Goal: Check status: Check status

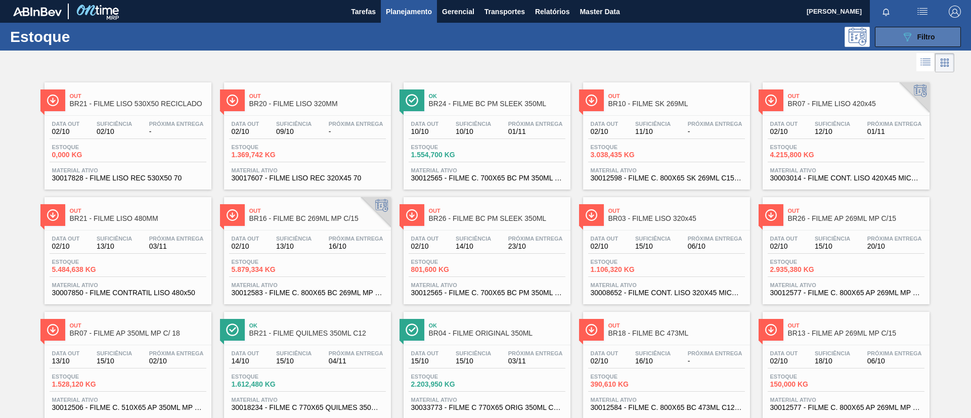
click at [895, 36] on button "089F7B8B-B2A5-4AFE-B5C0-19BA573D28AC Filtro" at bounding box center [917, 37] width 86 height 20
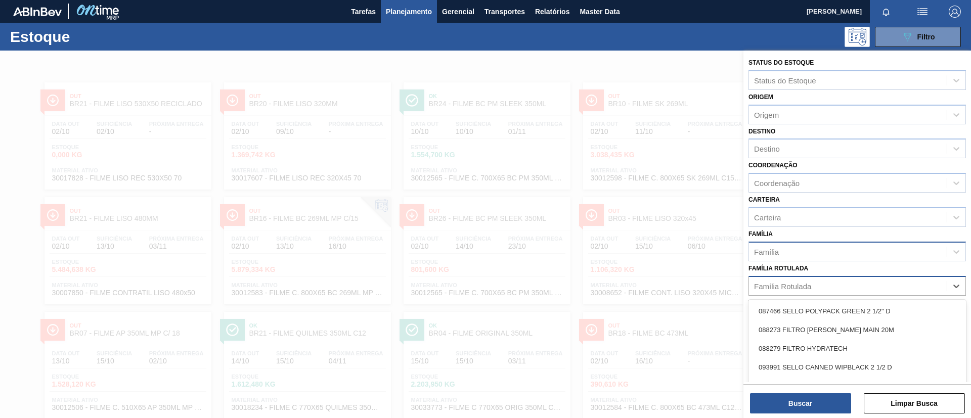
click at [829, 285] on div "Família Rotulada" at bounding box center [848, 286] width 198 height 15
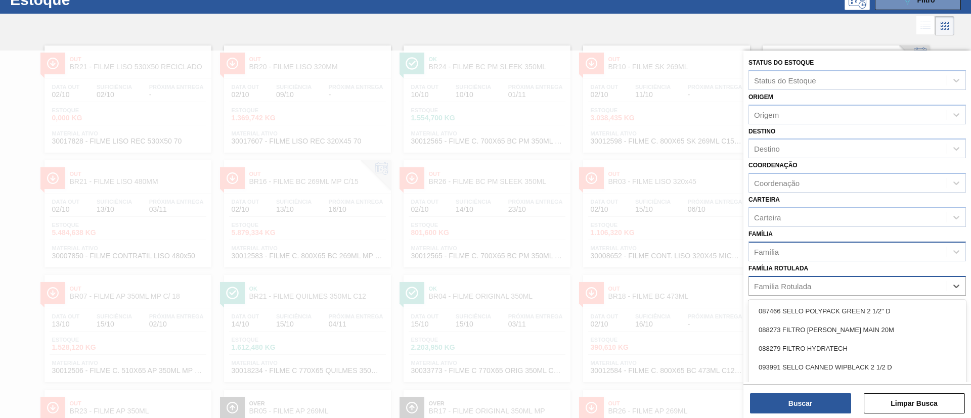
scroll to position [37, 0]
type Rotulada "s"
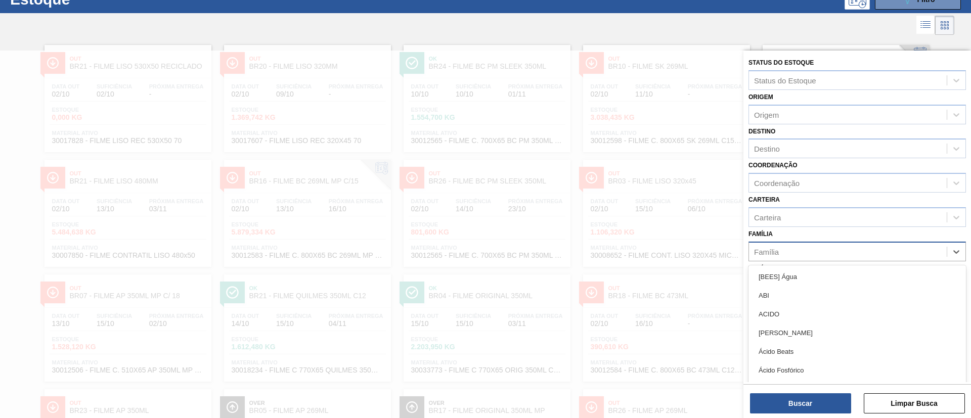
click at [856, 247] on div "Família" at bounding box center [848, 251] width 198 height 15
type input "str"
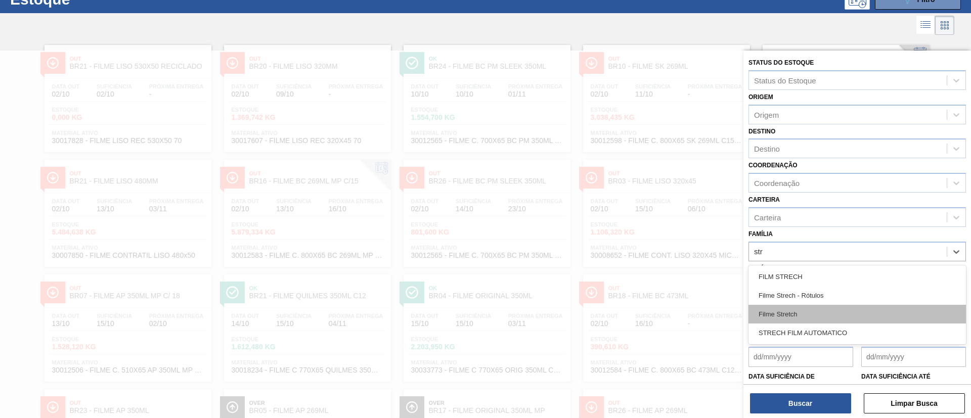
click at [827, 307] on div "Filme Stretch" at bounding box center [856, 314] width 217 height 19
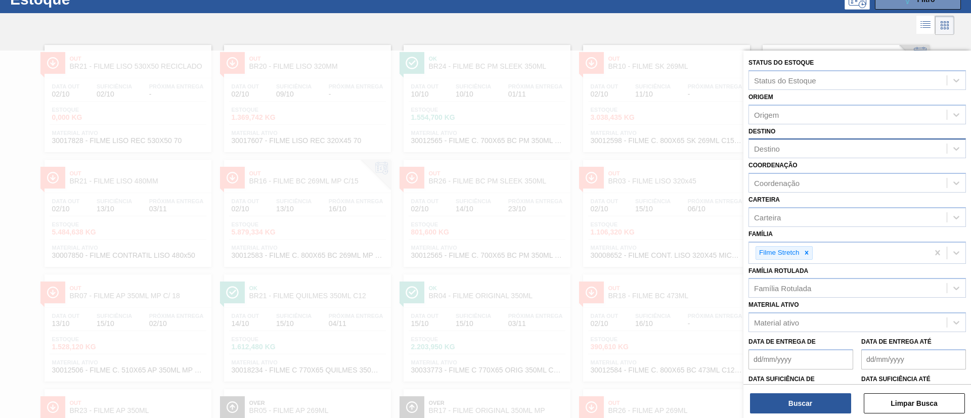
click at [772, 149] on div "Destino" at bounding box center [767, 149] width 26 height 9
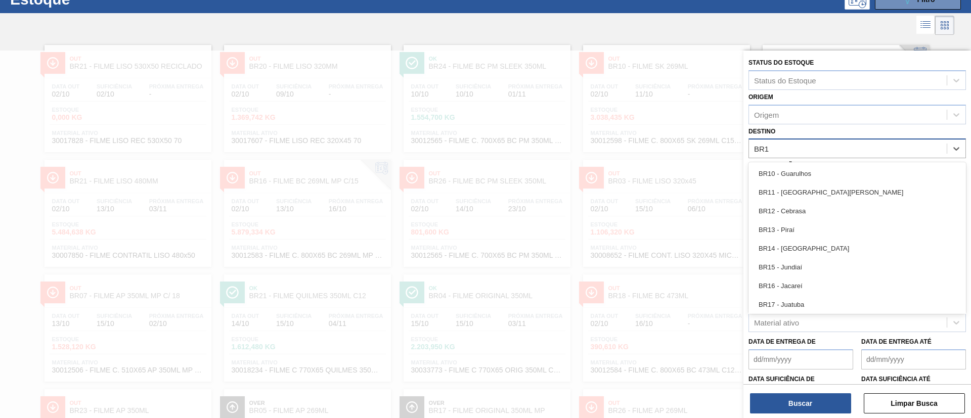
type input "BR18"
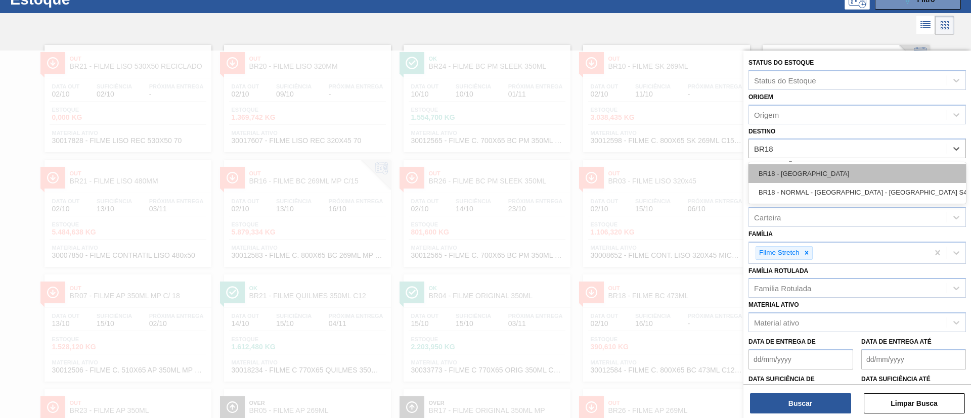
click at [795, 164] on div "BR18 - Pernambuco" at bounding box center [856, 173] width 217 height 19
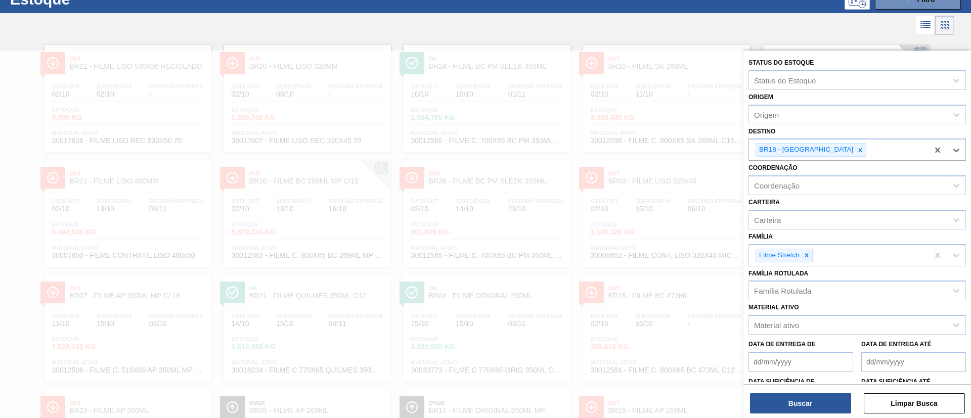
click at [810, 391] on div "Buscar Limpar Busca" at bounding box center [856, 398] width 227 height 28
click at [811, 394] on button "Buscar" at bounding box center [800, 403] width 101 height 20
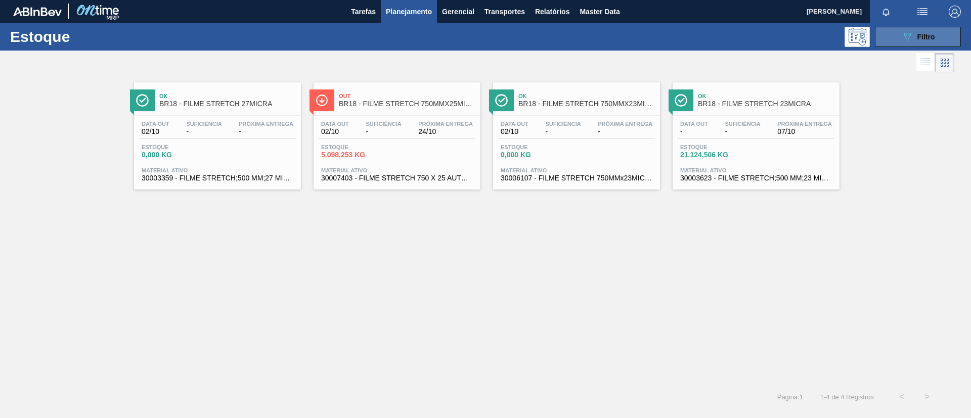
click at [917, 42] on button "089F7B8B-B2A5-4AFE-B5C0-19BA573D28AC Filtro" at bounding box center [917, 37] width 86 height 20
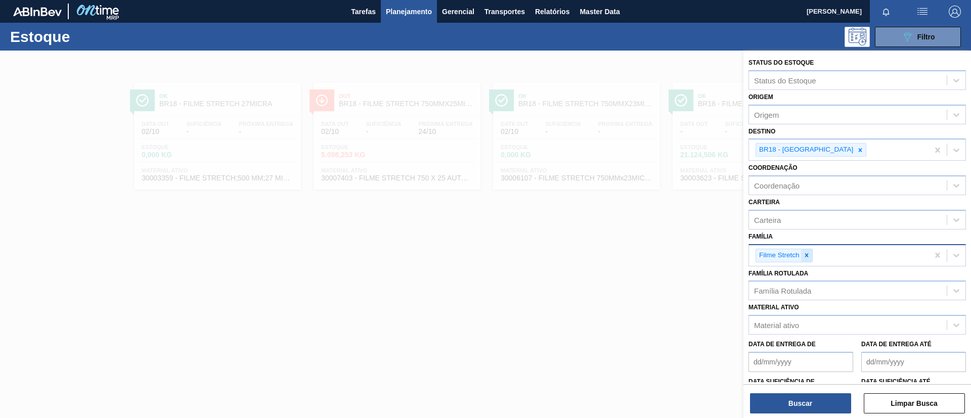
click at [806, 254] on icon at bounding box center [806, 255] width 4 height 4
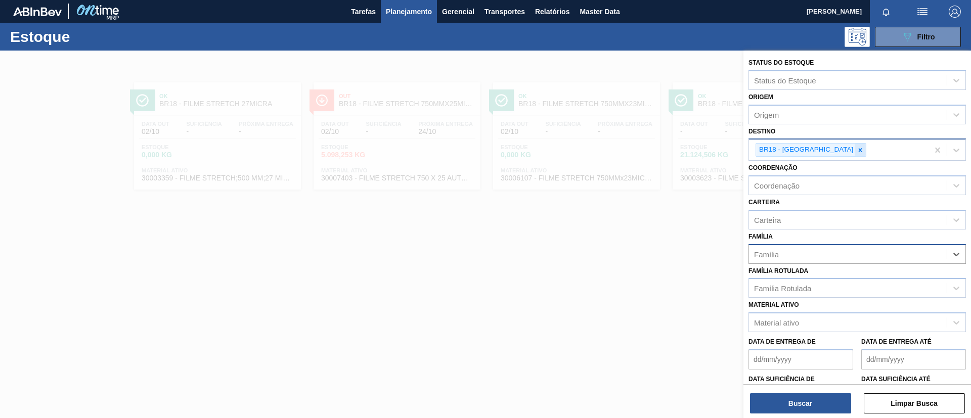
click at [854, 153] on div at bounding box center [859, 150] width 11 height 13
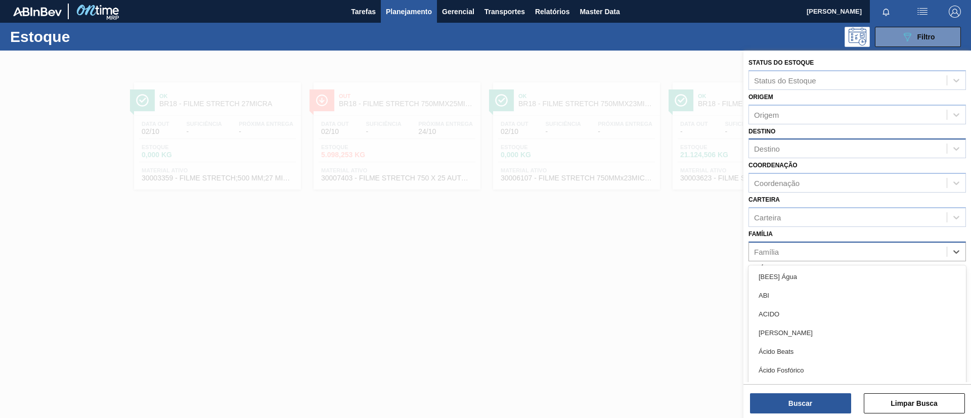
click at [808, 250] on div "Família" at bounding box center [848, 251] width 198 height 15
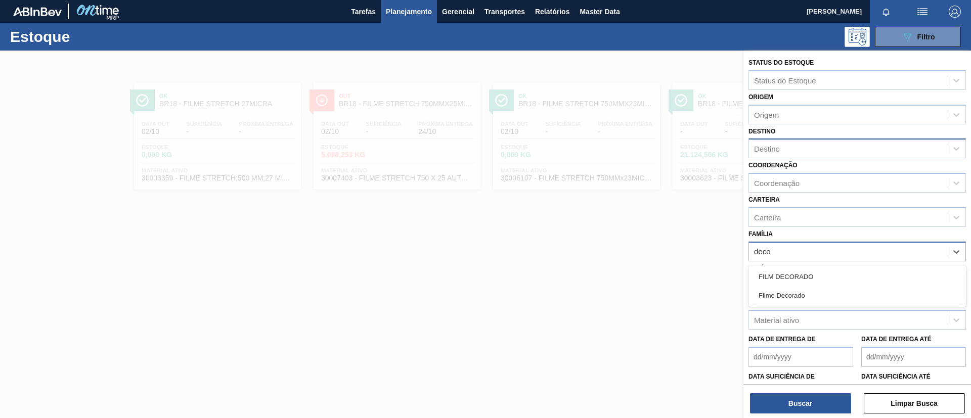
type input "decor"
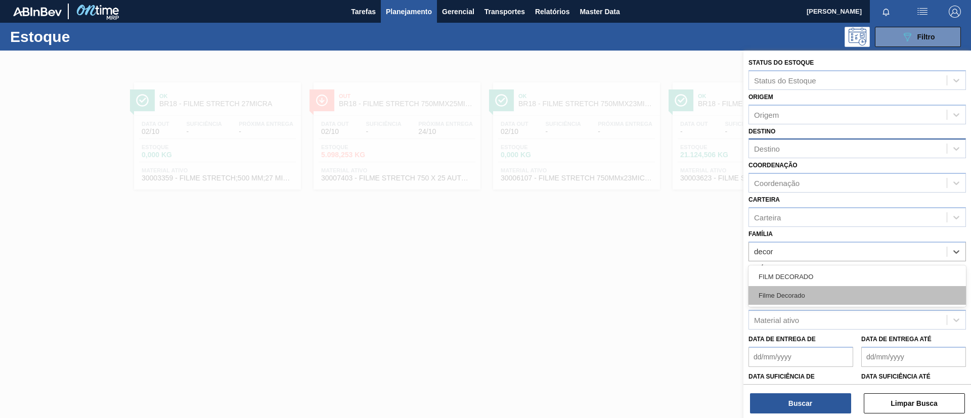
click at [823, 300] on div "Filme Decorado" at bounding box center [856, 295] width 217 height 19
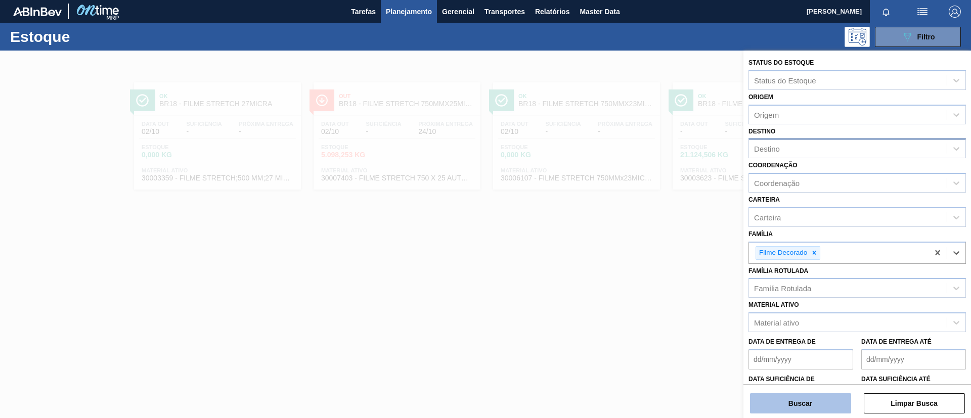
click at [802, 406] on button "Buscar" at bounding box center [800, 403] width 101 height 20
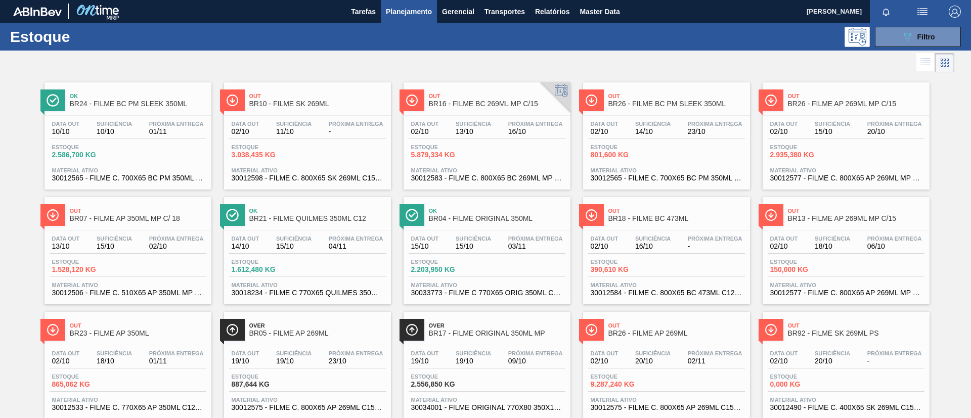
click at [907, 43] on button "089F7B8B-B2A5-4AFE-B5C0-19BA573D28AC Filtro" at bounding box center [917, 37] width 86 height 20
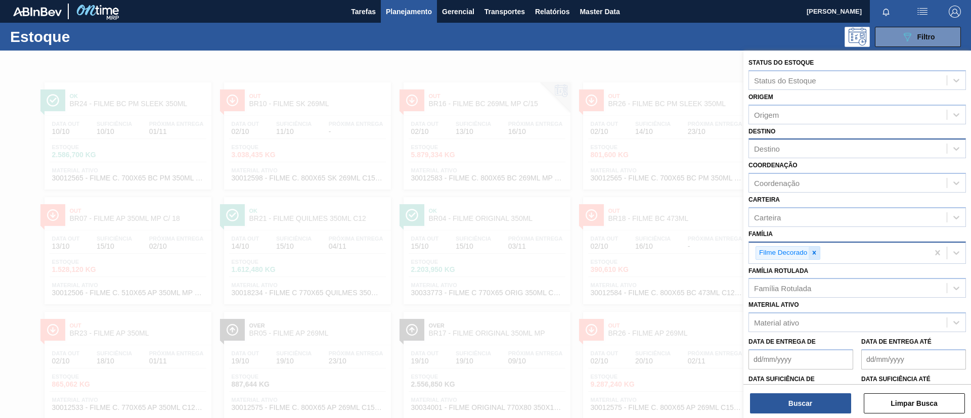
click at [814, 257] on div at bounding box center [813, 253] width 11 height 13
click at [820, 283] on div "Família Rotulada" at bounding box center [848, 286] width 198 height 15
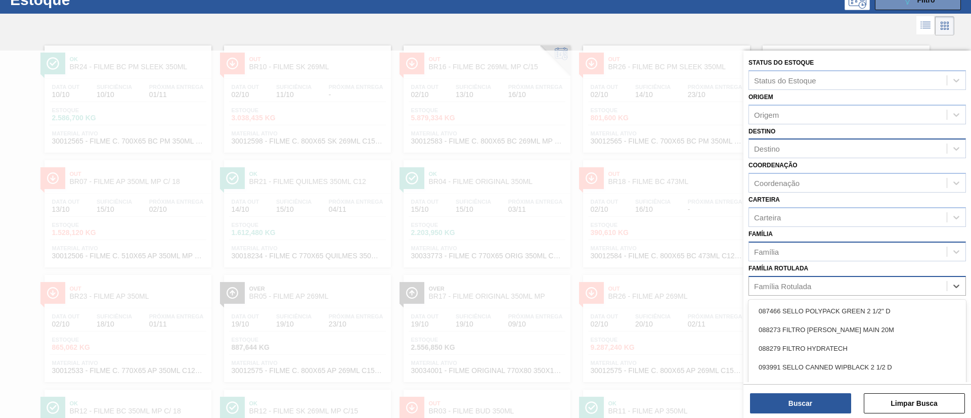
scroll to position [37, 0]
type Rotulada "SK 350ML MP"
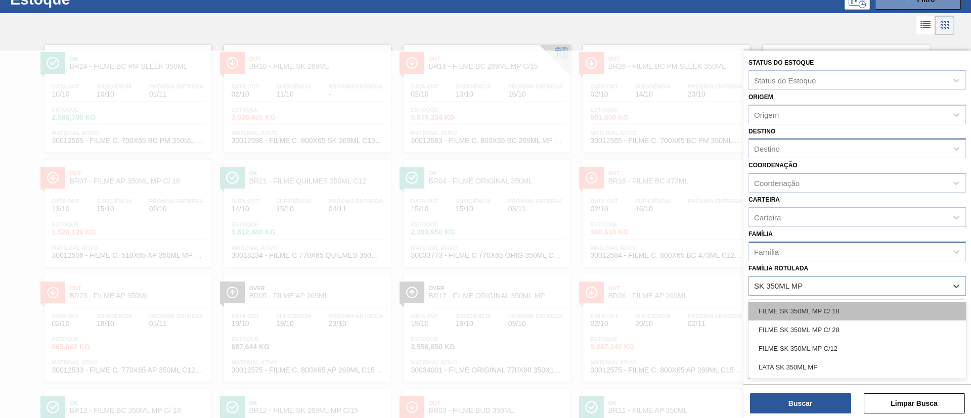
click at [836, 304] on div "FILME SK 350ML MP C/ 18" at bounding box center [856, 311] width 217 height 19
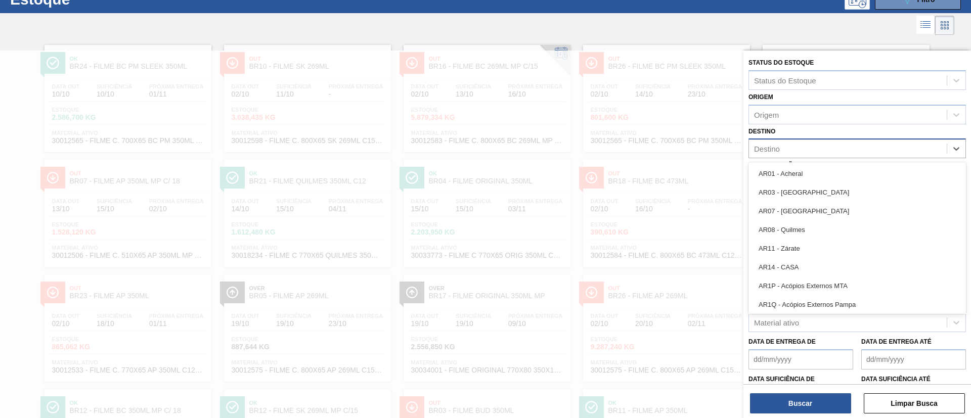
click at [825, 146] on div "Destino" at bounding box center [848, 149] width 198 height 15
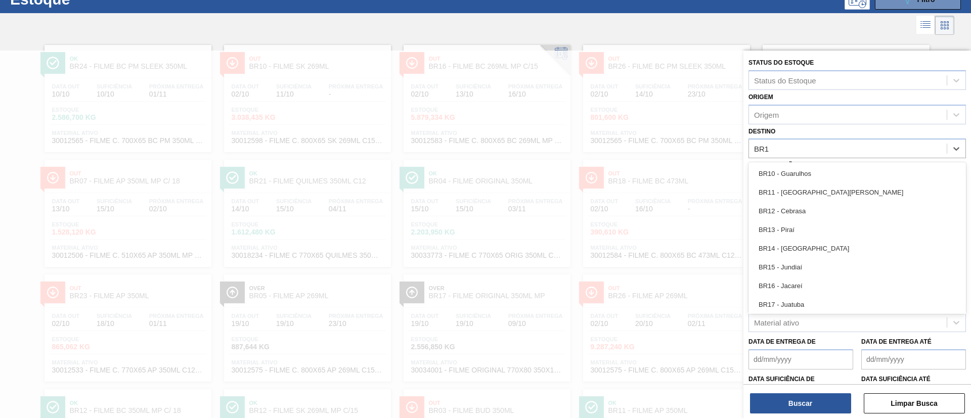
type input "BR16"
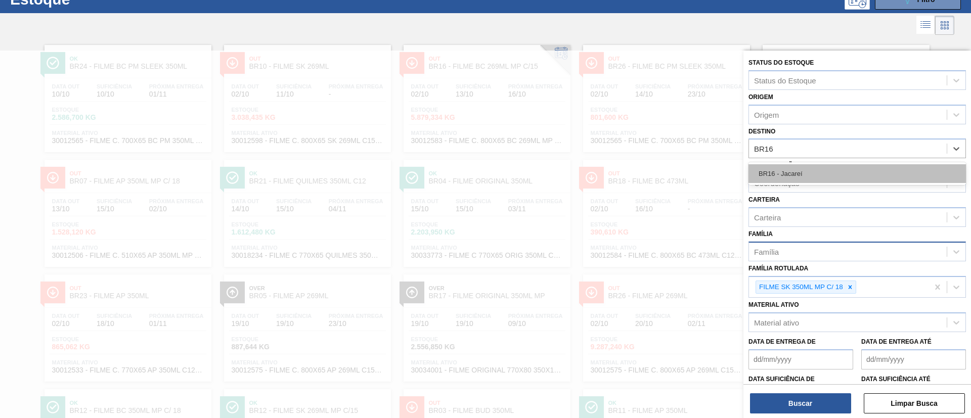
click at [823, 174] on div "BR16 - Jacareí" at bounding box center [856, 173] width 217 height 19
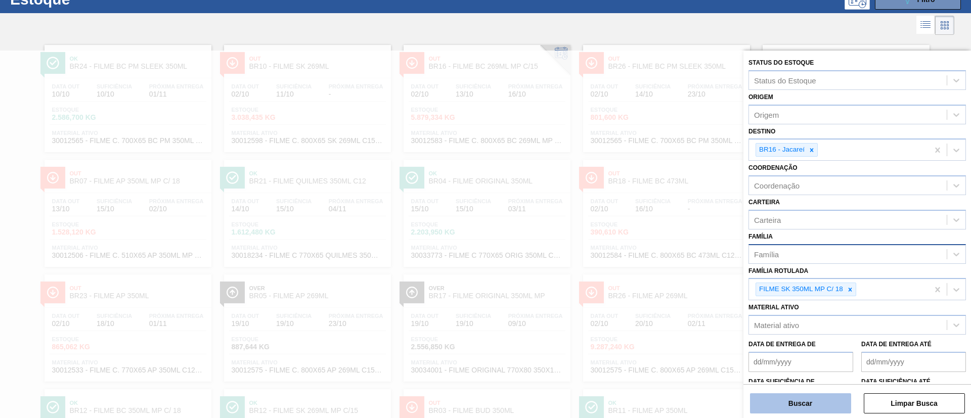
click at [811, 395] on button "Buscar" at bounding box center [800, 403] width 101 height 20
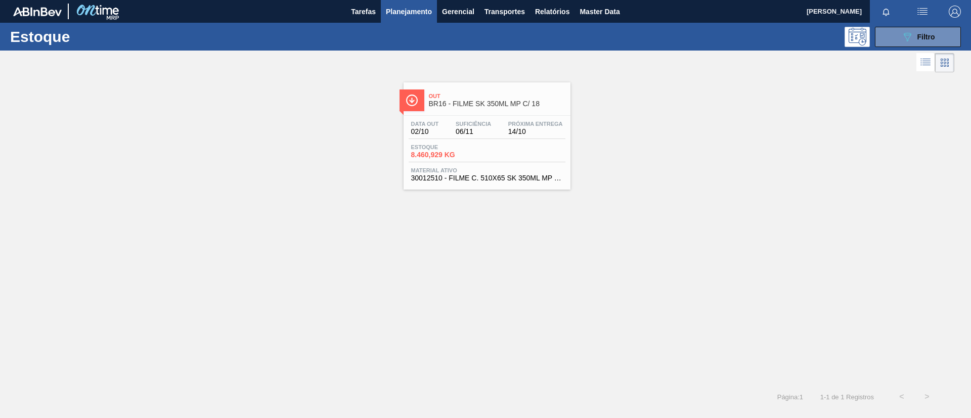
click at [510, 123] on span "Próxima Entrega" at bounding box center [535, 124] width 55 height 6
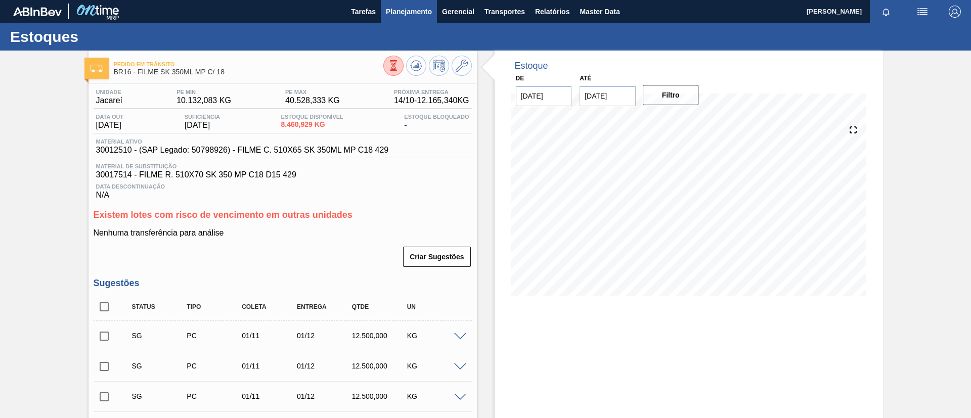
click at [423, 9] on span "Planejamento" at bounding box center [409, 12] width 46 height 12
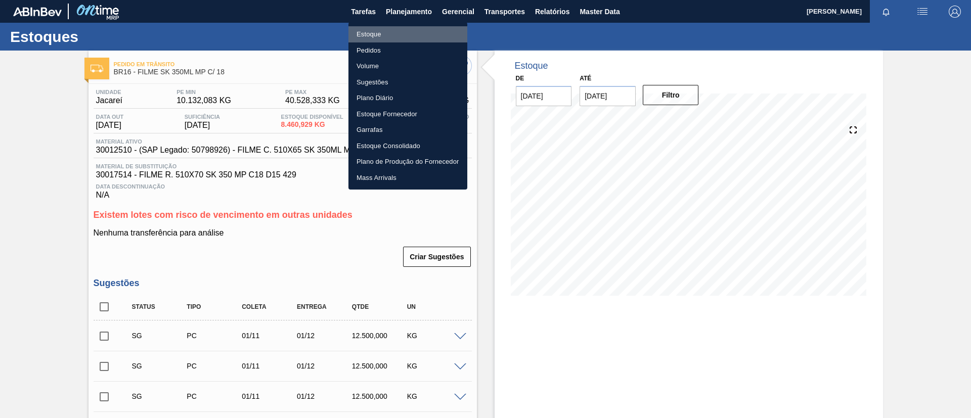
click at [397, 27] on li "Estoque" at bounding box center [407, 34] width 119 height 16
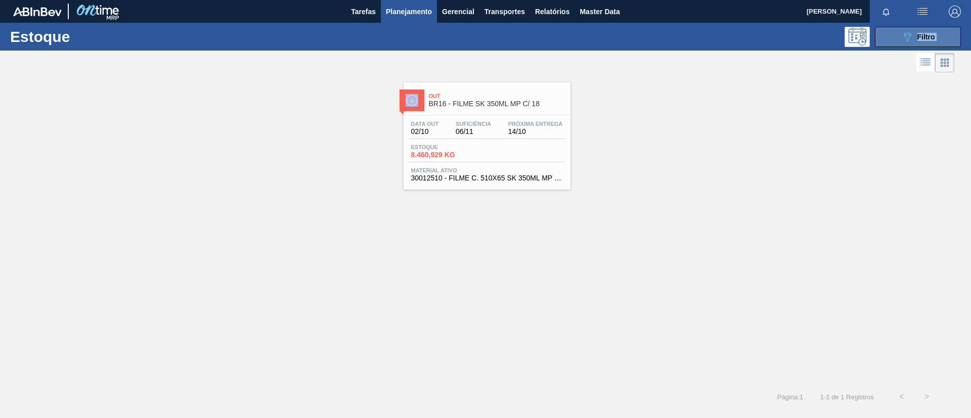
drag, startPoint x: 906, startPoint y: 44, endPoint x: 907, endPoint y: 31, distance: 13.2
click at [907, 31] on div "Estoque 089F7B8B-B2A5-4AFE-B5C0-19BA573D28AC Filtro Status do Estoque Status do…" at bounding box center [485, 216] width 971 height 387
click at [907, 31] on icon "089F7B8B-B2A5-4AFE-B5C0-19BA573D28AC" at bounding box center [907, 37] width 12 height 12
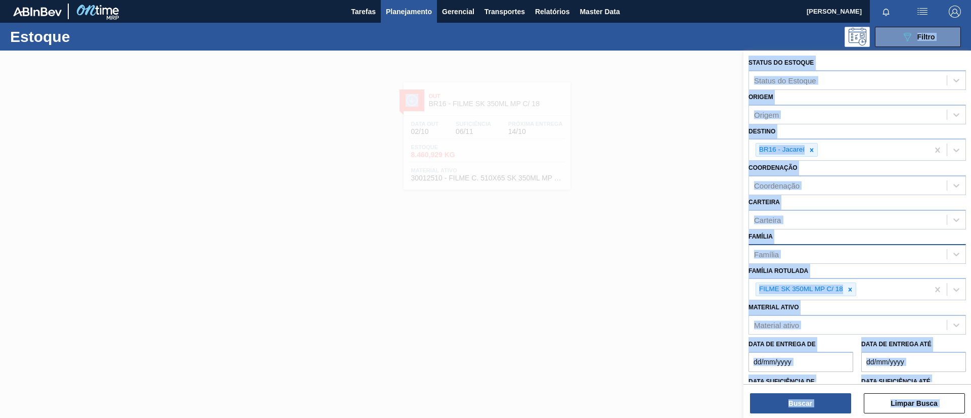
drag, startPoint x: 839, startPoint y: 237, endPoint x: 841, endPoint y: 248, distance: 11.3
click at [839, 238] on div "Família Família" at bounding box center [856, 246] width 217 height 34
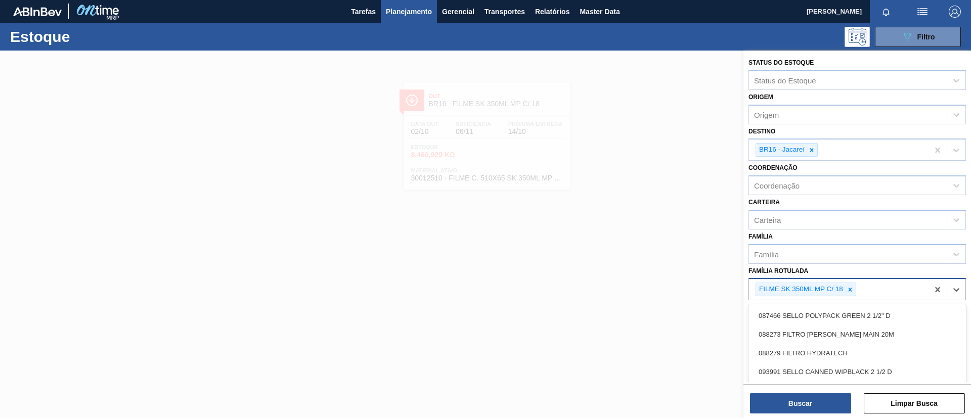
click at [853, 279] on div "FILME SK 350ML MP C/ 18" at bounding box center [838, 289] width 179 height 21
click at [851, 284] on div at bounding box center [849, 289] width 11 height 13
type Rotulada "BC 473ML"
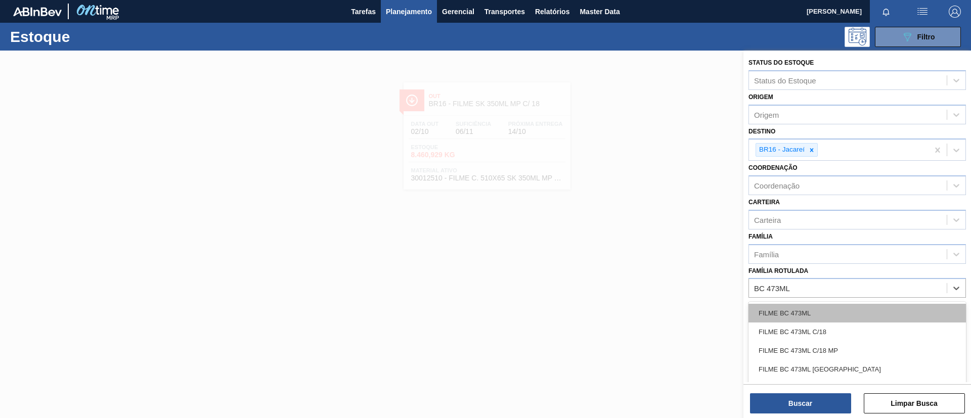
click at [860, 312] on div "FILME BC 473ML" at bounding box center [856, 313] width 217 height 19
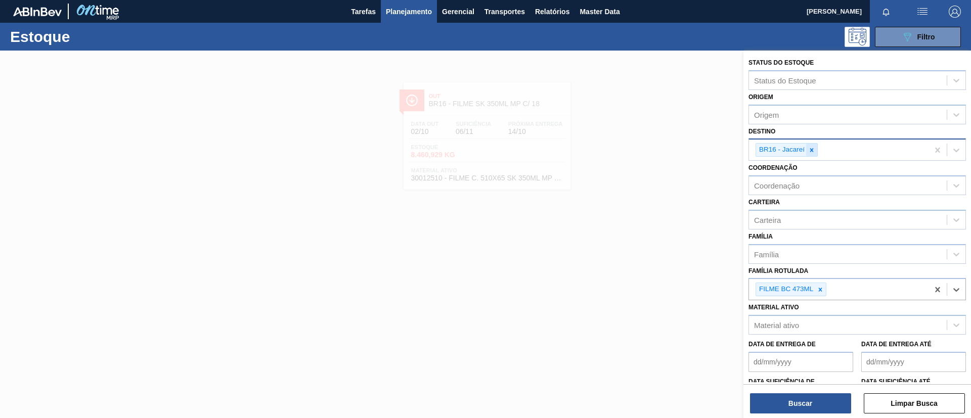
click at [811, 144] on div at bounding box center [811, 150] width 11 height 13
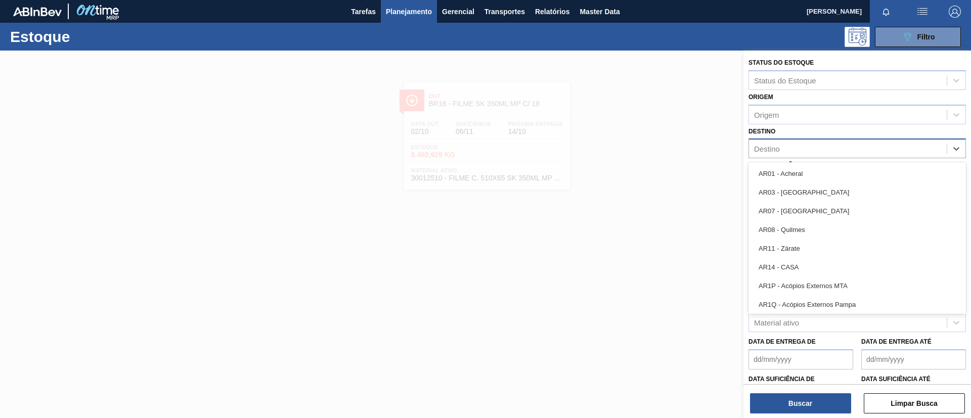
click at [817, 152] on div "Destino" at bounding box center [848, 149] width 198 height 15
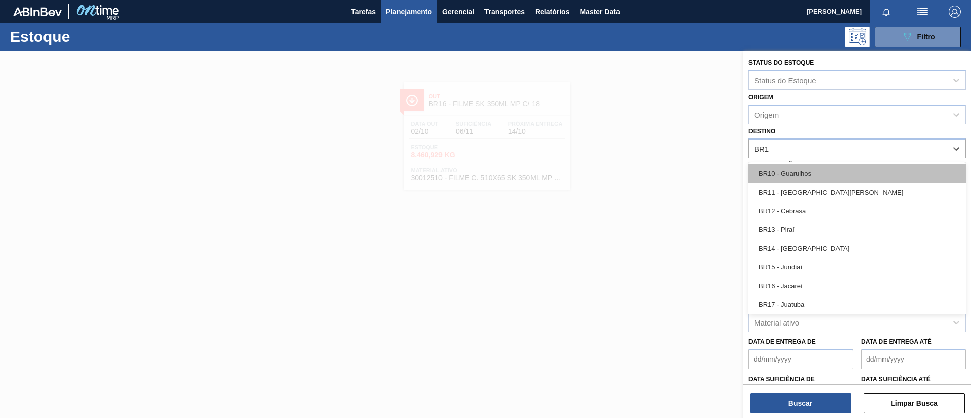
type input "BR16"
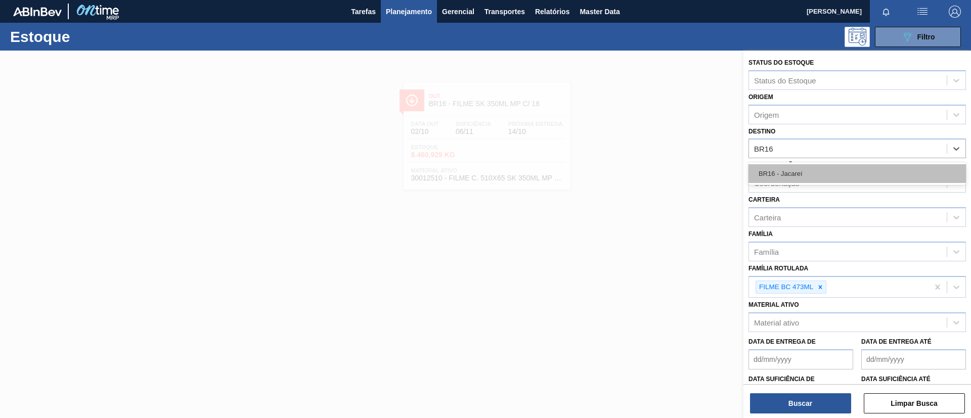
click at [813, 181] on div "BR16 - Jacareí" at bounding box center [856, 173] width 217 height 19
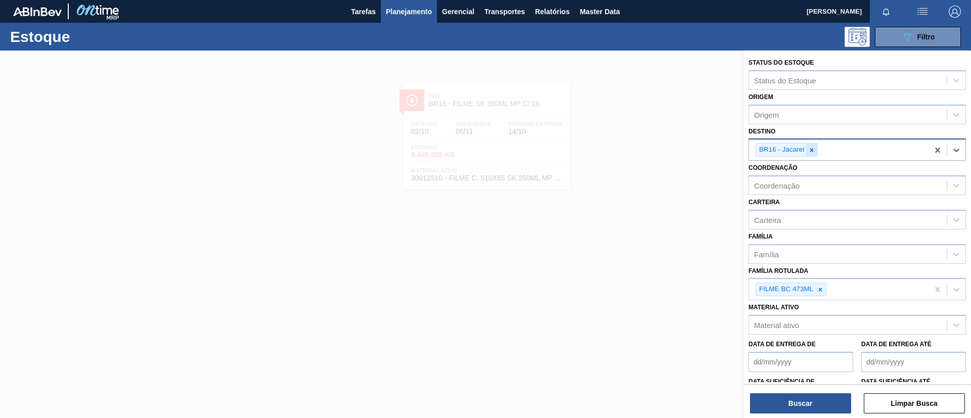
click at [810, 152] on icon at bounding box center [811, 150] width 7 height 7
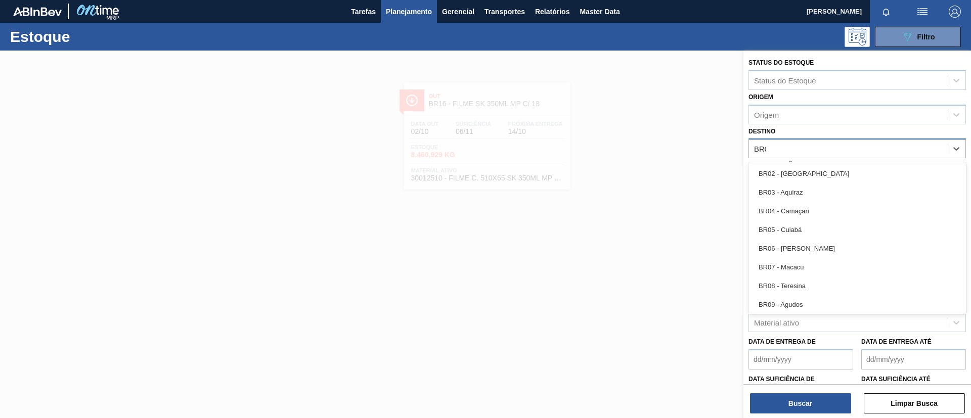
type input "BR02"
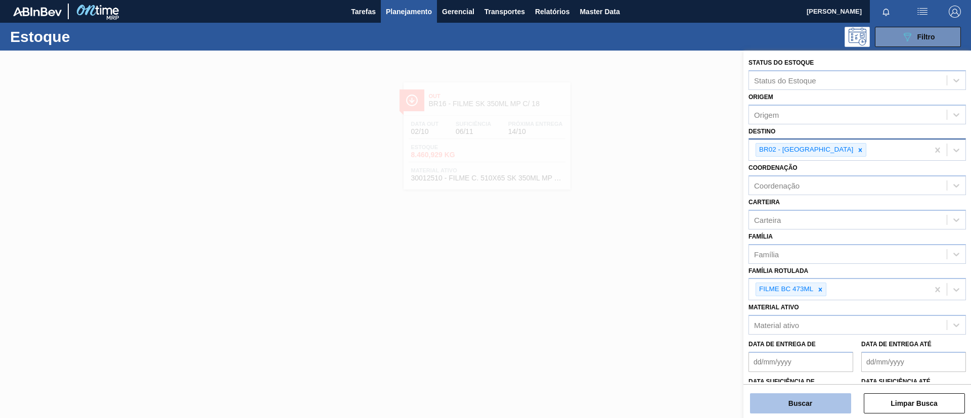
click at [787, 395] on button "Buscar" at bounding box center [800, 403] width 101 height 20
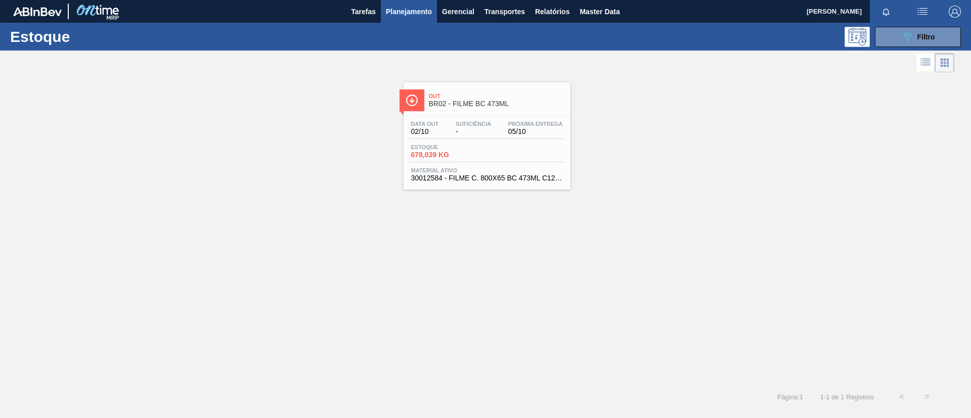
drag, startPoint x: 510, startPoint y: 92, endPoint x: 428, endPoint y: 65, distance: 85.7
click at [509, 92] on div "Out BR02 - FILME BC 473ML" at bounding box center [497, 100] width 136 height 23
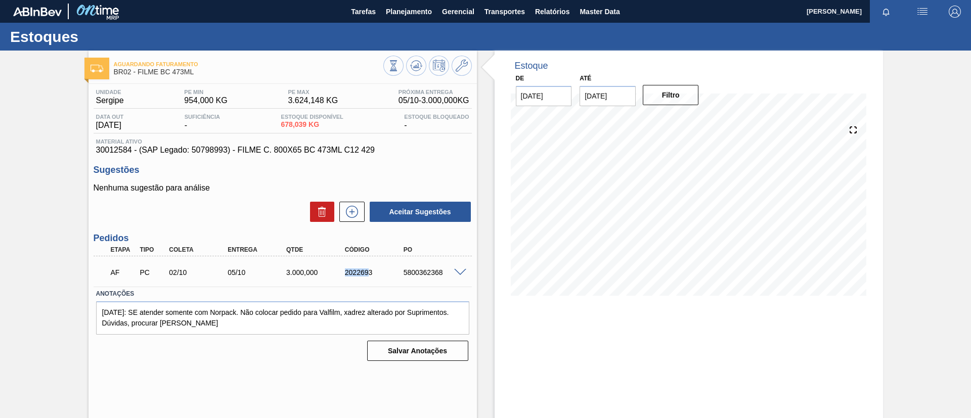
click at [370, 280] on div "AF PC 02/10 05/10 3.000,000 2022693 5800362368" at bounding box center [283, 271] width 378 height 25
click at [370, 280] on div "AF PC 02/10 05/10 3.000,000 2022693 5800362368" at bounding box center [279, 271] width 351 height 20
drag, startPoint x: 360, startPoint y: 273, endPoint x: 372, endPoint y: 271, distance: 11.8
click at [383, 277] on div "AF PC 02/10 05/10 3.000,000 2022693 5800362368" at bounding box center [279, 271] width 351 height 20
copy div "2022693"
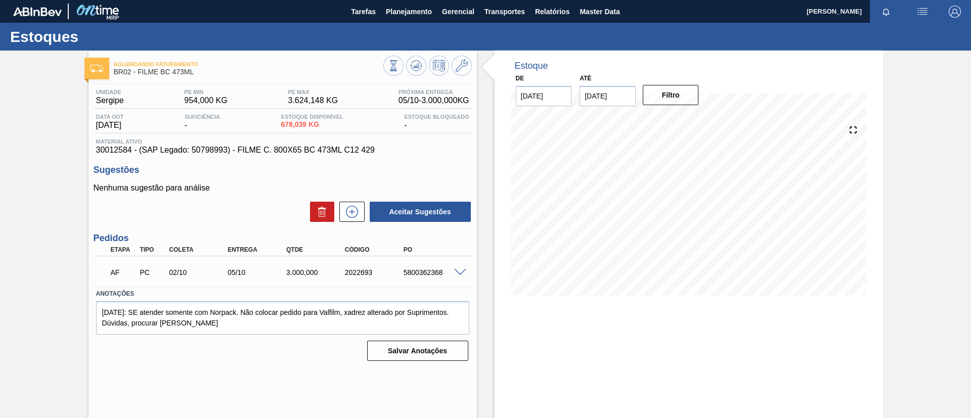
click at [0, 170] on div "Aguardando Faturamento BR02 - FILME BC 473ML Unidade Sergipe PE MIN 954,000 KG …" at bounding box center [485, 243] width 971 height 384
click at [407, 22] on button "Planejamento" at bounding box center [409, 11] width 56 height 23
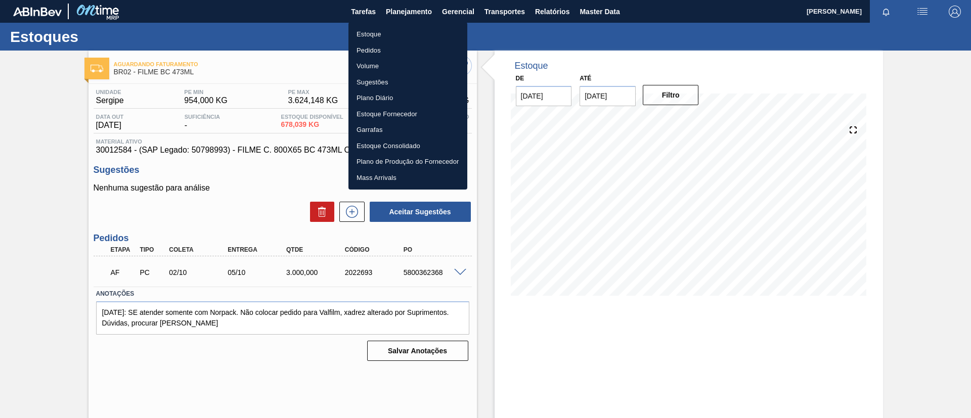
click at [396, 34] on li "Estoque" at bounding box center [407, 34] width 119 height 16
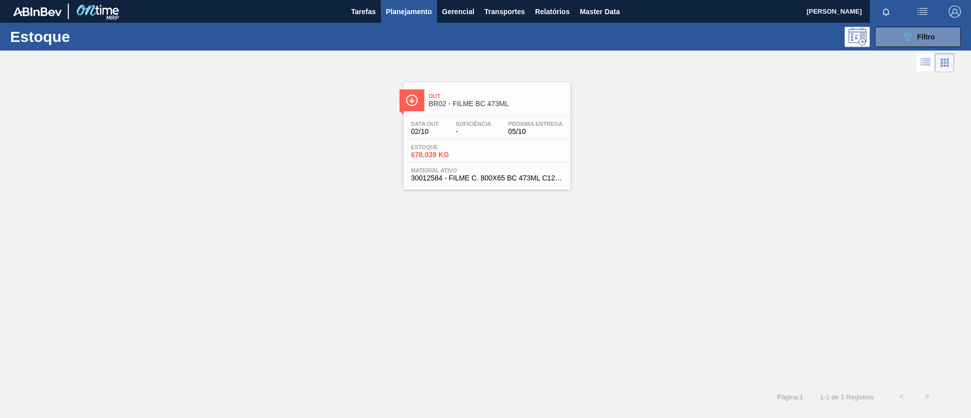
click at [891, 22] on div at bounding box center [887, 11] width 36 height 23
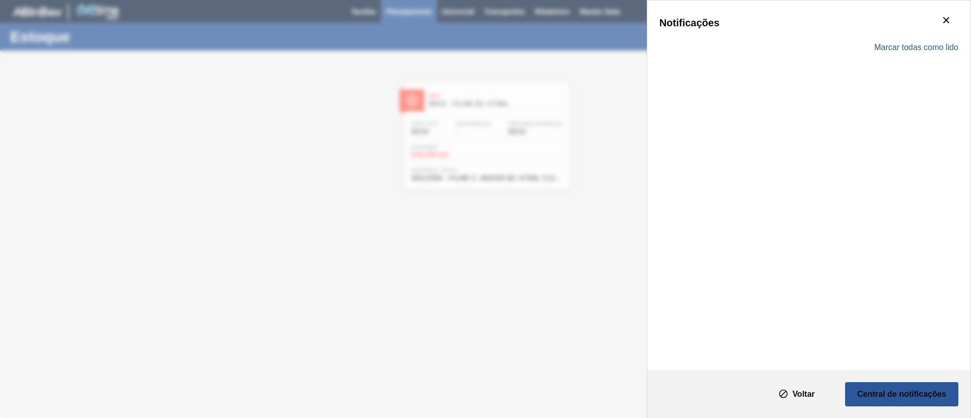
click at [886, 30] on div "Notificações" at bounding box center [808, 23] width 299 height 20
click at [510, 134] on div "Notificações Marcar todas como lido" at bounding box center [485, 209] width 971 height 418
click at [935, 21] on button "botão de ícone" at bounding box center [946, 21] width 24 height 24
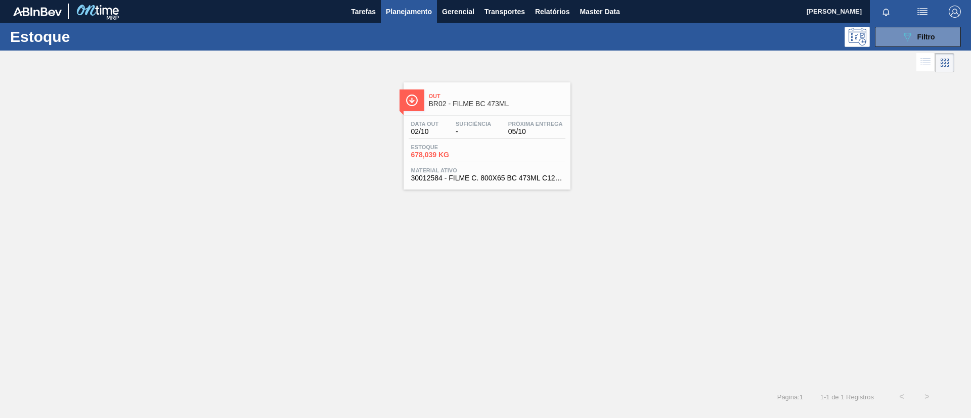
click at [886, 62] on div at bounding box center [477, 63] width 954 height 24
click at [909, 39] on icon "089F7B8B-B2A5-4AFE-B5C0-19BA573D28AC" at bounding box center [907, 37] width 12 height 12
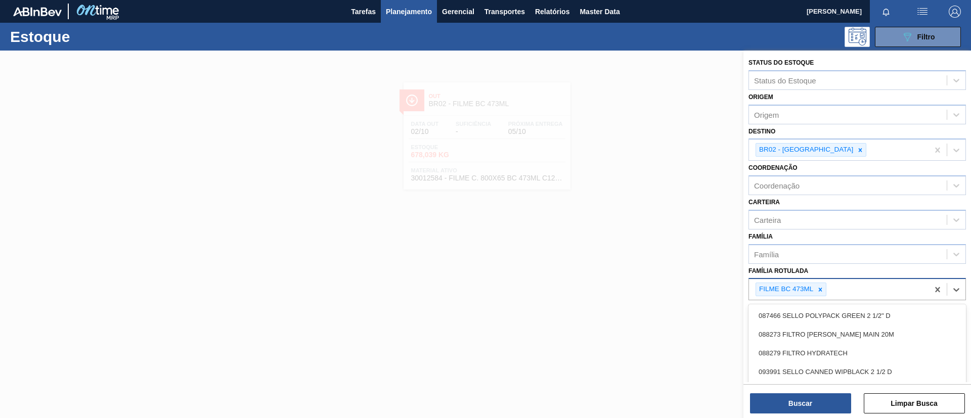
click at [832, 286] on div "FILME BC 473ML" at bounding box center [838, 289] width 179 height 21
click at [822, 289] on icon at bounding box center [819, 289] width 7 height 7
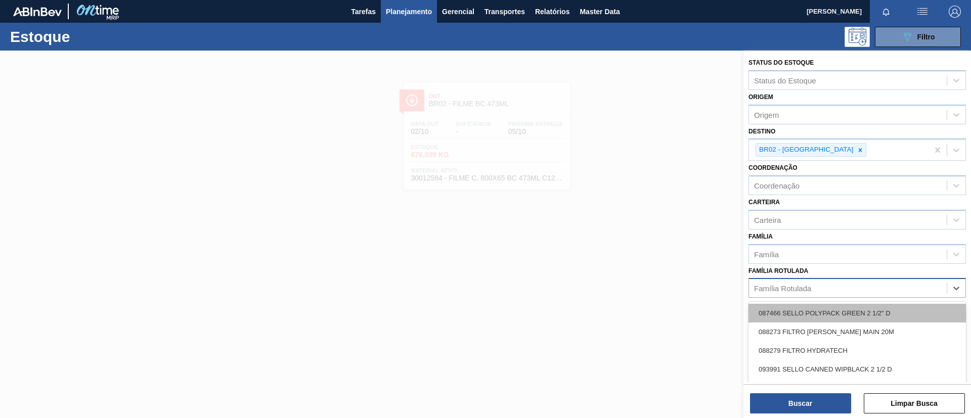
paste Rotulada "FILME ORIGINAL 473ML MP C12"
type Rotulada "FILME ORIGINAL 473ML MP C12"
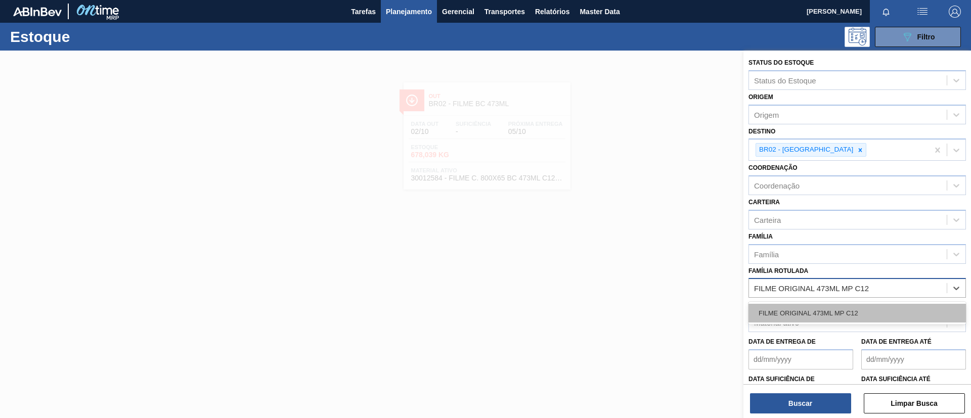
click at [821, 309] on div "FILME ORIGINAL 473ML MP C12" at bounding box center [856, 313] width 217 height 19
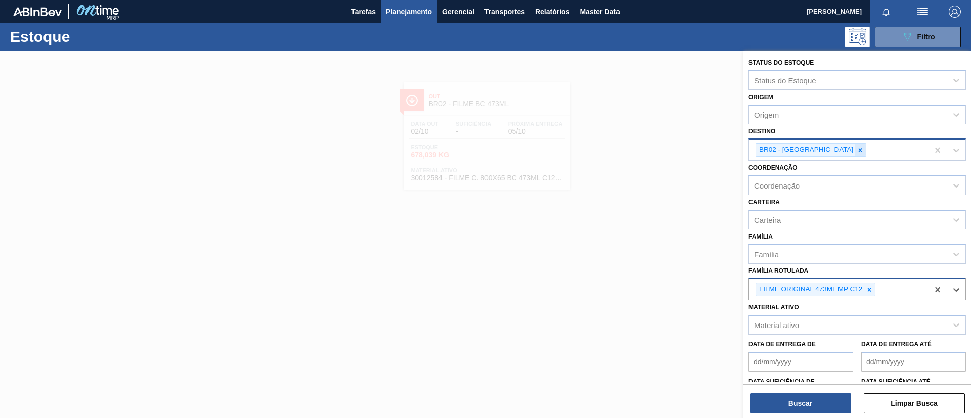
click at [858, 151] on icon at bounding box center [860, 150] width 4 height 4
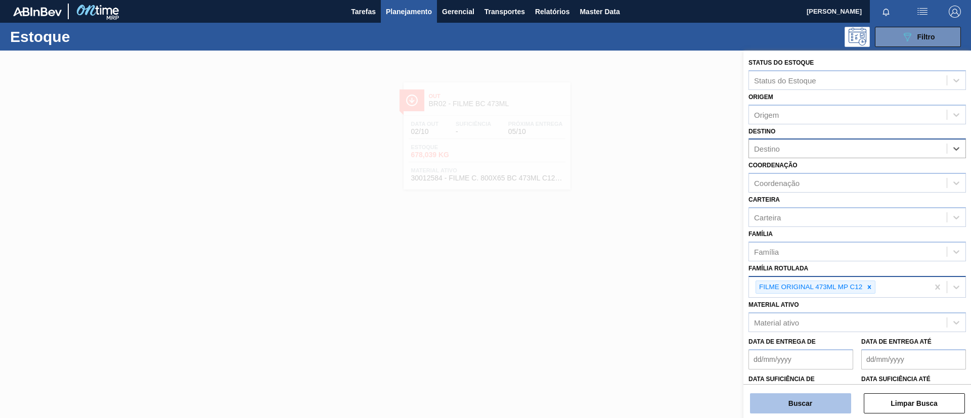
click at [819, 395] on button "Buscar" at bounding box center [800, 403] width 101 height 20
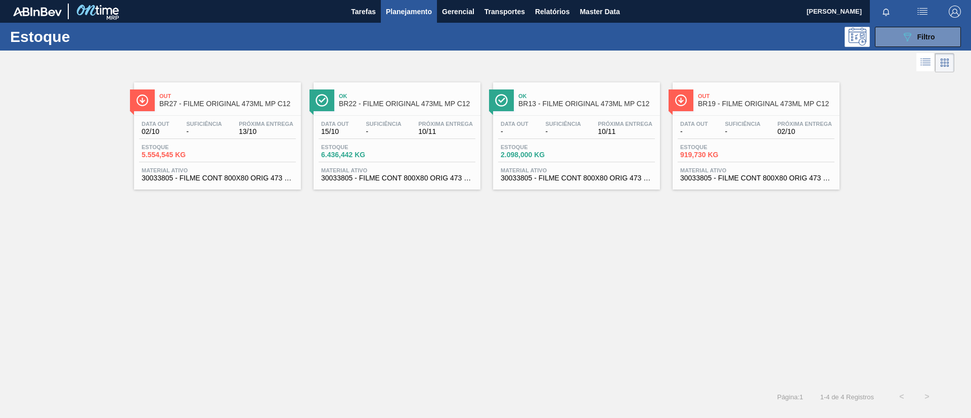
click at [230, 142] on div "Data out 02/10 Suficiência - Próxima Entrega 13/10 Estoque 5.554,545 KG Materia…" at bounding box center [217, 150] width 167 height 69
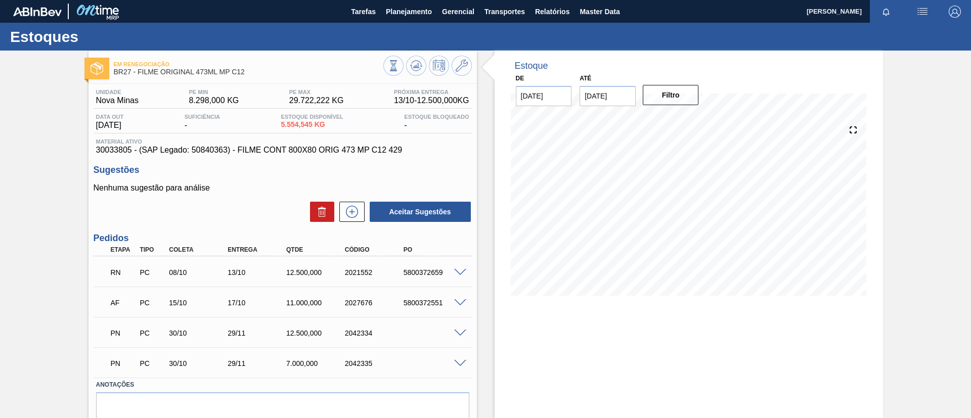
click at [456, 271] on span at bounding box center [460, 273] width 12 height 8
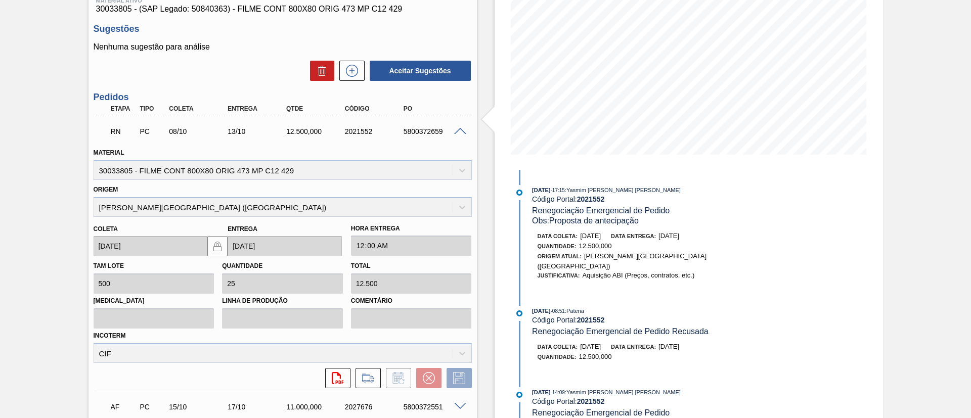
scroll to position [152, 0]
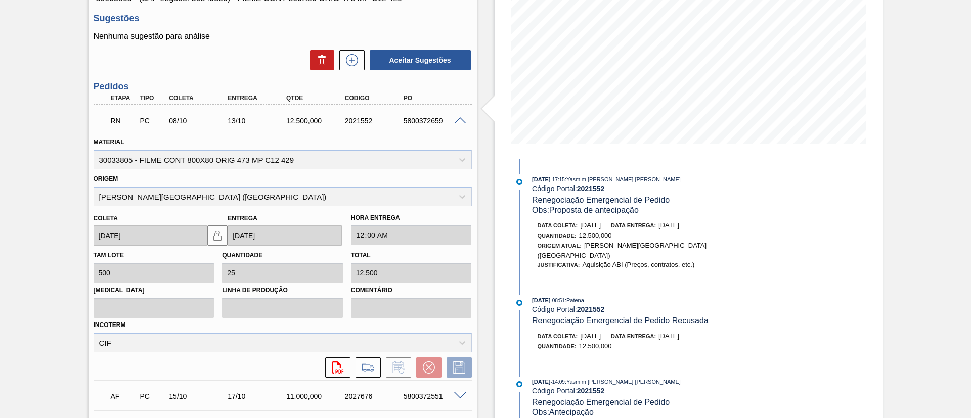
click at [464, 129] on div "RN PC 08/10 13/10 12.500,000 2021552 5800372659" at bounding box center [283, 119] width 378 height 25
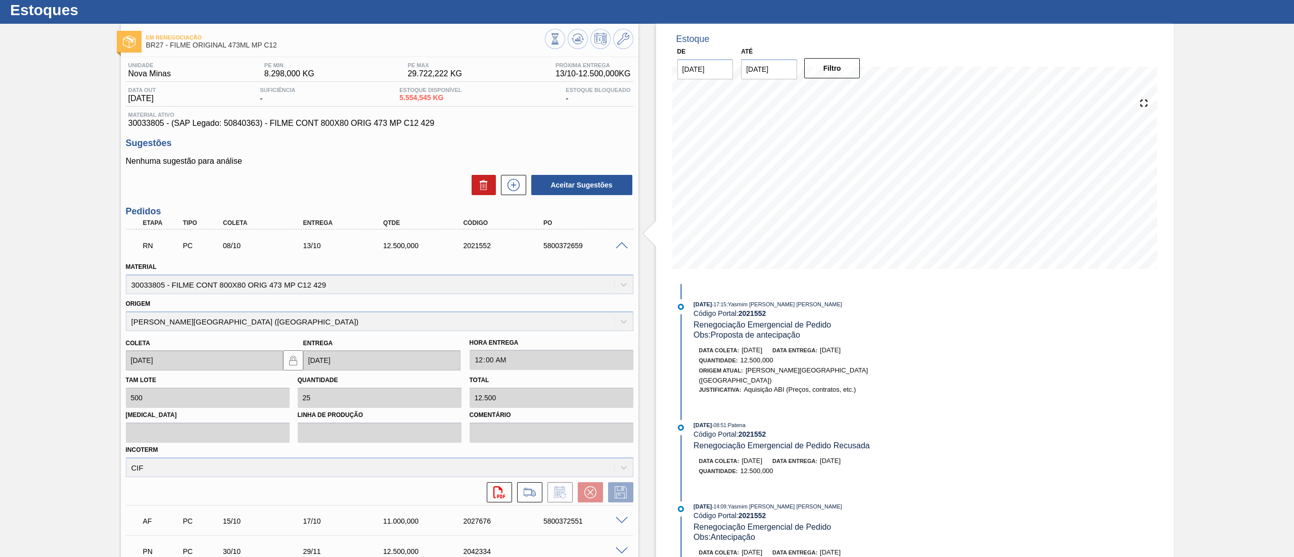
scroll to position [0, 0]
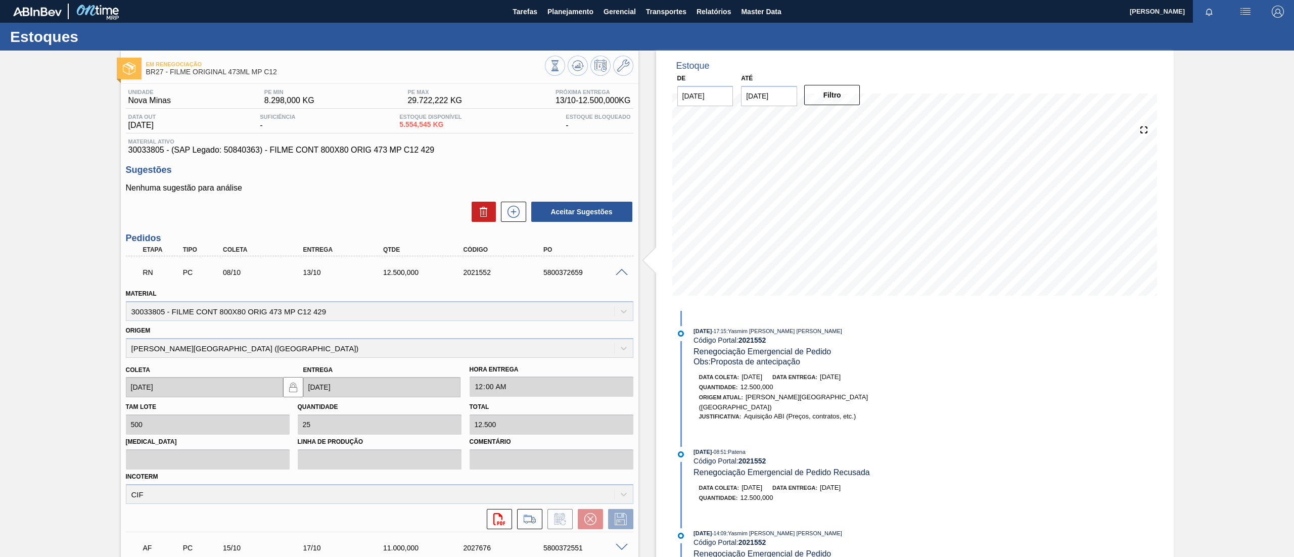
click at [0, 220] on div "Em renegociação BR27 - FILME ORIGINAL 473ML MP C12 Unidade Nova Minas PE MIN 8.…" at bounding box center [647, 378] width 1294 height 655
click at [555, 14] on span "Planejamento" at bounding box center [570, 12] width 46 height 12
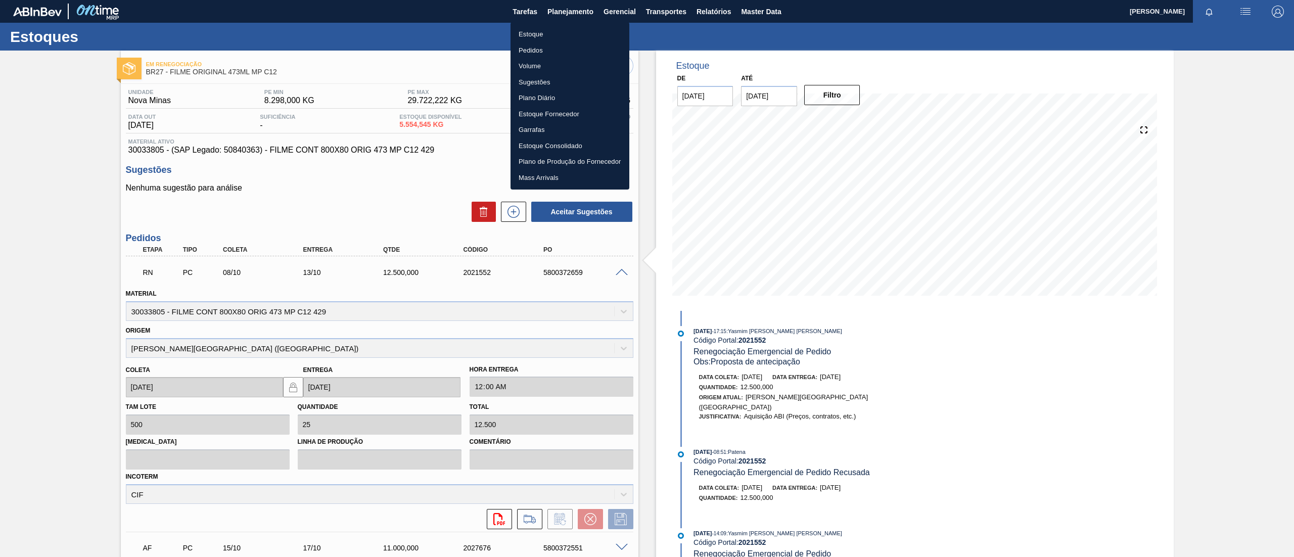
click at [528, 42] on li "Pedidos" at bounding box center [570, 50] width 119 height 16
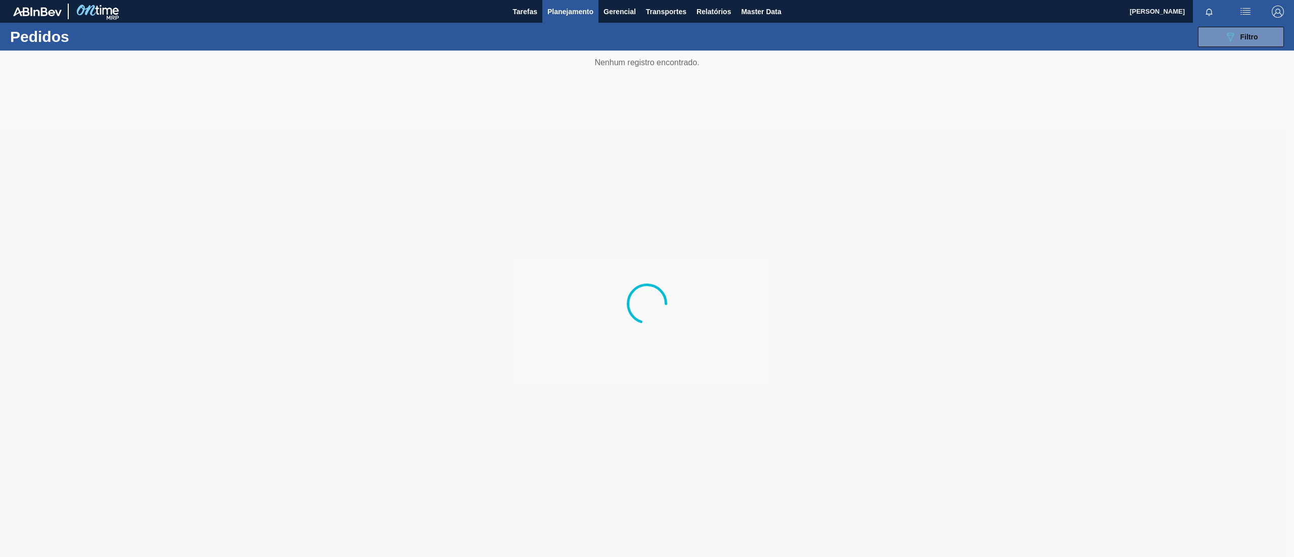
click at [970, 53] on div at bounding box center [647, 304] width 1294 height 507
drag, startPoint x: 1262, startPoint y: 43, endPoint x: 1253, endPoint y: 44, distance: 9.6
click at [970, 43] on button "089F7B8B-B2A5-4AFE-B5C0-19BA573D28AC Filtro" at bounding box center [1241, 37] width 86 height 20
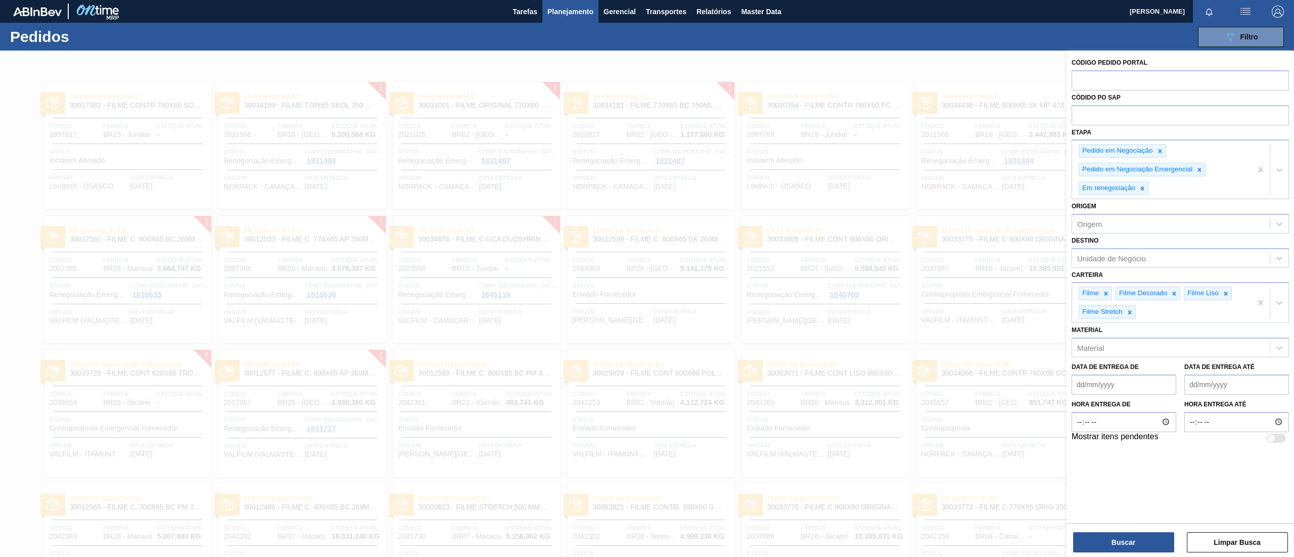
click at [769, 129] on div at bounding box center [647, 329] width 1294 height 557
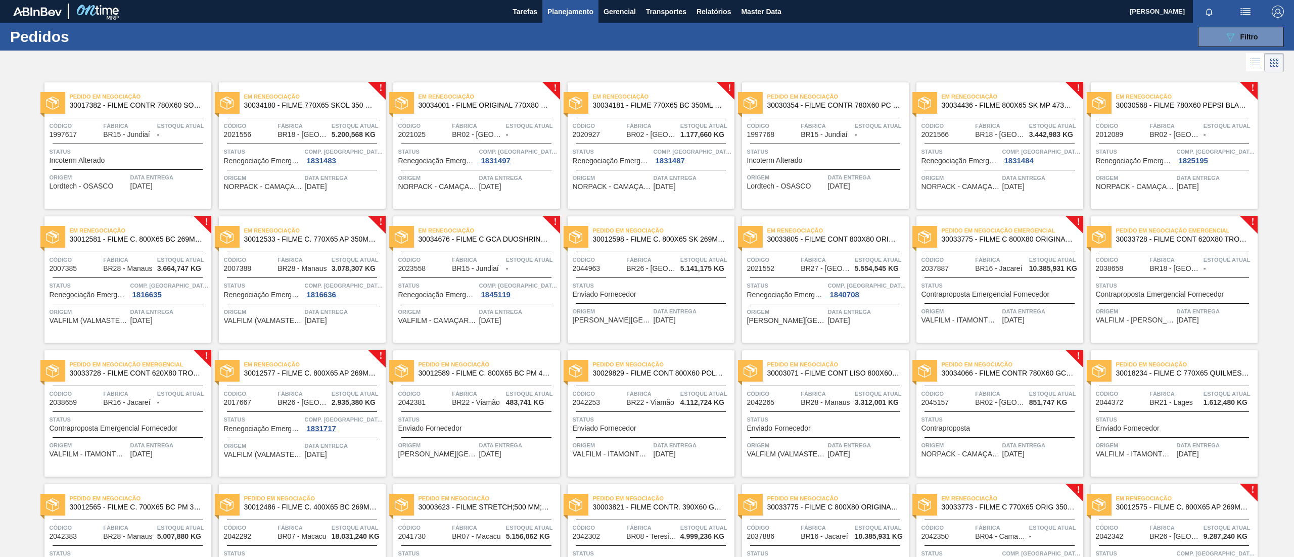
click at [489, 107] on span "30034001 - FILME ORIGINAL 770X80 350X12 MP" at bounding box center [485, 106] width 133 height 8
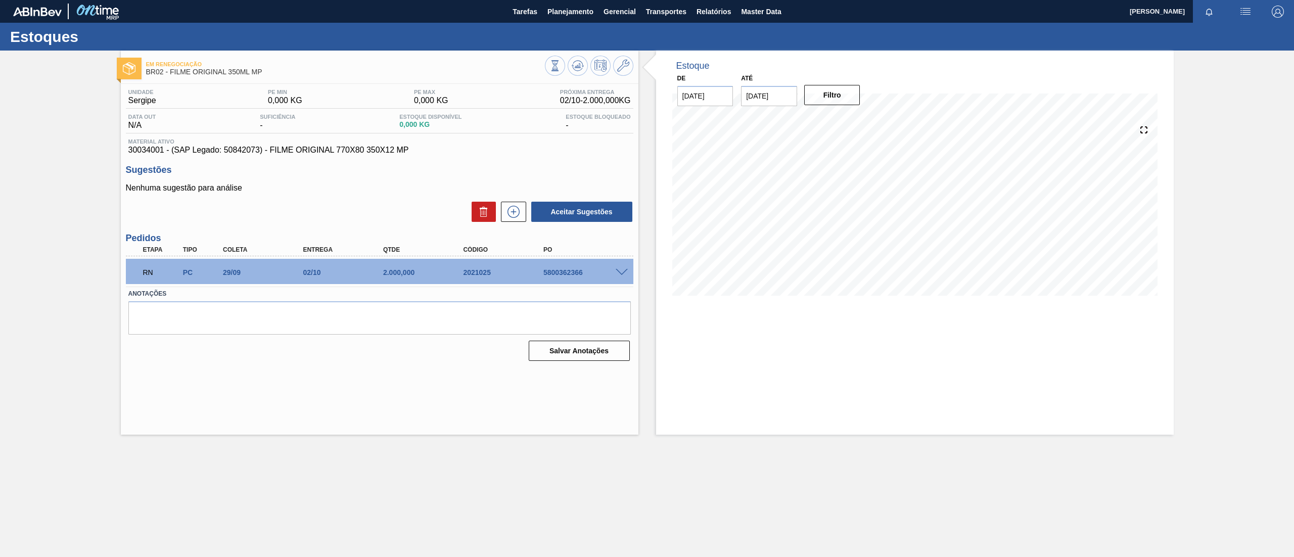
click at [617, 290] on label "Anotações" at bounding box center [379, 294] width 502 height 15
click at [619, 287] on label "Anotações" at bounding box center [379, 294] width 502 height 15
click at [621, 275] on span at bounding box center [622, 273] width 12 height 8
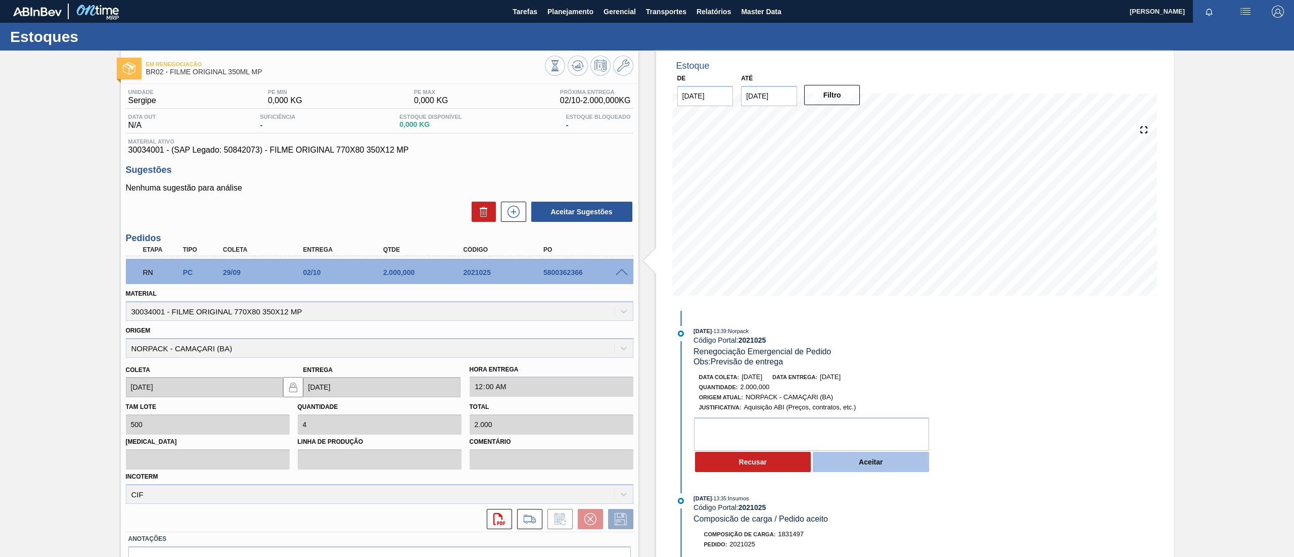
click at [866, 418] on button "Aceitar" at bounding box center [871, 462] width 116 height 20
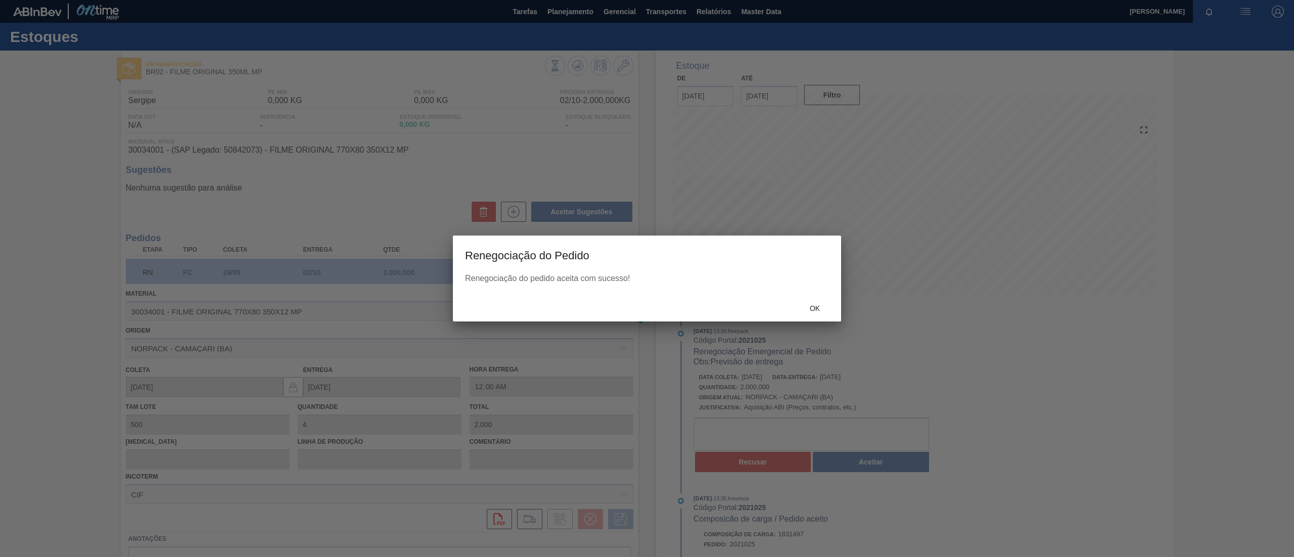
click at [821, 312] on div at bounding box center [647, 304] width 1294 height 507
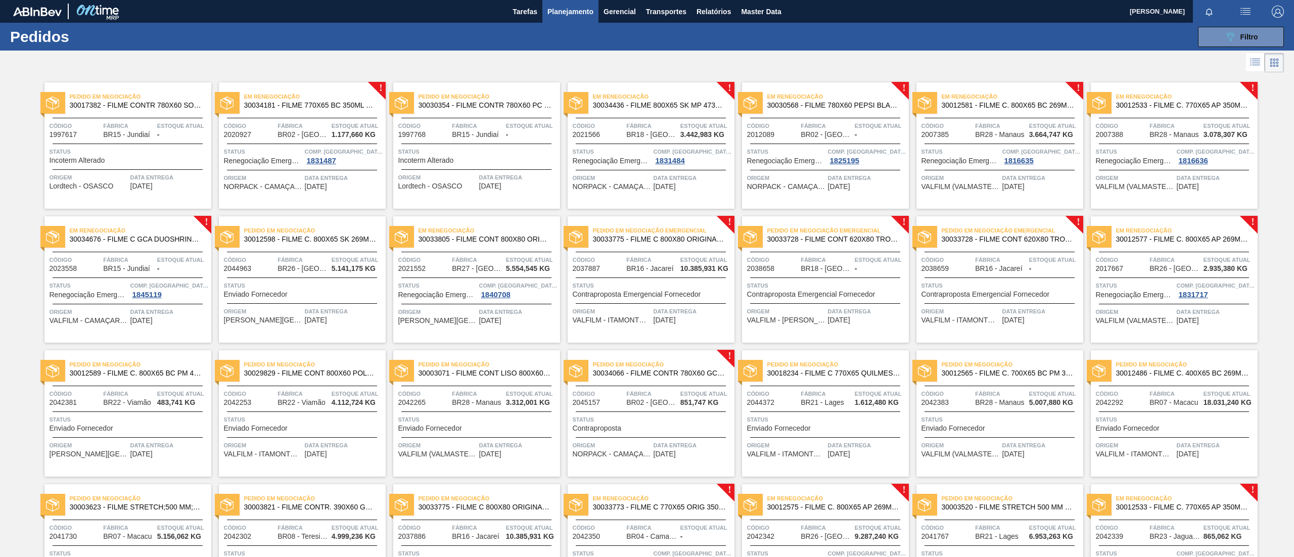
click at [688, 104] on span "30034436 - FILME 800X65 SK MP 473ML C12" at bounding box center [659, 106] width 133 height 8
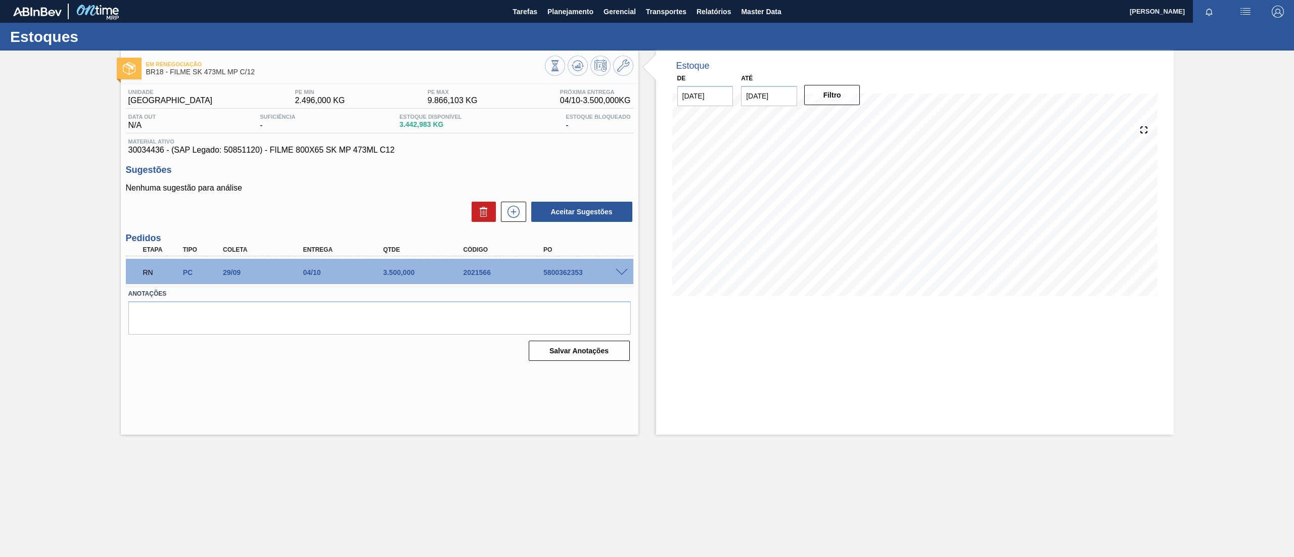
click at [636, 272] on div "Unidade Pernambuco PE MIN 2.496,000 KG PE MAX 9.866,103 KG Próxima Entrega 04/1…" at bounding box center [380, 224] width 518 height 281
click at [640, 276] on div "Estoque De 02/10/2025 Até 01/04/2026 Filtro" at bounding box center [905, 243] width 535 height 384
click at [619, 270] on span at bounding box center [622, 273] width 12 height 8
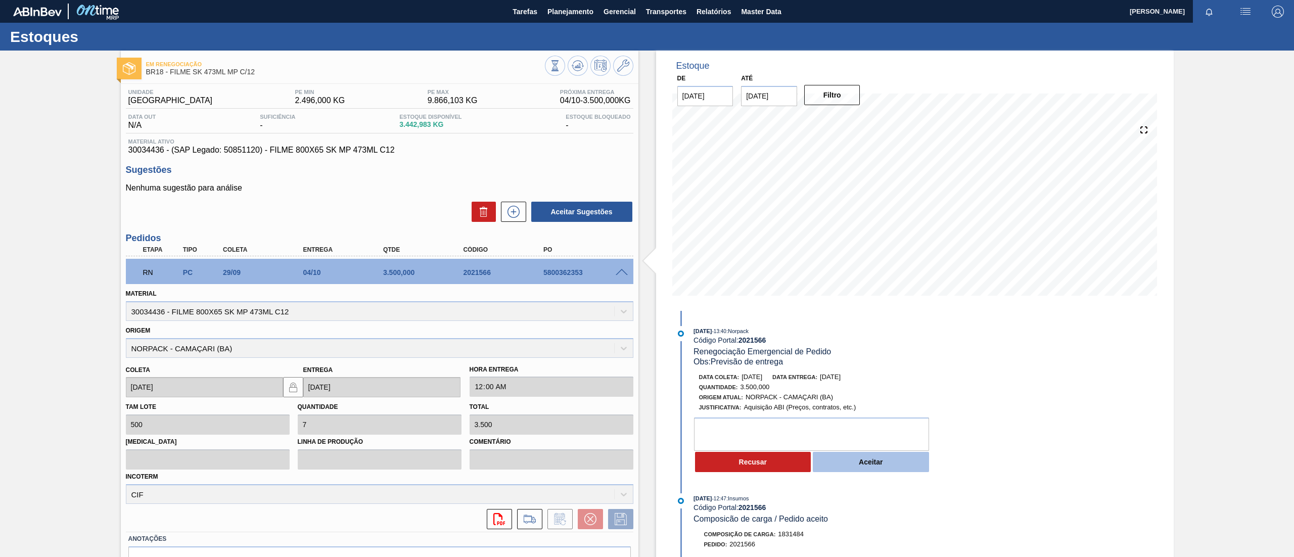
click at [879, 418] on button "Aceitar" at bounding box center [871, 462] width 116 height 20
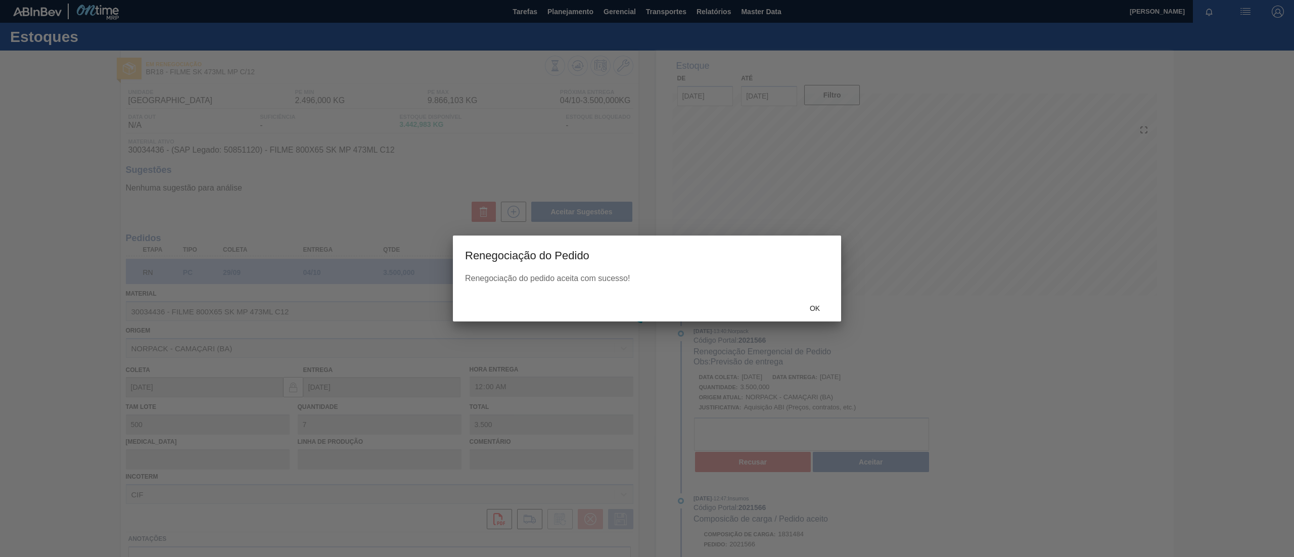
click at [809, 310] on span "Ok" at bounding box center [815, 308] width 26 height 8
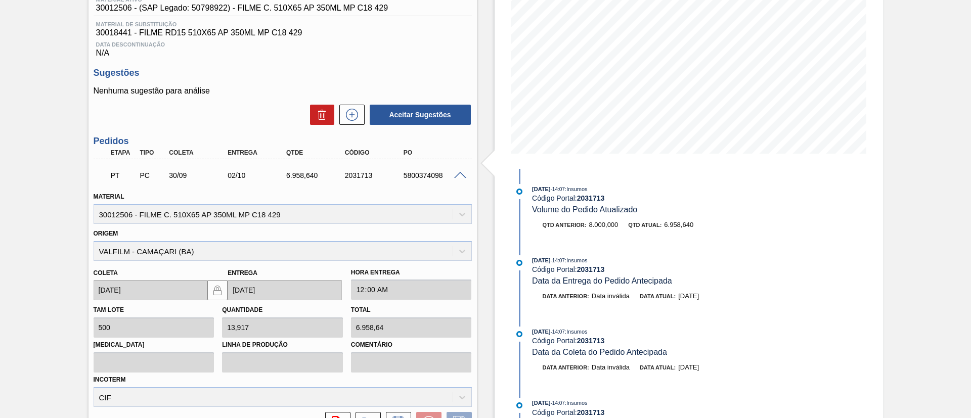
scroll to position [75, 0]
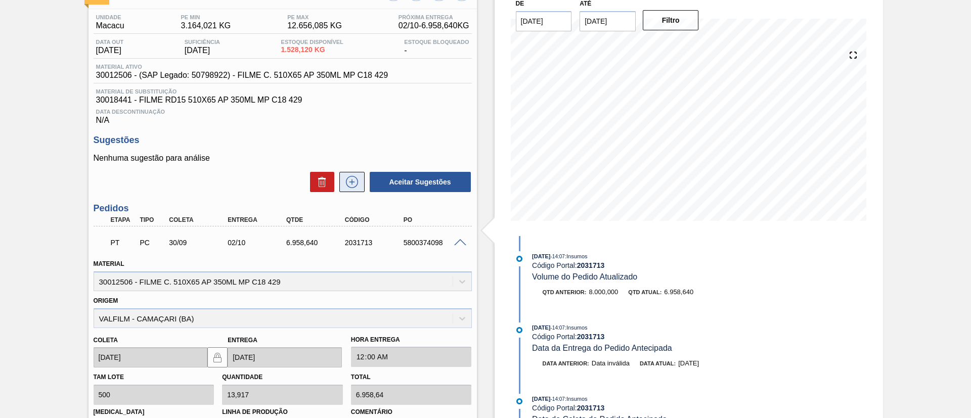
click at [360, 178] on button at bounding box center [351, 182] width 25 height 20
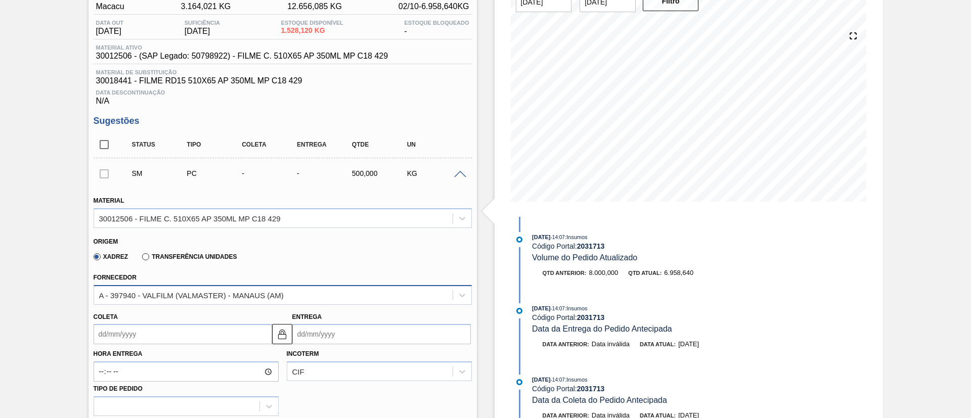
scroll to position [151, 0]
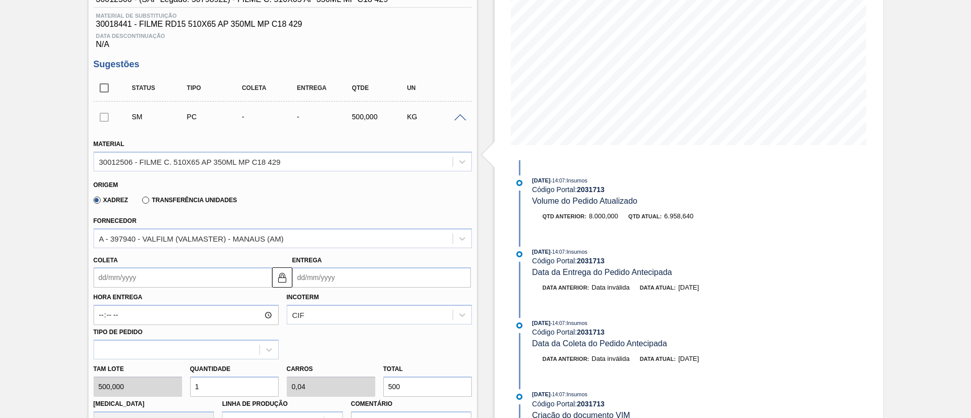
click at [193, 198] on label "Transferência Unidades" at bounding box center [189, 200] width 95 height 7
click at [141, 202] on input "Transferência Unidades" at bounding box center [141, 202] width 0 height 0
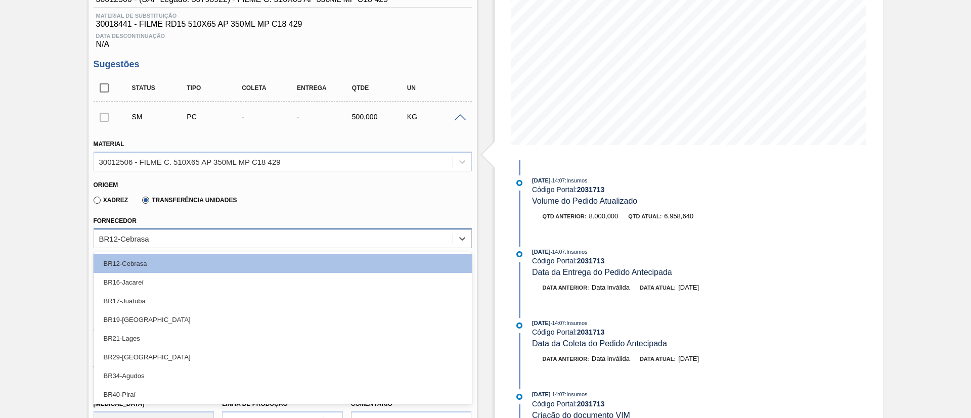
click at [169, 239] on div "BR12-Cebrasa" at bounding box center [273, 238] width 358 height 15
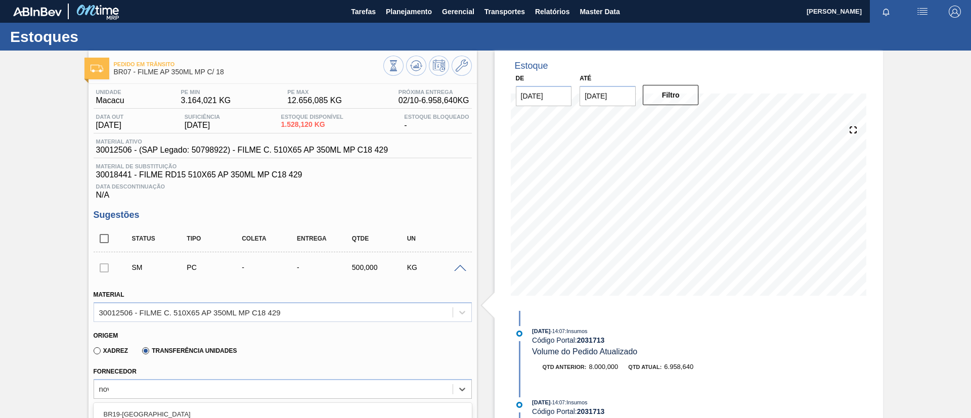
type input "nova"
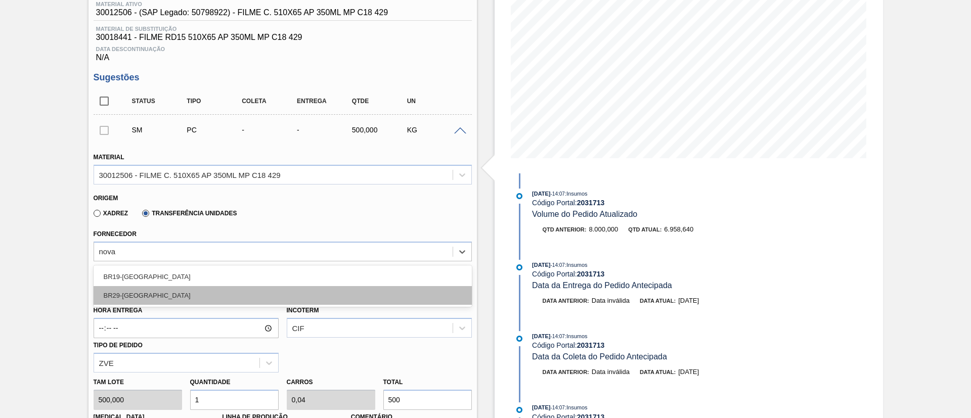
scroll to position [152, 0]
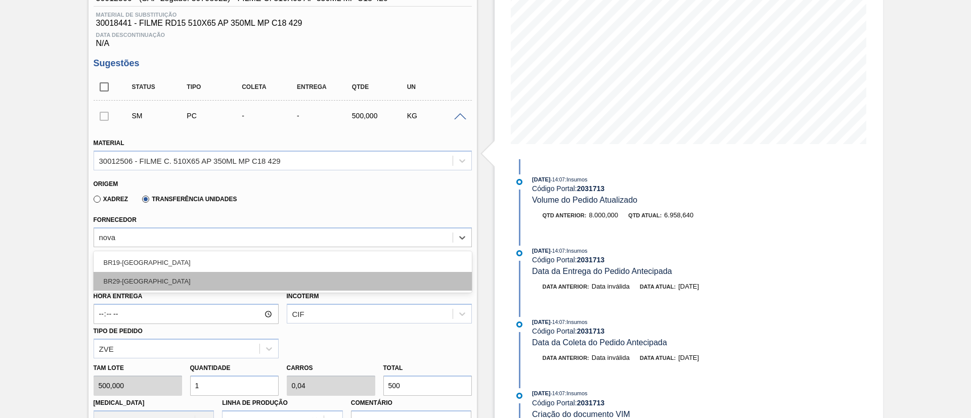
click at [176, 281] on div "BR29-Nova Minas" at bounding box center [283, 281] width 378 height 19
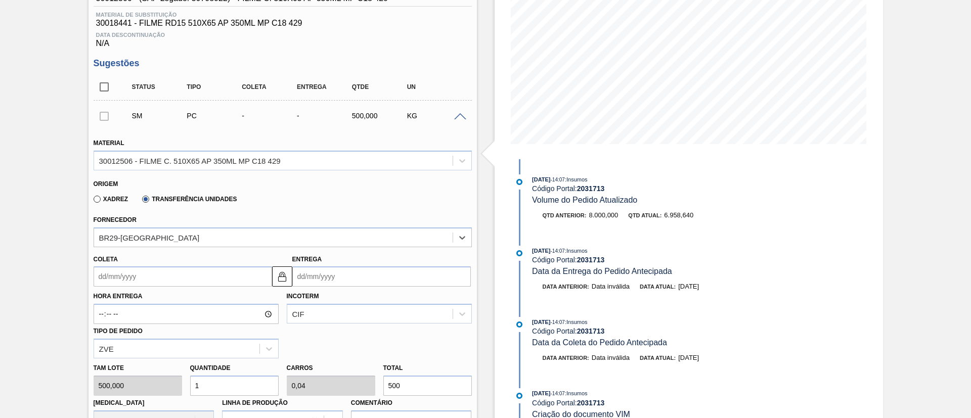
click at [170, 277] on input "Coleta" at bounding box center [183, 276] width 178 height 20
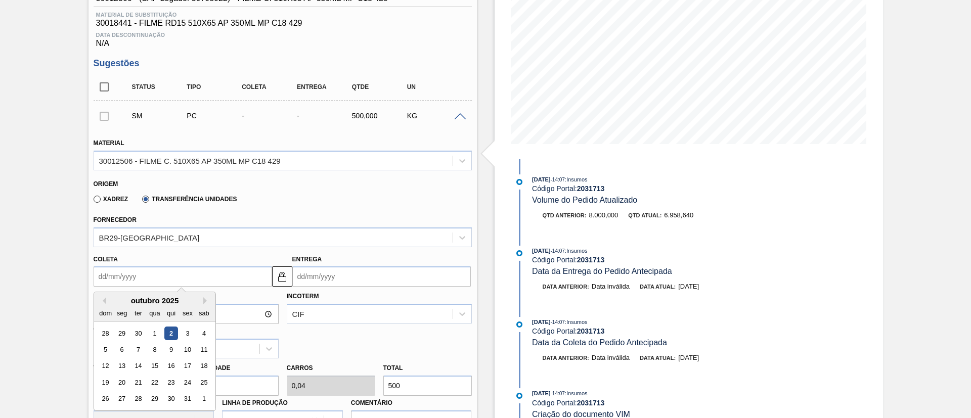
click at [173, 334] on div "2" at bounding box center [171, 334] width 14 height 14
type input "[DATE]"
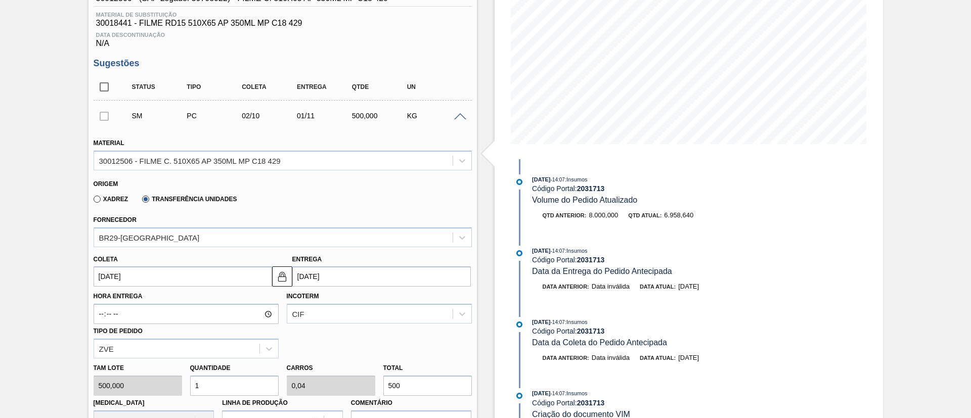
click at [227, 275] on input "[DATE]" at bounding box center [183, 276] width 178 height 20
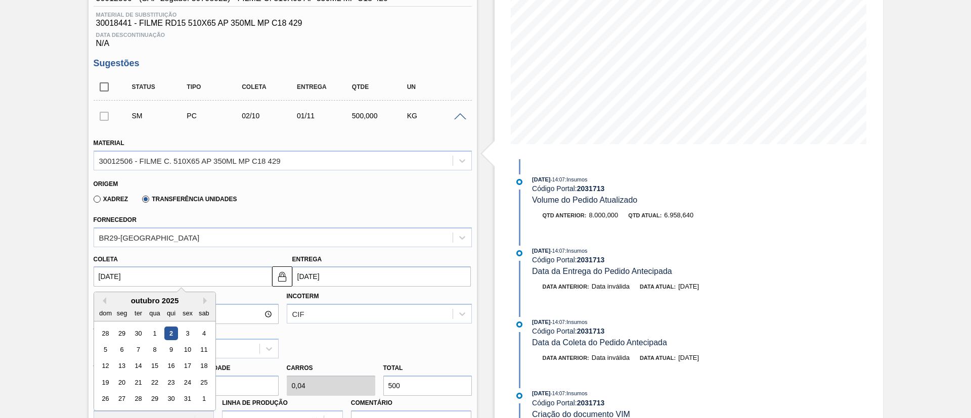
drag, startPoint x: 185, startPoint y: 331, endPoint x: 200, endPoint y: 324, distance: 17.0
click at [186, 331] on div "3" at bounding box center [187, 334] width 14 height 14
type input "03/10/2025"
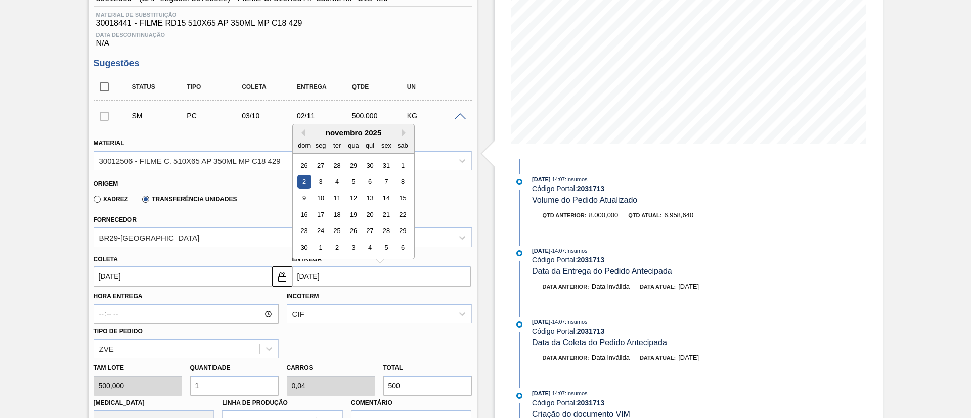
click at [320, 280] on input "02/11/2025" at bounding box center [381, 276] width 178 height 20
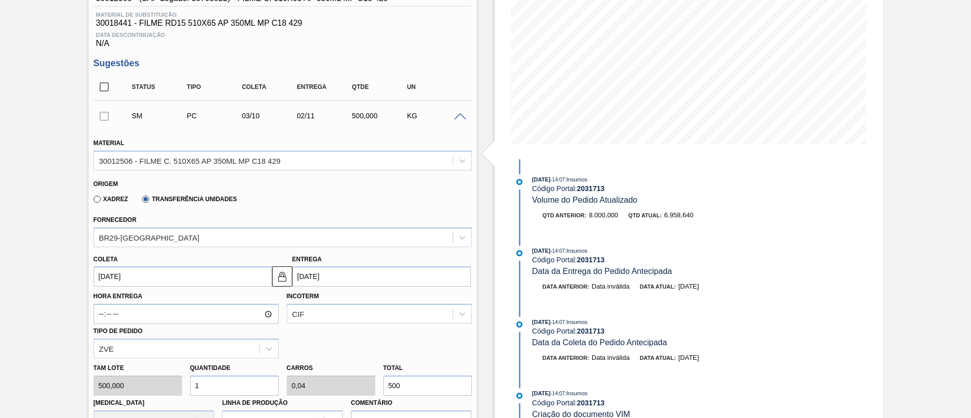
drag, startPoint x: 286, startPoint y: 273, endPoint x: 315, endPoint y: 275, distance: 28.9
click at [286, 273] on img at bounding box center [282, 276] width 12 height 12
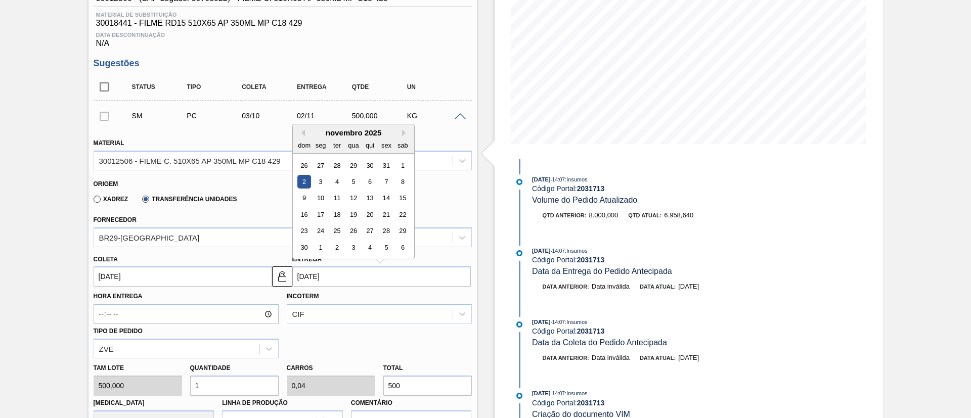
click at [349, 278] on input "02/11/2025" at bounding box center [381, 276] width 178 height 20
click at [296, 137] on div "dom seg ter qua qui sex sab" at bounding box center [353, 145] width 121 height 16
click at [300, 136] on div "Previous Month Next Month novembro 2025 dom seg ter qua qui sex sab 26 27 28 29…" at bounding box center [353, 191] width 122 height 135
click at [302, 134] on button "Previous Month" at bounding box center [301, 132] width 7 height 7
click at [322, 182] on div "6" at bounding box center [320, 182] width 14 height 14
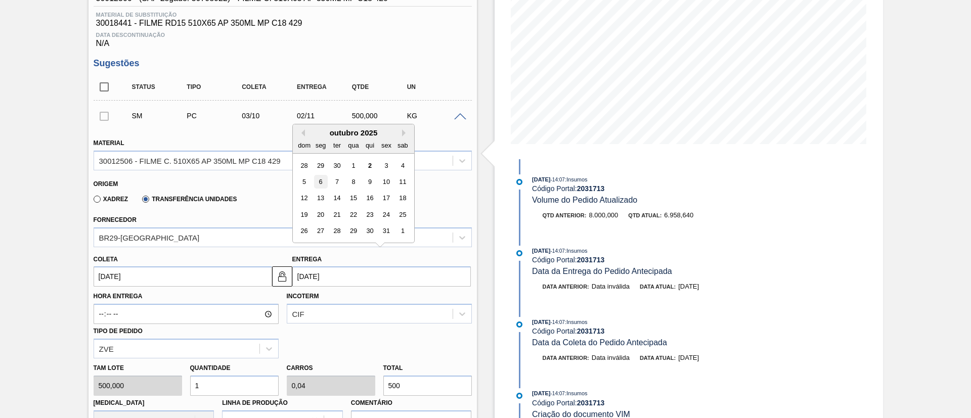
type input "06/10/2025"
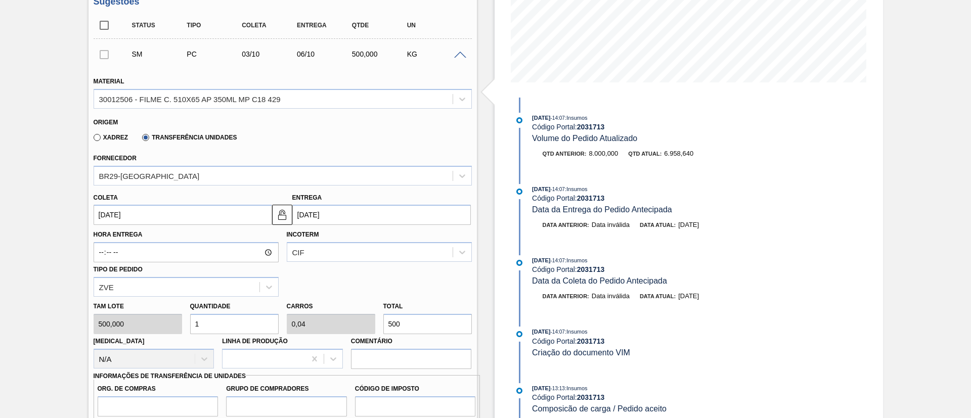
scroll to position [227, 0]
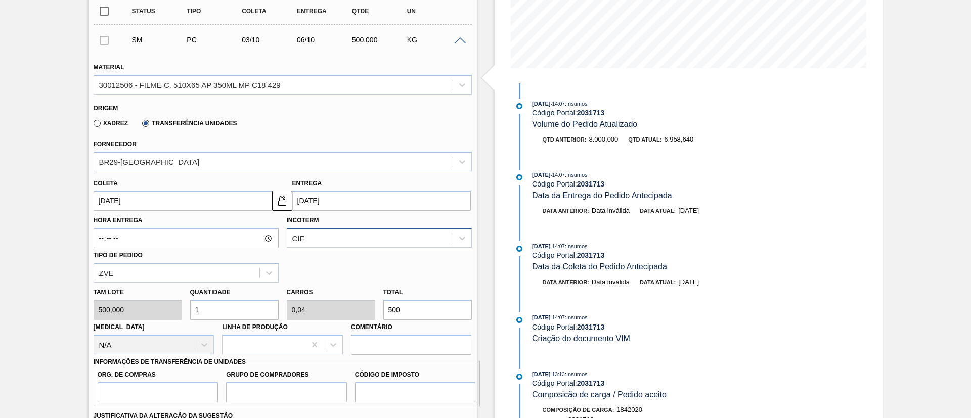
click at [330, 232] on div "CIF" at bounding box center [369, 238] width 165 height 15
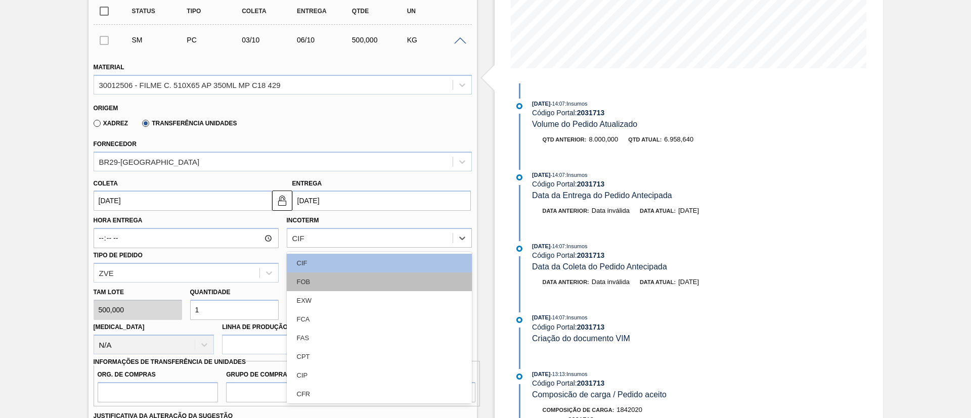
click at [307, 278] on div "FOB" at bounding box center [379, 281] width 185 height 19
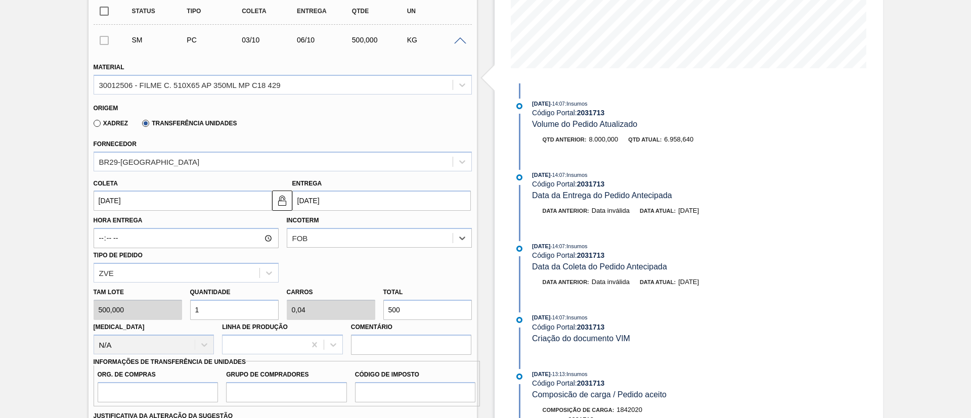
click at [334, 206] on input "06/10/2025" at bounding box center [381, 201] width 178 height 20
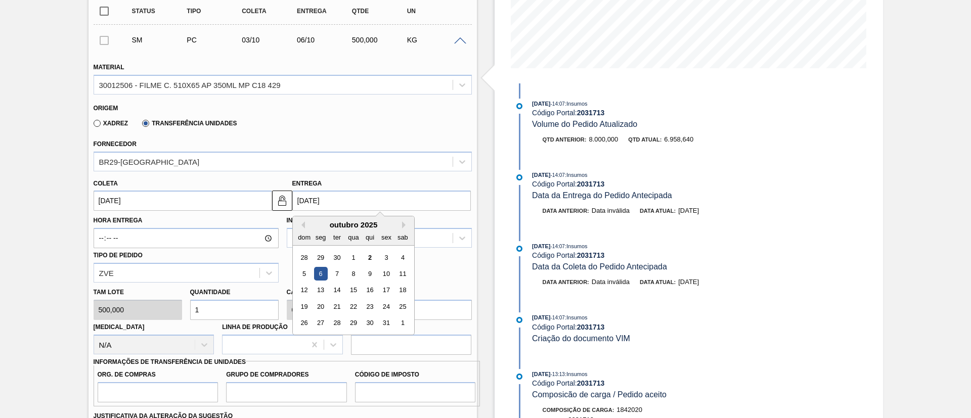
drag, startPoint x: 429, startPoint y: 166, endPoint x: 429, endPoint y: 173, distance: 6.6
click at [429, 168] on div "BR29-Nova Minas" at bounding box center [273, 161] width 358 height 15
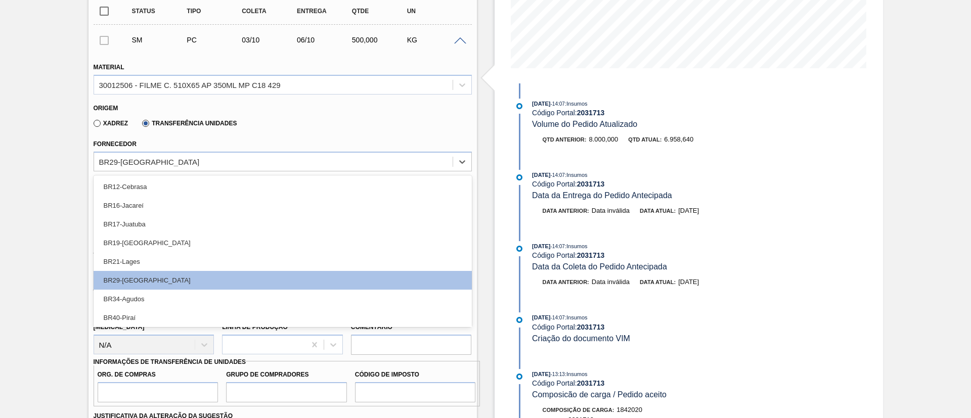
click at [508, 289] on div "Estoque De 02/10/2025 Até 01/04/2026 Filtro 30/09/2025 - 14:07 : Insumos Código…" at bounding box center [688, 412] width 388 height 1178
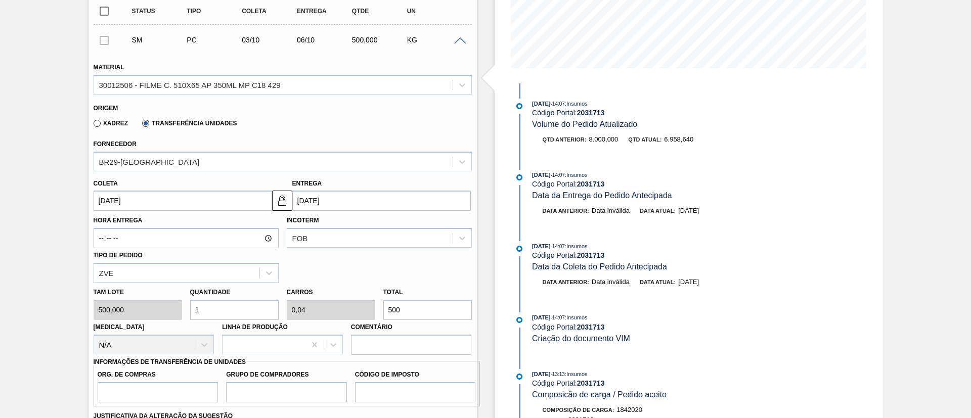
drag, startPoint x: 396, startPoint y: 300, endPoint x: 375, endPoint y: 306, distance: 22.1
click at [375, 306] on div "Tam lote 500,000 Quantidade 1 Carros 0,04 Total 500 Doca N/A Linha de Produção …" at bounding box center [282, 319] width 386 height 72
click at [356, 309] on div "Tam lote 500,000 Quantidade 1 Carros 0,04 Total 500 Doca N/A Linha de Produção …" at bounding box center [282, 319] width 386 height 72
type input "0,012"
type input "0"
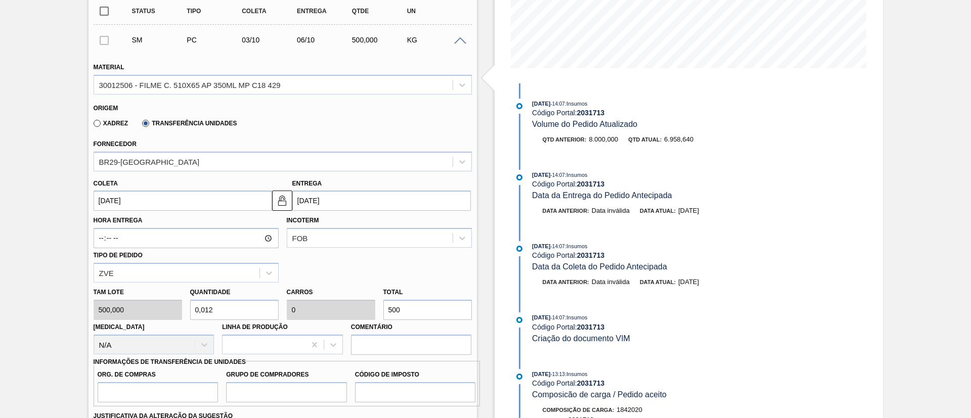
type input "6"
type input "0,12"
type input "0,005"
type input "60"
type input "1,2"
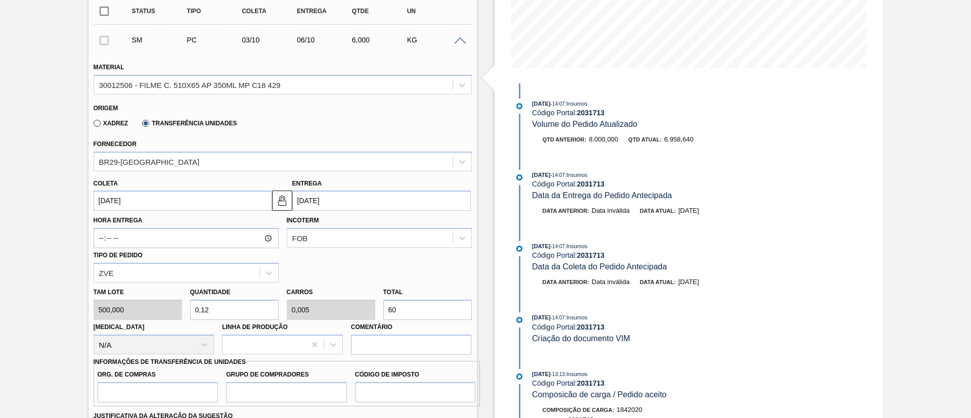
type input "0,048"
type input "600"
type input "12"
type input "0,48"
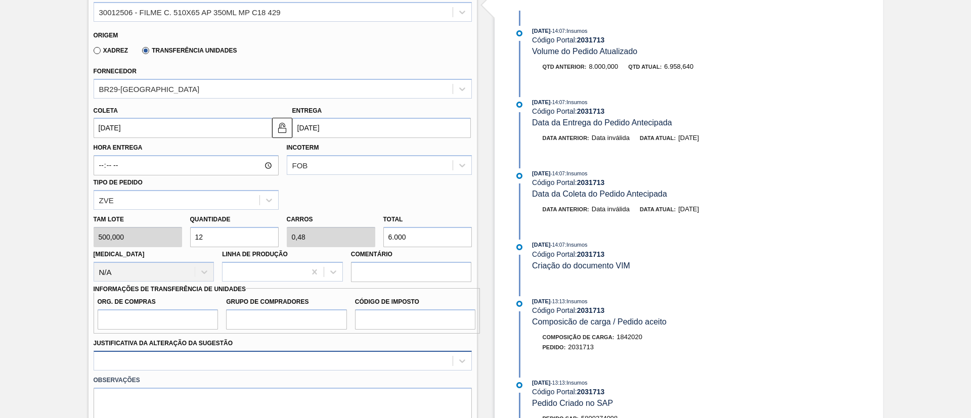
scroll to position [379, 0]
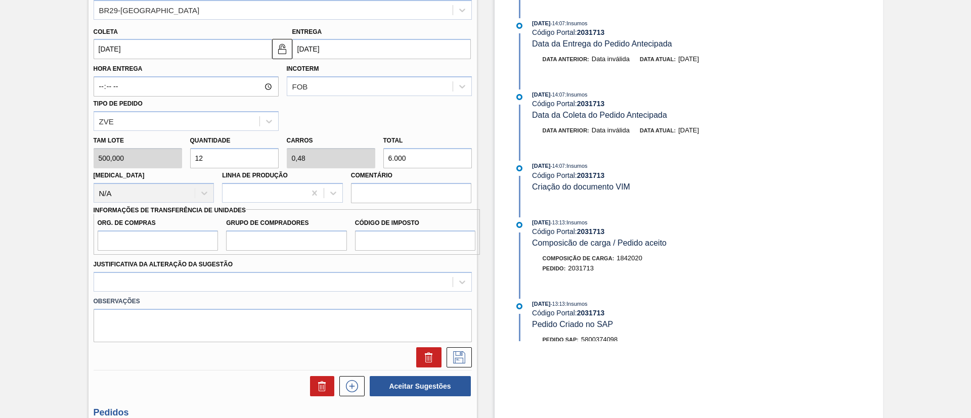
type input "6.000"
drag, startPoint x: 134, startPoint y: 236, endPoint x: 143, endPoint y: 249, distance: 15.7
click at [134, 236] on input "Org. de Compras" at bounding box center [158, 241] width 121 height 20
type input "BR00"
click at [287, 244] on input "Grupo de Compradores" at bounding box center [286, 241] width 121 height 20
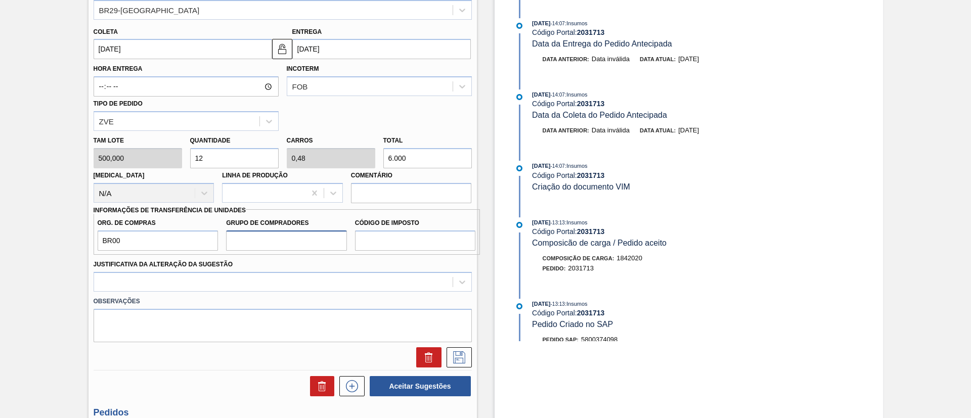
type input "A01"
click at [402, 242] on input "Código de Imposto" at bounding box center [415, 241] width 121 height 20
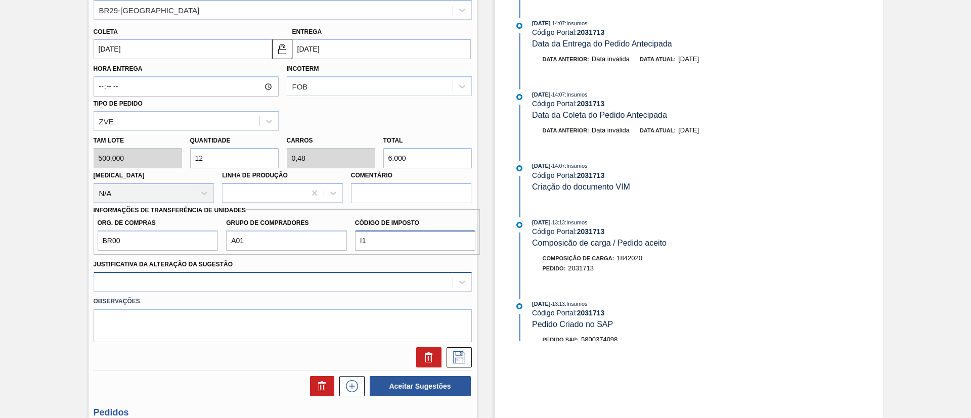
type input "I1"
click at [335, 278] on div at bounding box center [283, 282] width 378 height 20
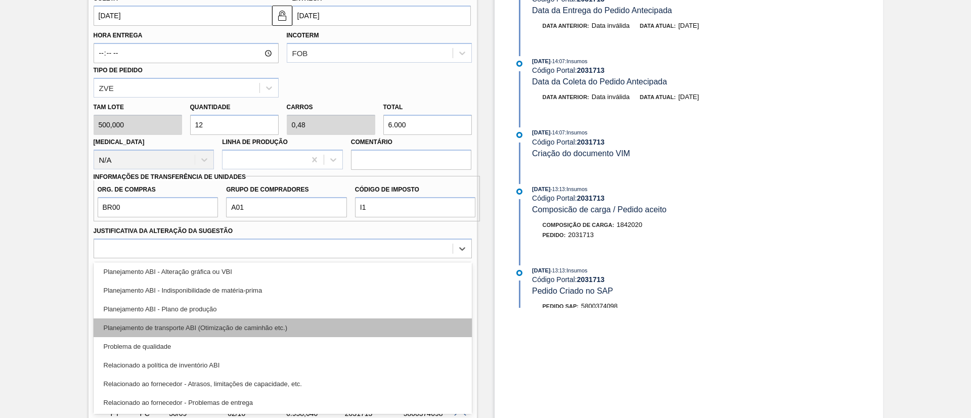
scroll to position [113, 0]
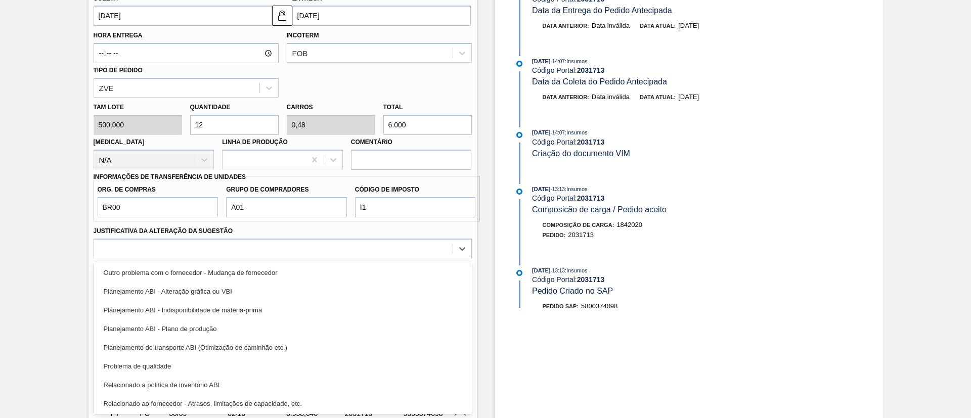
drag, startPoint x: 218, startPoint y: 327, endPoint x: 393, endPoint y: 329, distance: 174.9
click at [221, 326] on div "Planejamento ABI - Plano de produção" at bounding box center [283, 328] width 378 height 19
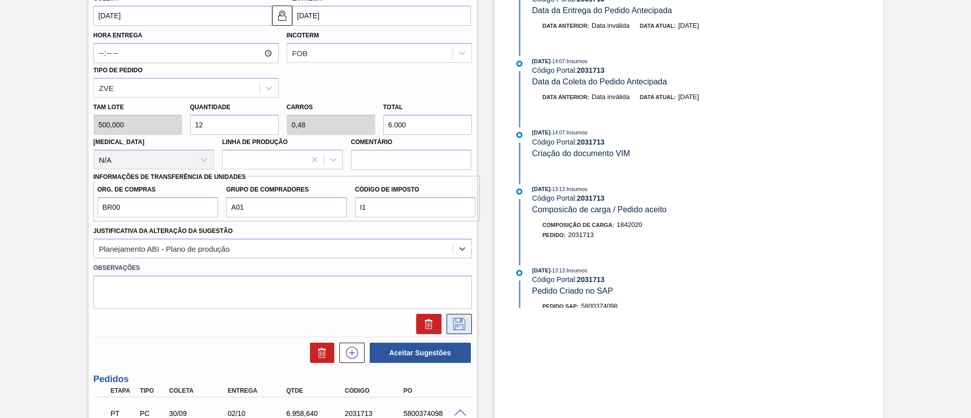
click at [455, 318] on icon at bounding box center [459, 324] width 12 height 12
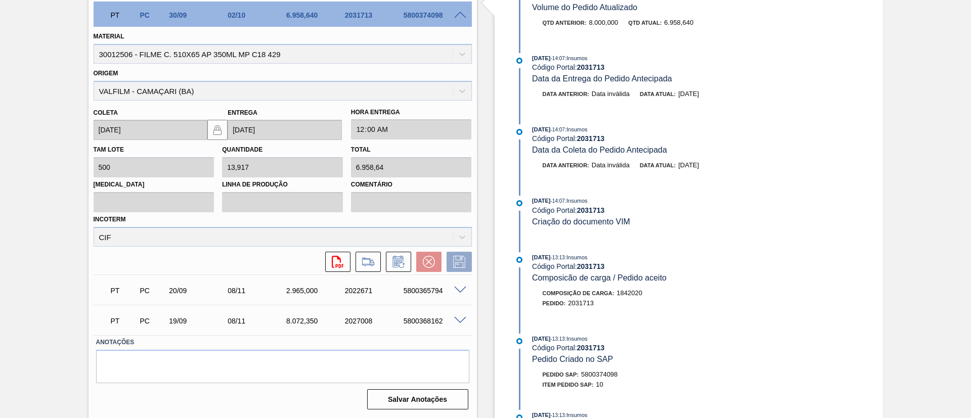
scroll to position [99, 0]
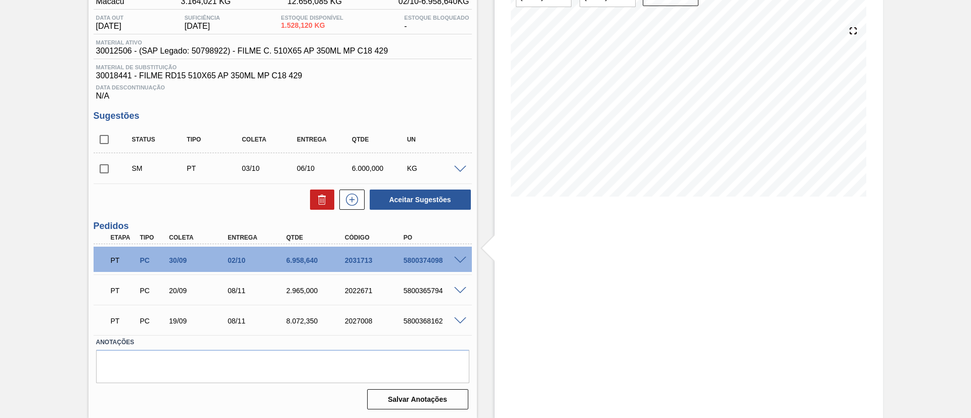
click at [99, 171] on input "checkbox" at bounding box center [104, 168] width 21 height 21
click at [455, 191] on button "Aceitar Sugestões" at bounding box center [420, 200] width 101 height 20
checkbox input "false"
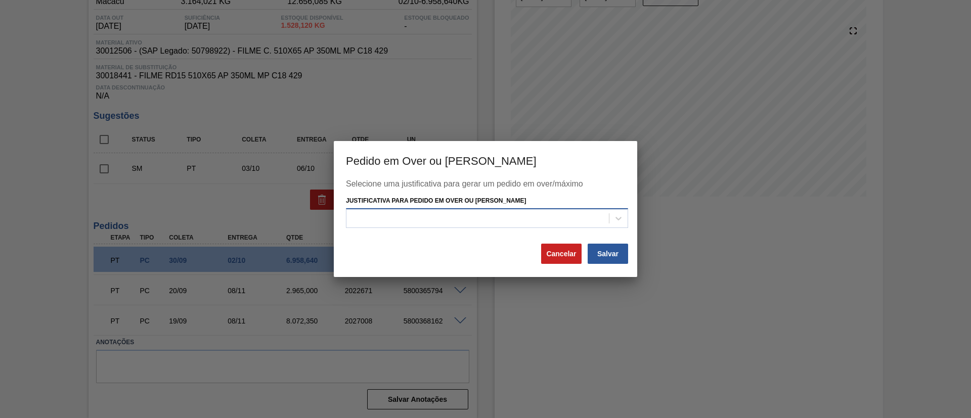
click at [491, 225] on div at bounding box center [487, 218] width 282 height 20
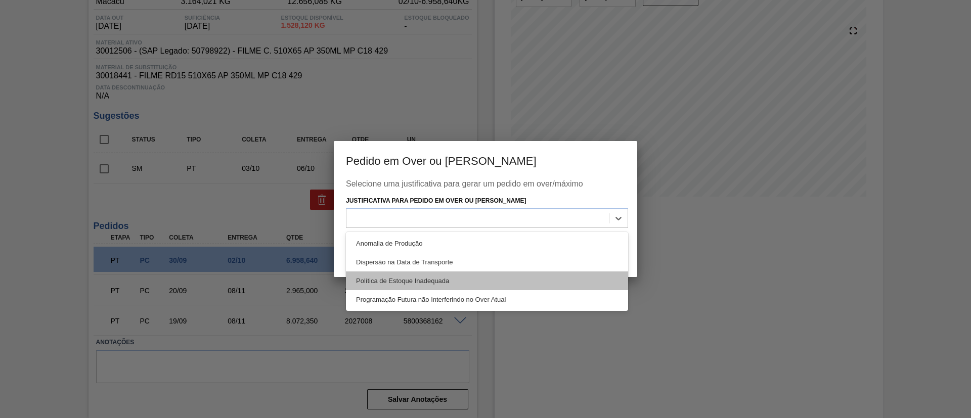
click at [451, 285] on div "Política de Estoque Inadequada" at bounding box center [487, 280] width 282 height 19
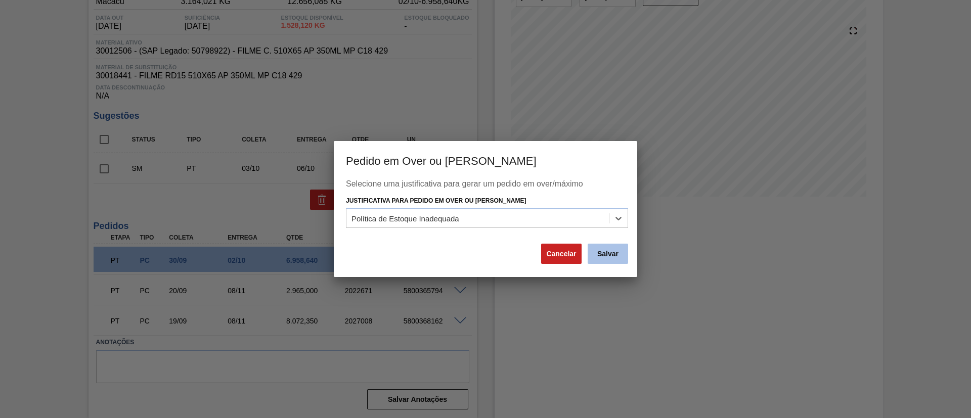
click at [613, 257] on button "Salvar" at bounding box center [607, 254] width 40 height 20
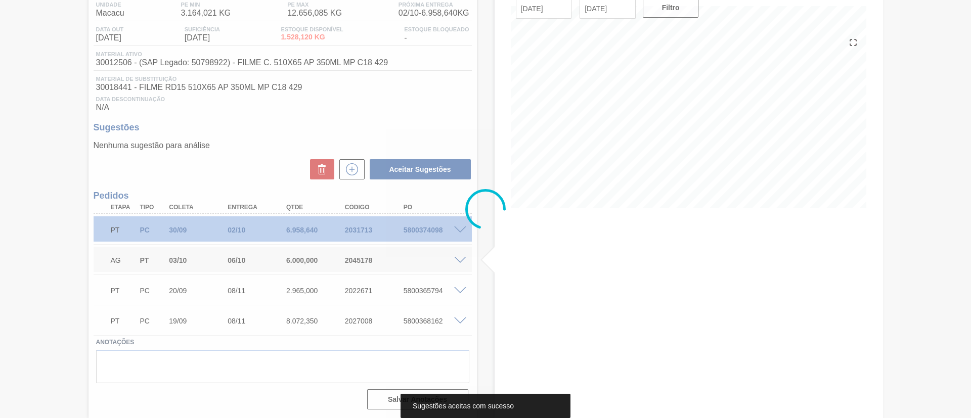
scroll to position [87, 0]
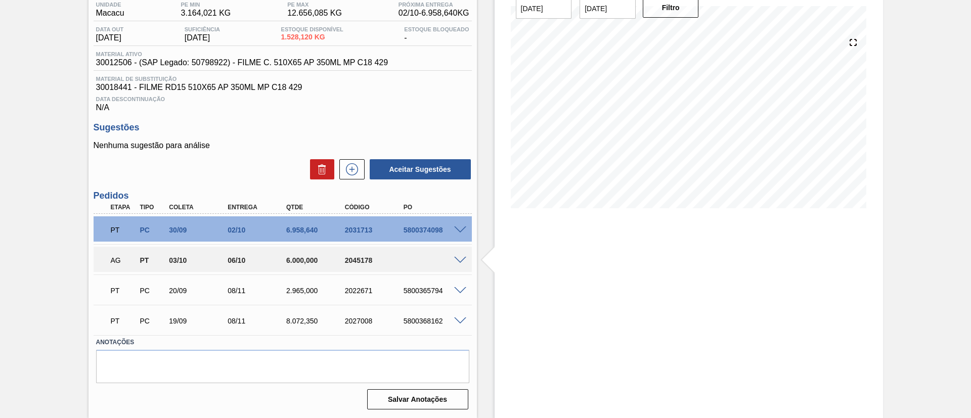
drag, startPoint x: 12, startPoint y: 129, endPoint x: 34, endPoint y: 90, distance: 45.1
click at [12, 130] on div "Pedido em Trânsito BR07 - FILME AP 350ML MP C/ 18 Unidade Macacu PE MIN 3.164,0…" at bounding box center [485, 190] width 971 height 455
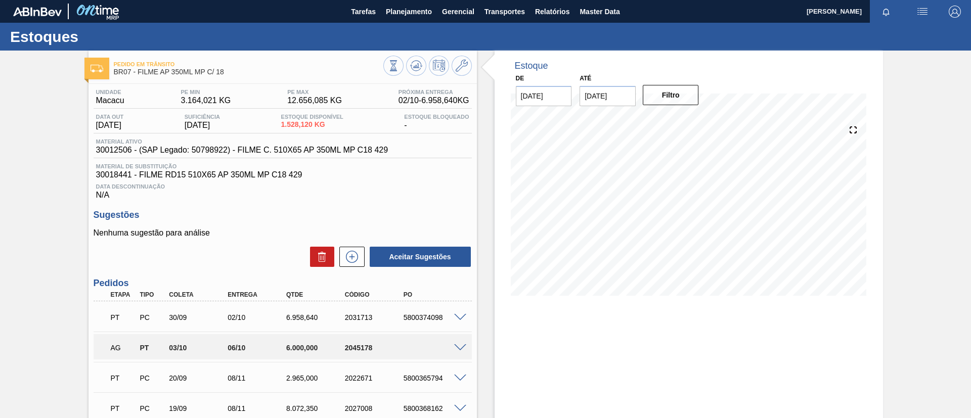
click at [413, 55] on div "Pedido em Trânsito BR07 - FILME AP 350ML MP C/ 18" at bounding box center [282, 65] width 388 height 28
click at [419, 61] on icon at bounding box center [416, 66] width 12 height 12
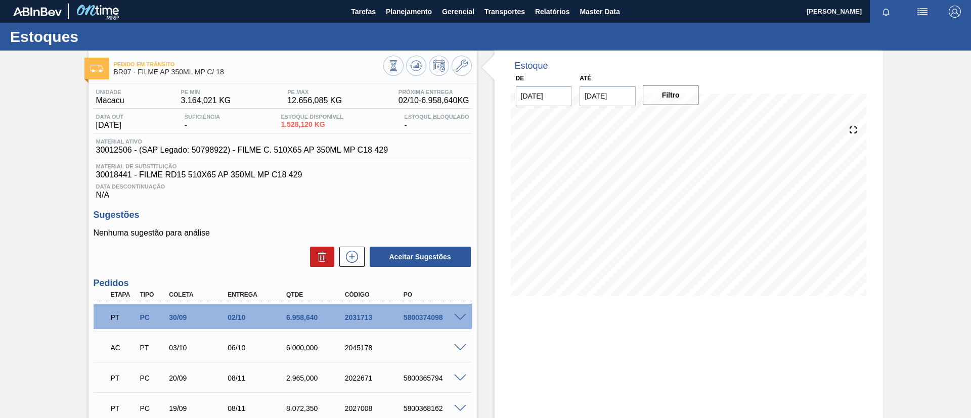
click at [454, 346] on span at bounding box center [460, 348] width 12 height 8
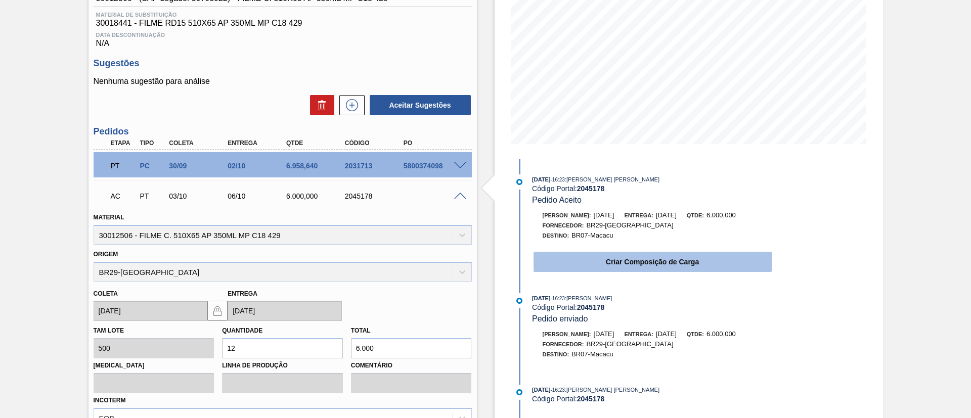
click at [656, 260] on button "Criar Composição de Carga" at bounding box center [652, 262] width 238 height 20
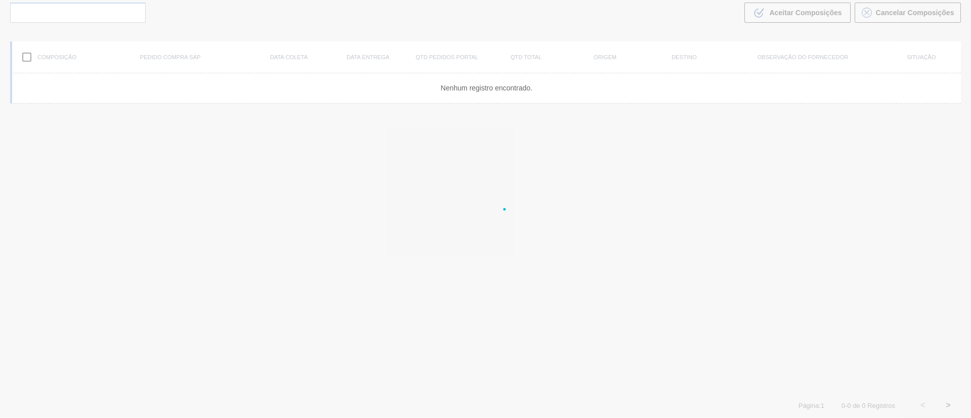
scroll to position [73, 0]
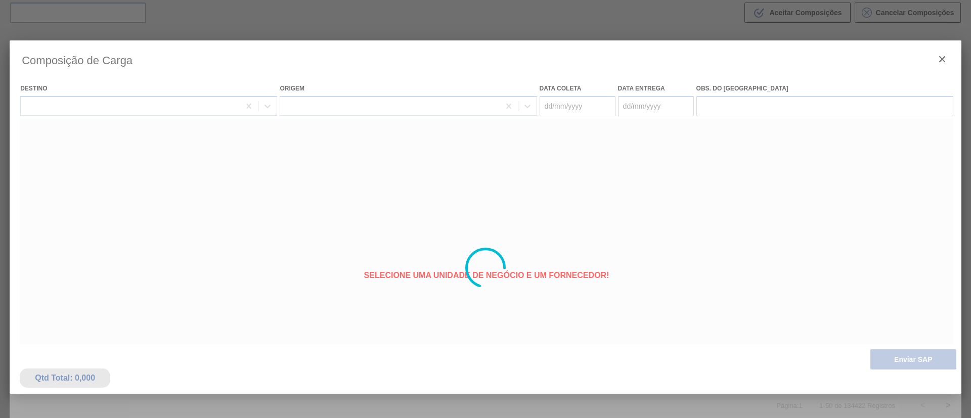
type coleta "03/10/2025"
type entrega "06/10/2025"
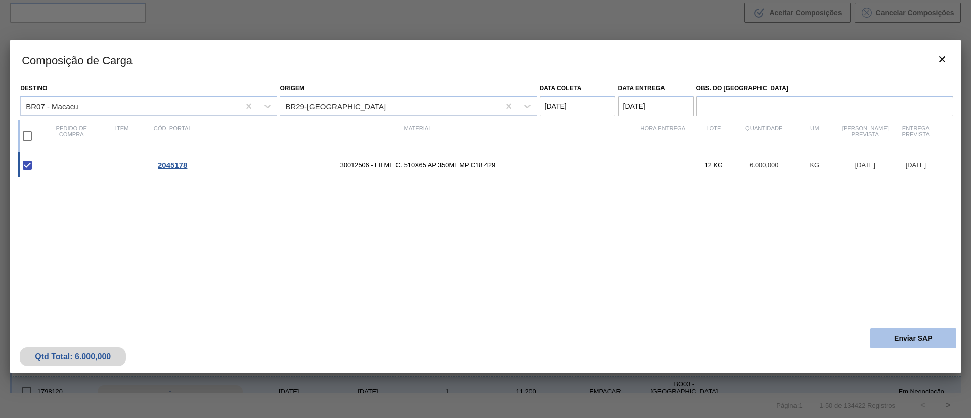
click at [891, 338] on button "Enviar SAP" at bounding box center [913, 338] width 86 height 20
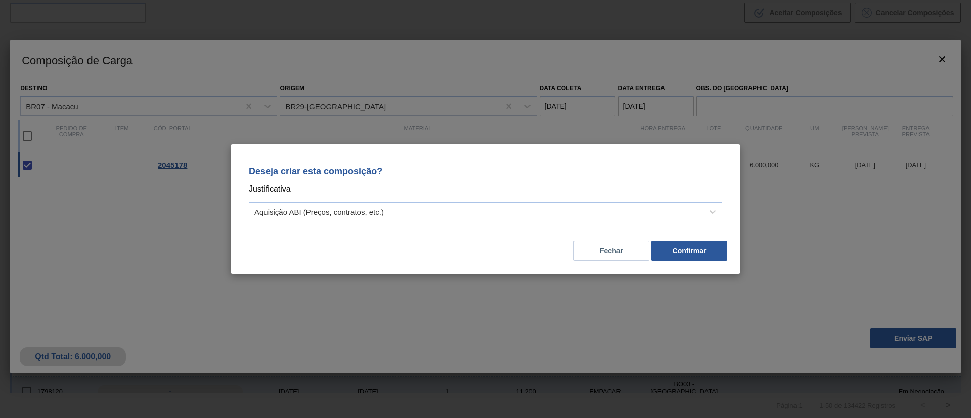
click at [677, 262] on div "Deseja criar esta composição? Justificativa Aquisição ABI (Preços, contratos, e…" at bounding box center [486, 209] width 510 height 130
click at [679, 257] on button "Confirmar" at bounding box center [689, 251] width 76 height 20
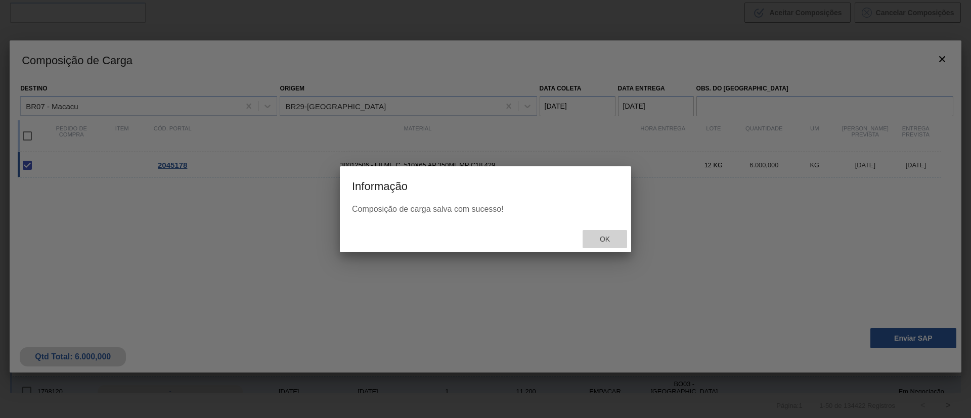
click at [616, 246] on div "Ok" at bounding box center [604, 239] width 44 height 19
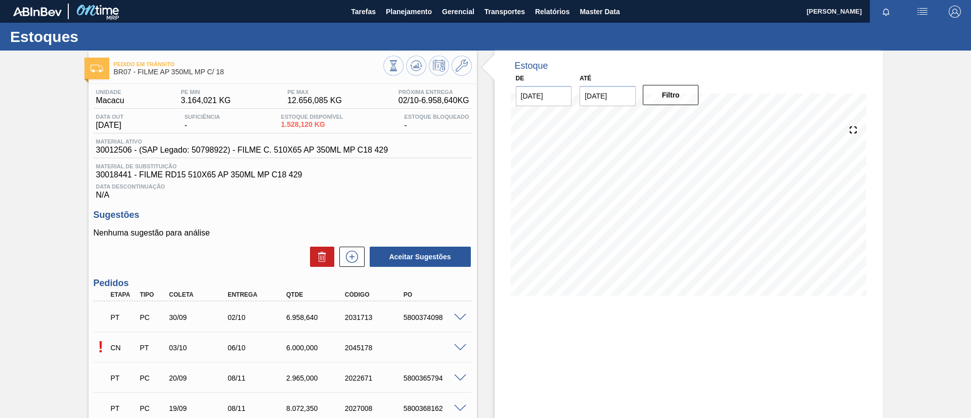
click at [423, 66] on button at bounding box center [416, 66] width 20 height 20
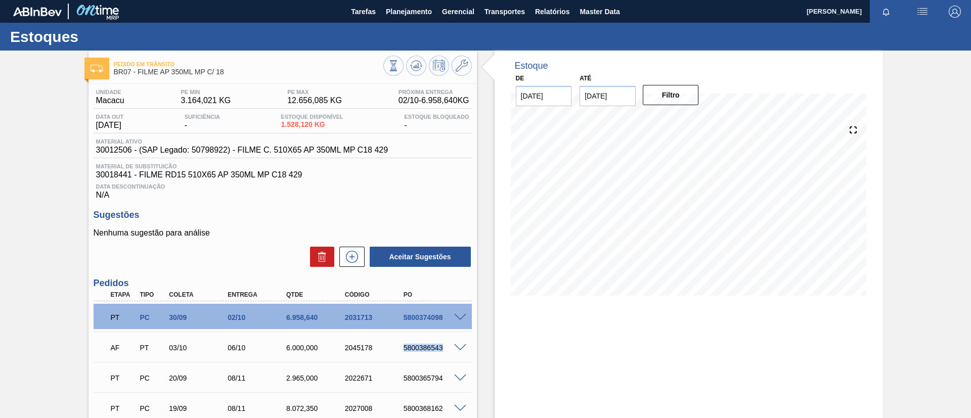
drag, startPoint x: 395, startPoint y: 348, endPoint x: 454, endPoint y: 348, distance: 59.6
click at [454, 348] on div "AF PT 03/10 06/10 6.000,000 2045178 5800386543" at bounding box center [283, 346] width 378 height 25
copy div "5800386543"
drag, startPoint x: 224, startPoint y: 77, endPoint x: 137, endPoint y: 78, distance: 87.5
click at [137, 78] on div "Pedido em Trânsito BR07 - FILME AP 350ML MP C/ 18" at bounding box center [248, 68] width 269 height 23
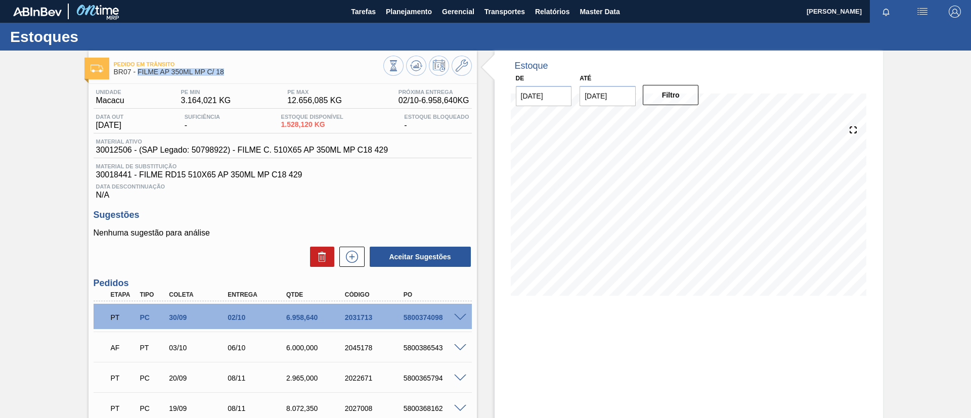
copy span "FILME AP 350ML MP C/ 18"
click at [21, 188] on div "Pedido em Trânsito BR07 - FILME AP 350ML MP C/ 18 Unidade Macacu PE MIN 3.164,0…" at bounding box center [485, 278] width 971 height 455
click at [816, 332] on div "Estoque De 02/10/2025 Até 01/04/2026 Filtro 24/10 Projeção de Estoque 2,439.13 …" at bounding box center [688, 278] width 388 height 455
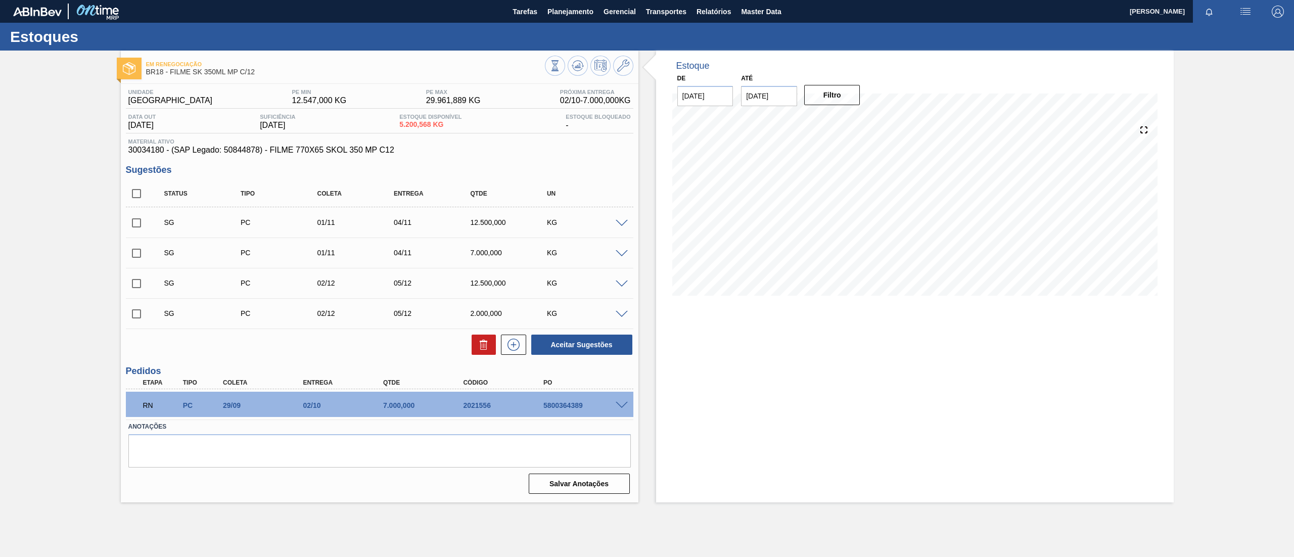
click at [623, 402] on span at bounding box center [622, 406] width 12 height 8
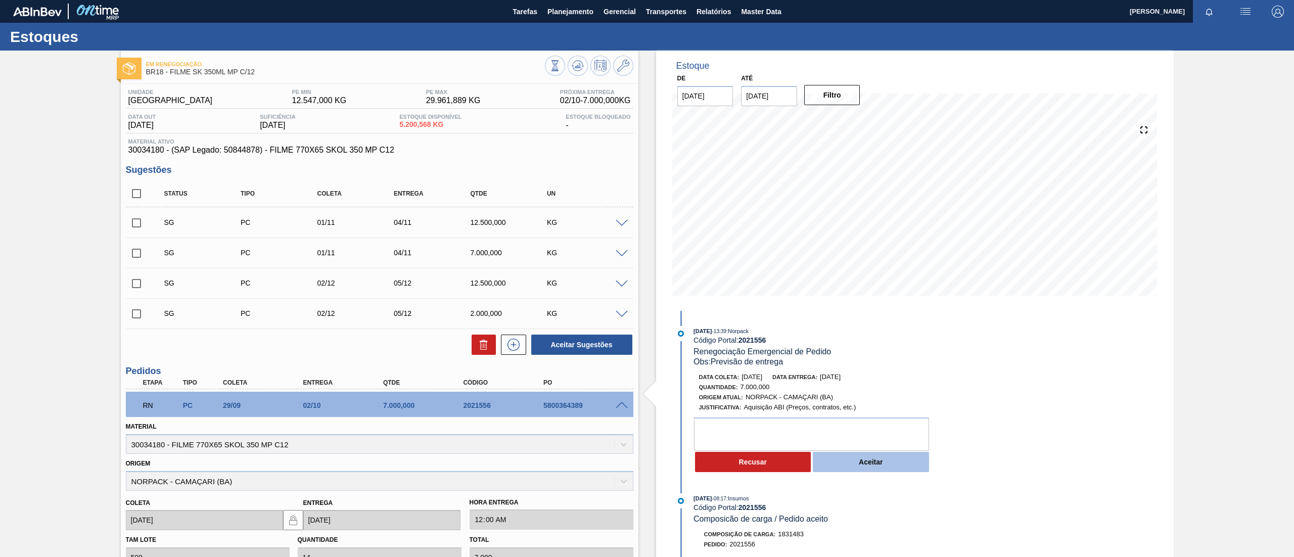
click at [850, 469] on button "Aceitar" at bounding box center [871, 462] width 116 height 20
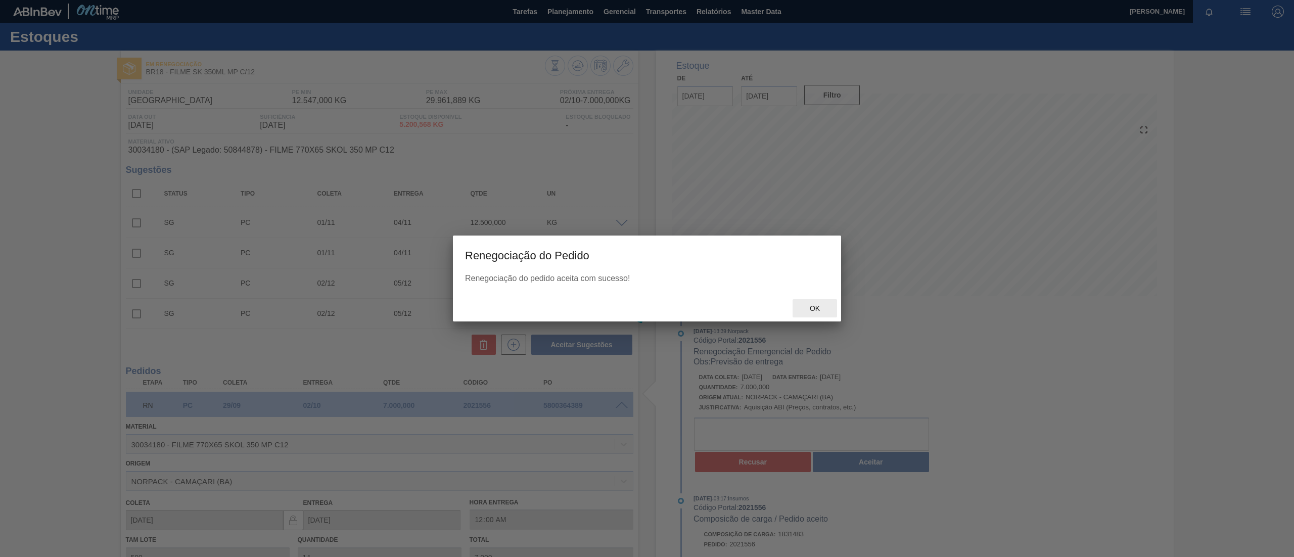
click at [811, 304] on span "Ok" at bounding box center [815, 308] width 26 height 8
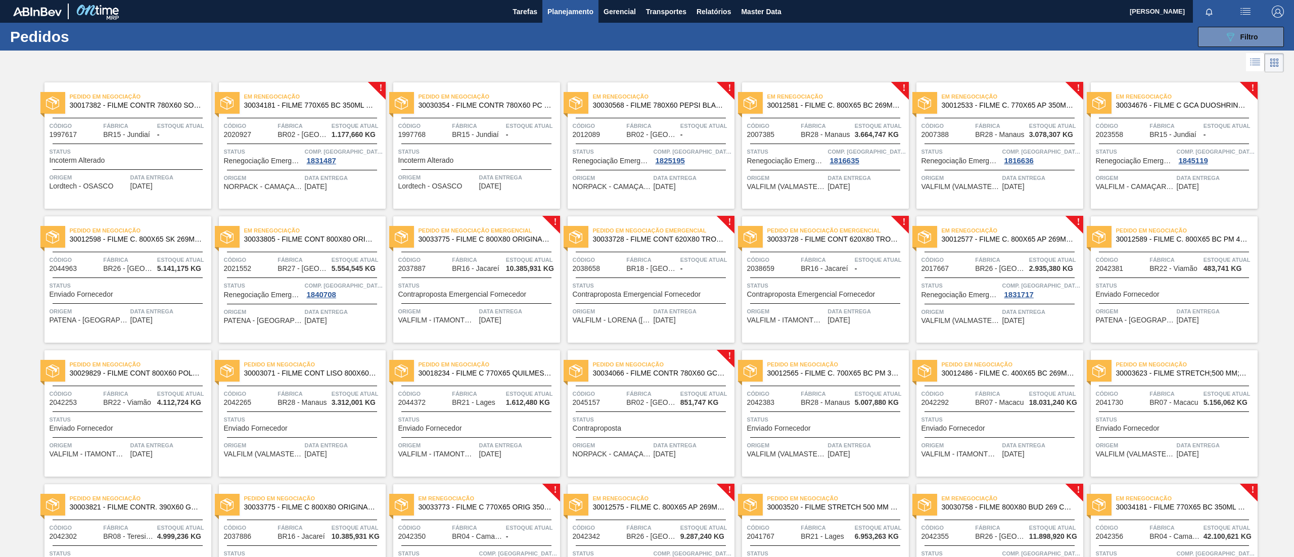
click at [304, 112] on div "Em renegociação 30034181 - FILME 770X65 BC 350ML MP C12" at bounding box center [302, 101] width 167 height 23
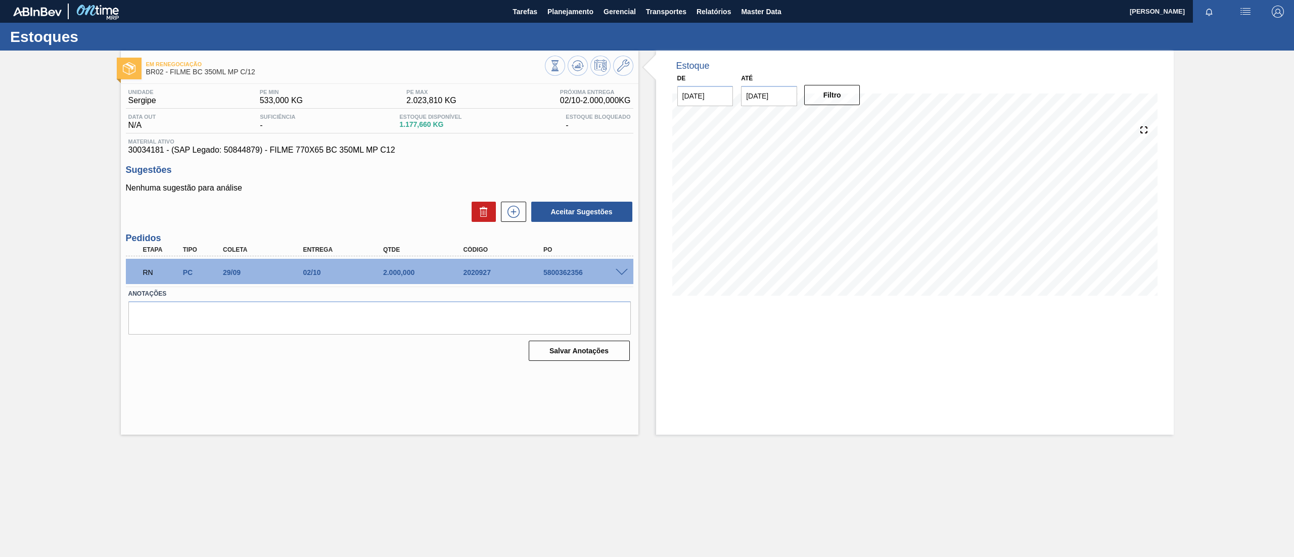
click at [625, 269] on span at bounding box center [622, 273] width 12 height 8
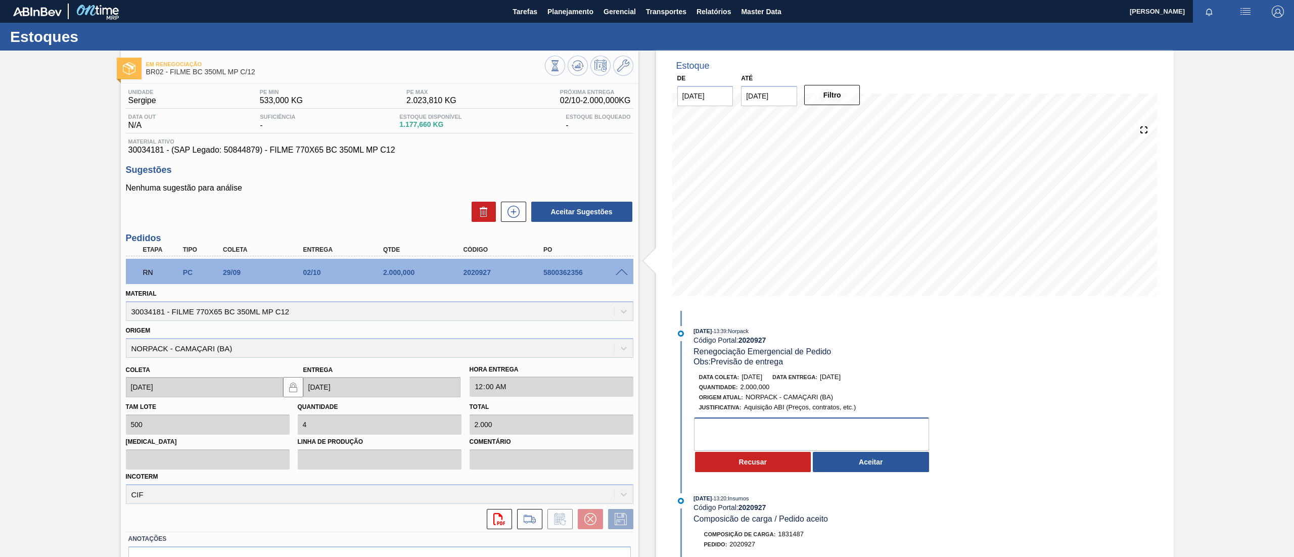
click at [876, 451] on textarea at bounding box center [811, 434] width 235 height 33
click at [874, 471] on button "Aceitar" at bounding box center [871, 462] width 116 height 20
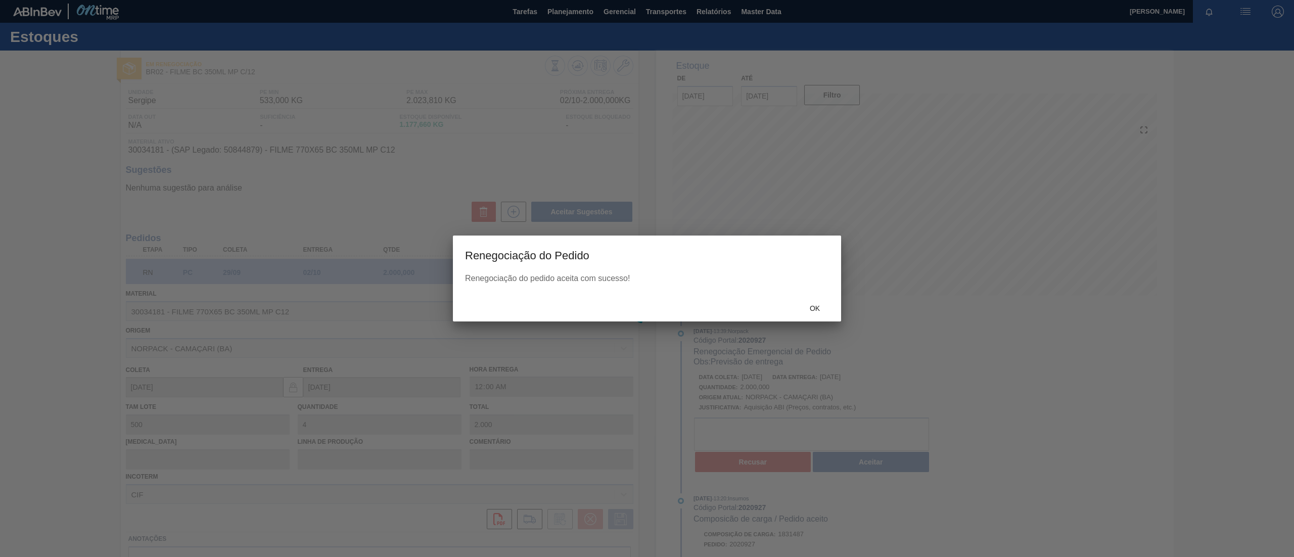
type input "Previsão de entrega"
type input "[DATE]"
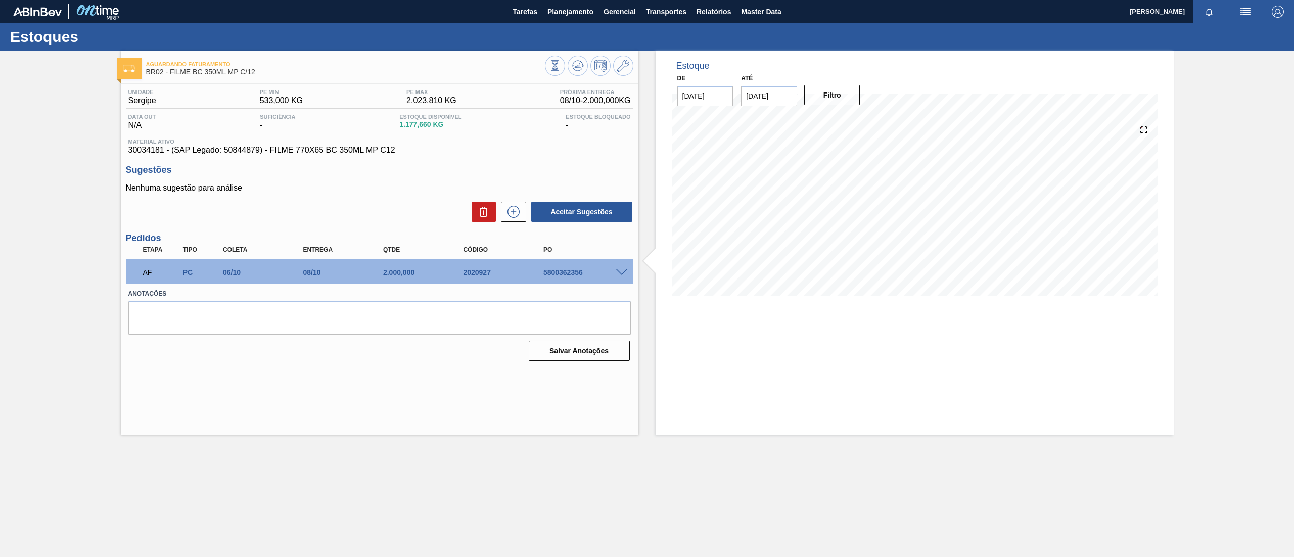
click at [431, 337] on div "Anotações Salvar Anotações" at bounding box center [380, 324] width 508 height 75
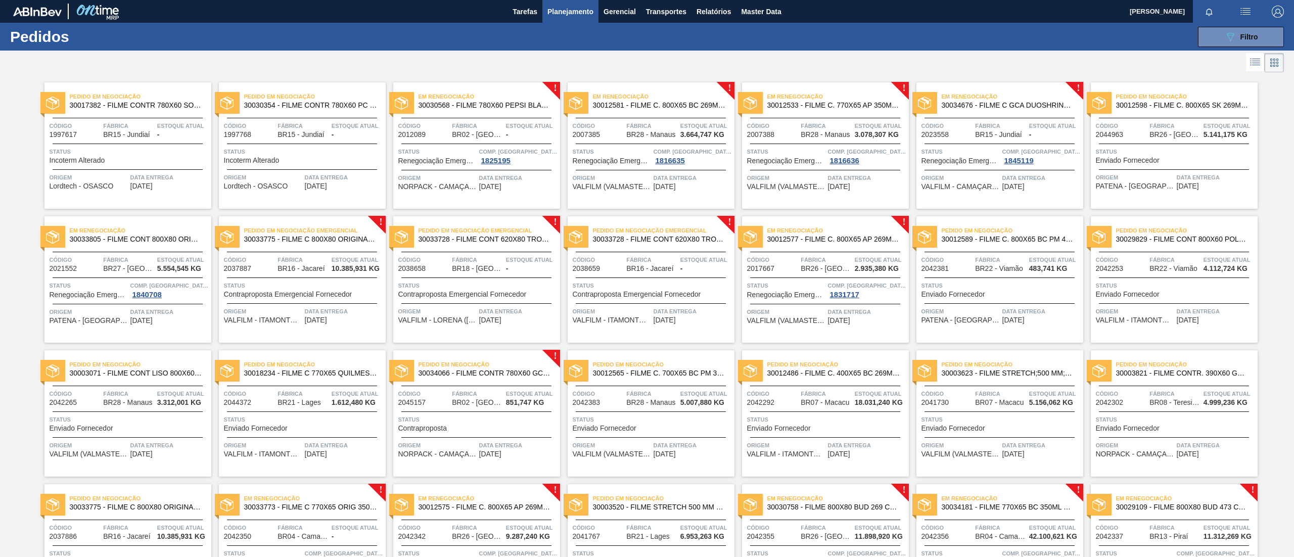
click at [521, 105] on span "30030568 - FILME 780X60 PEPSI BLACK NIV24" at bounding box center [485, 106] width 133 height 8
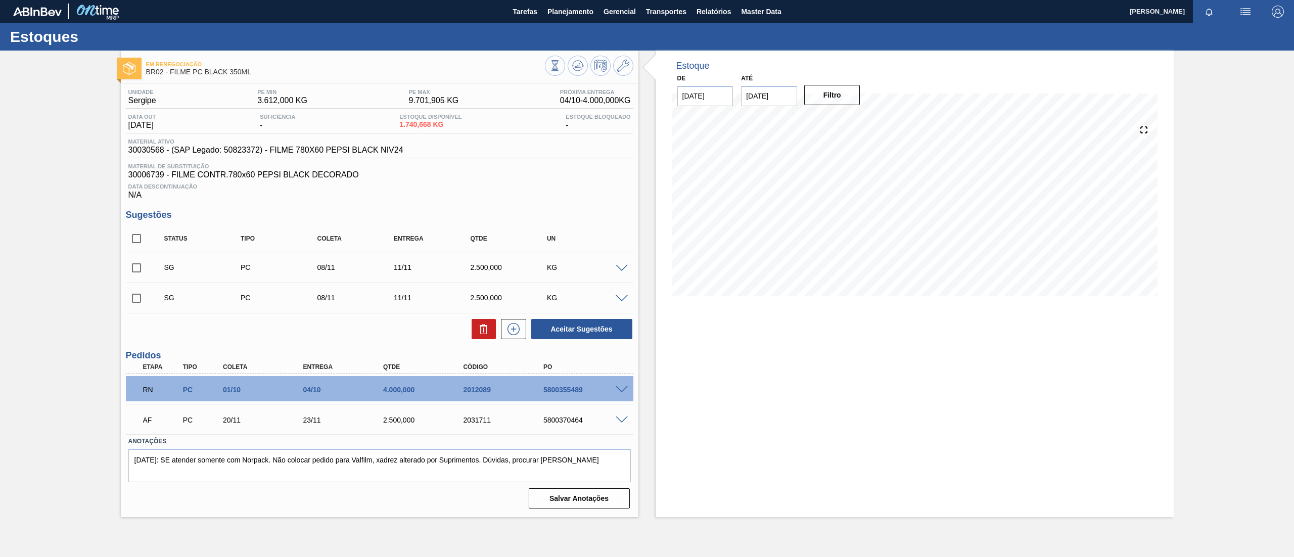
click at [614, 384] on div "RN PC 01/10 04/10 4.000,000 2012089 5800355489" at bounding box center [376, 389] width 481 height 20
click at [616, 392] on span at bounding box center [622, 390] width 12 height 8
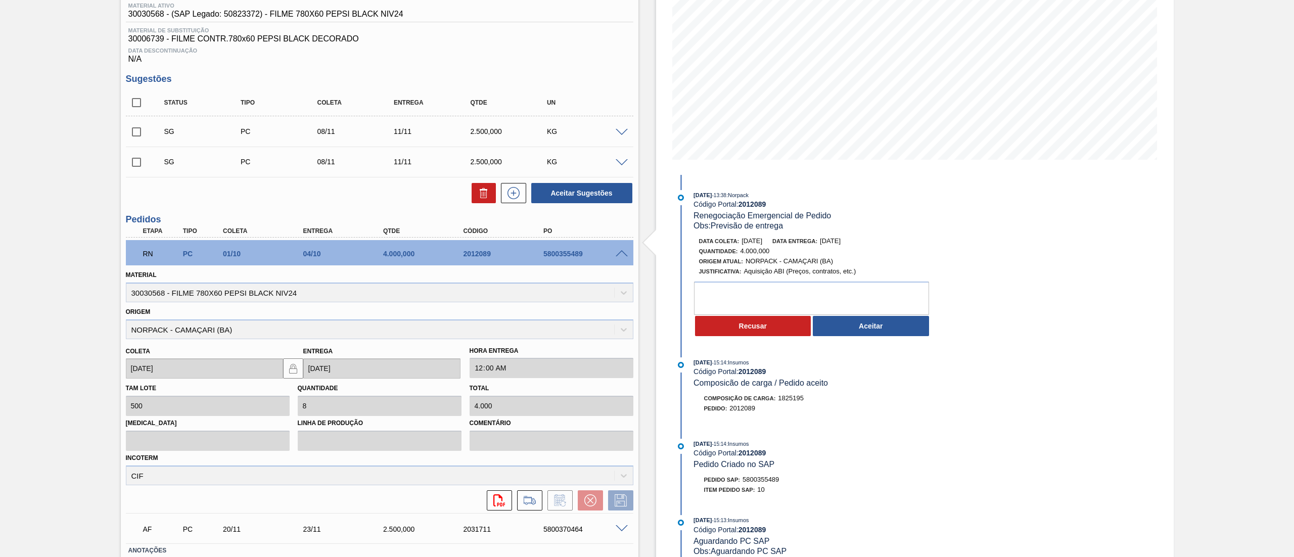
scroll to position [104, 0]
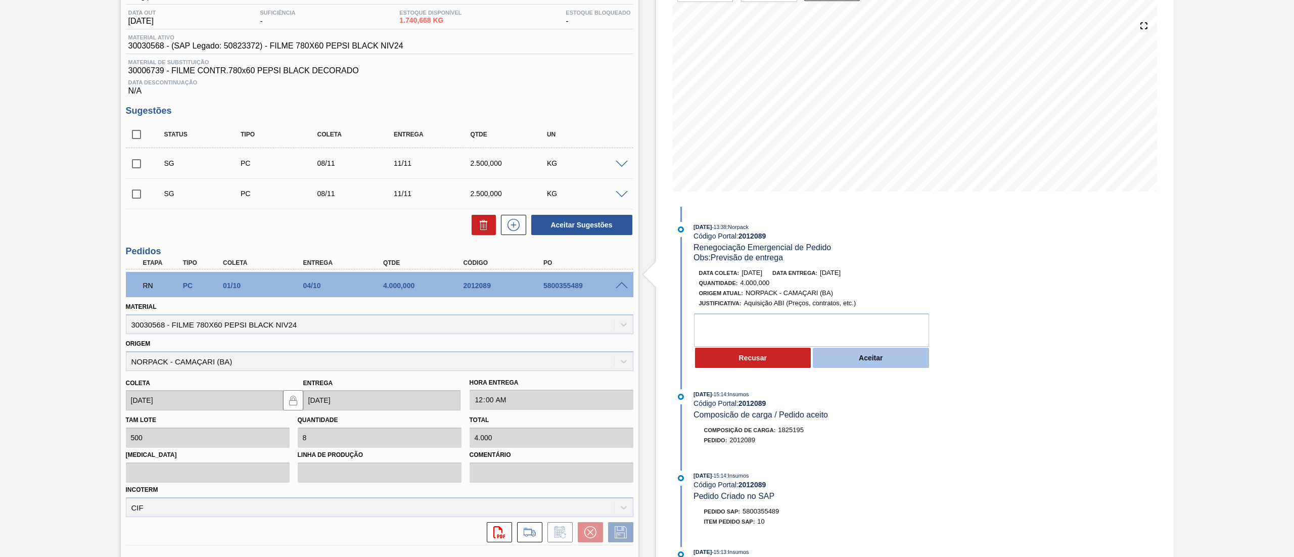
click at [858, 368] on button "Aceitar" at bounding box center [871, 358] width 116 height 20
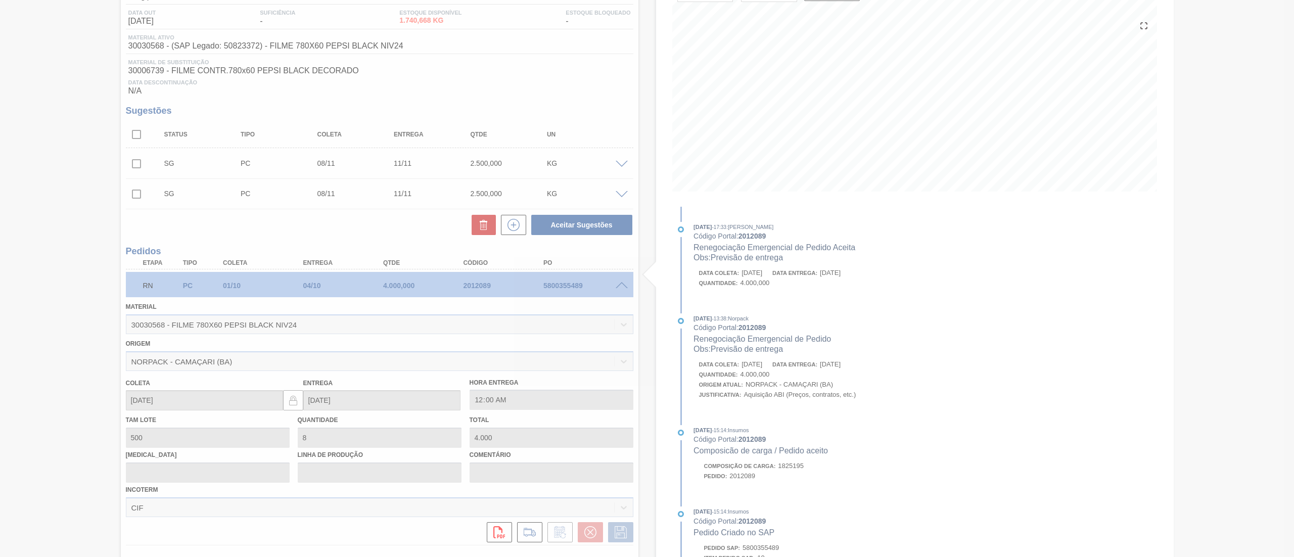
type input "Previsão de entrega"
type input "[DATE]"
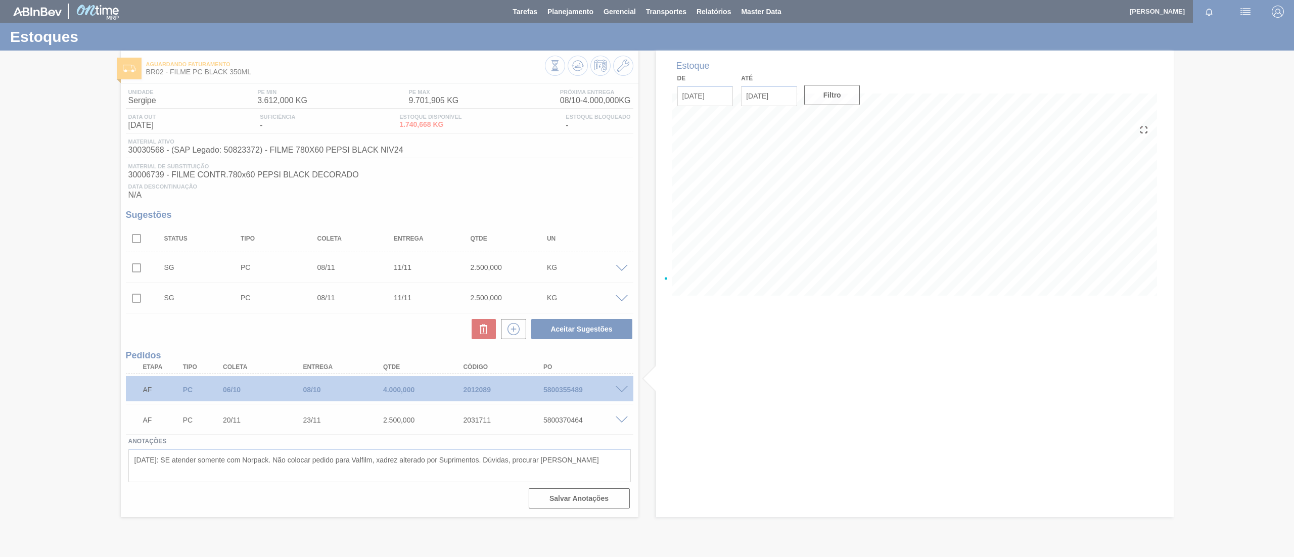
scroll to position [0, 0]
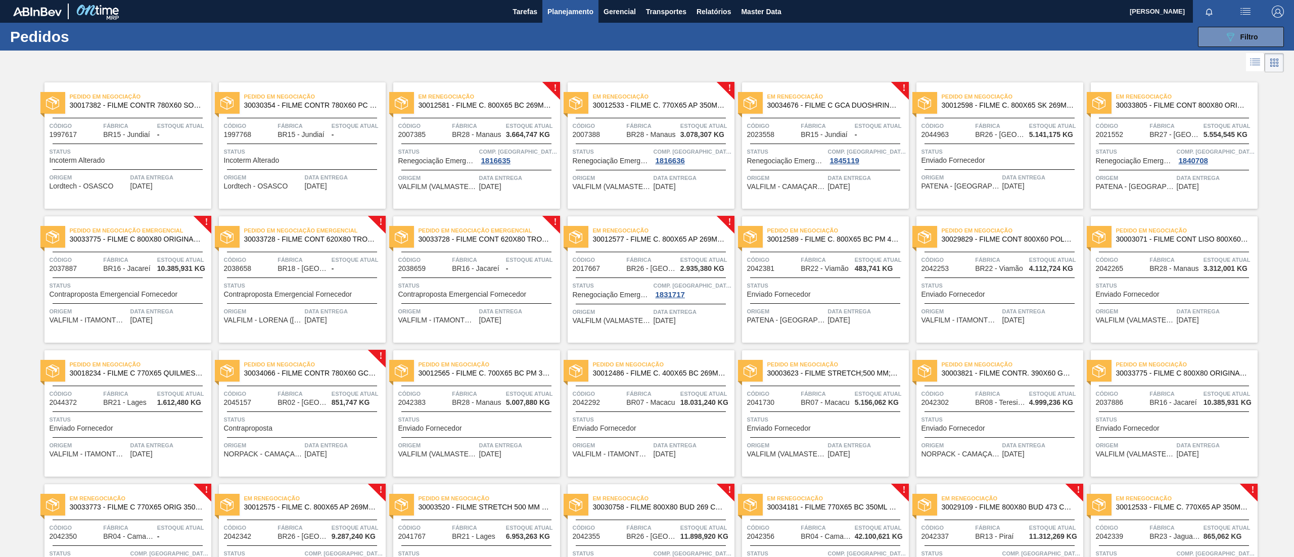
click at [502, 112] on div "Em renegociação 30012581 - FILME C. 800X65 BC 269ML C15 429" at bounding box center [476, 101] width 167 height 23
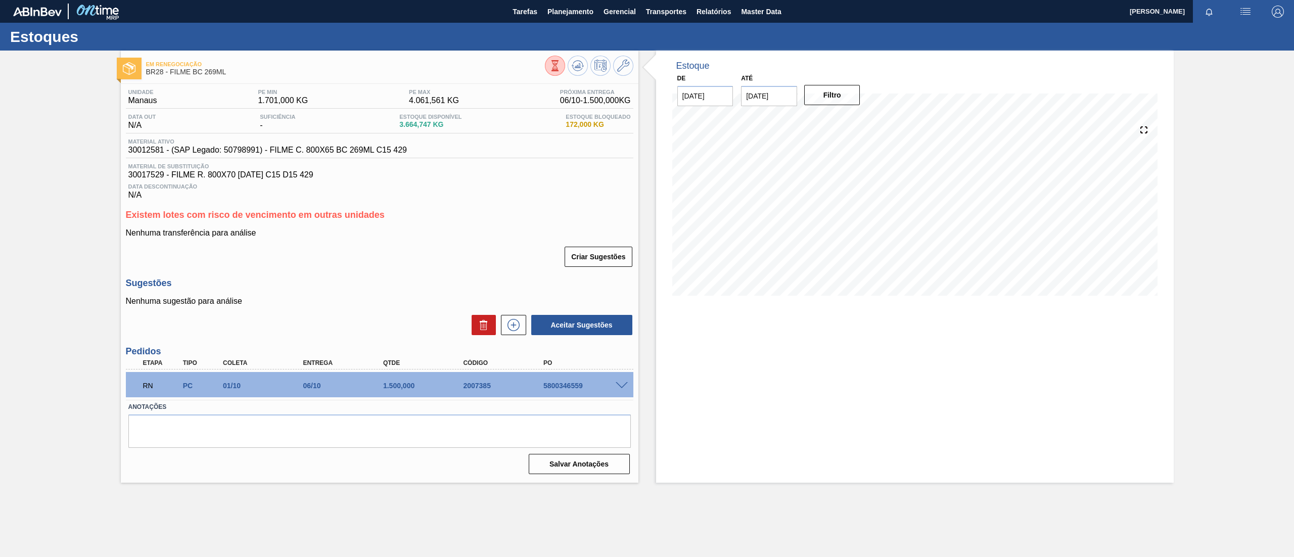
click at [623, 384] on span at bounding box center [622, 386] width 12 height 8
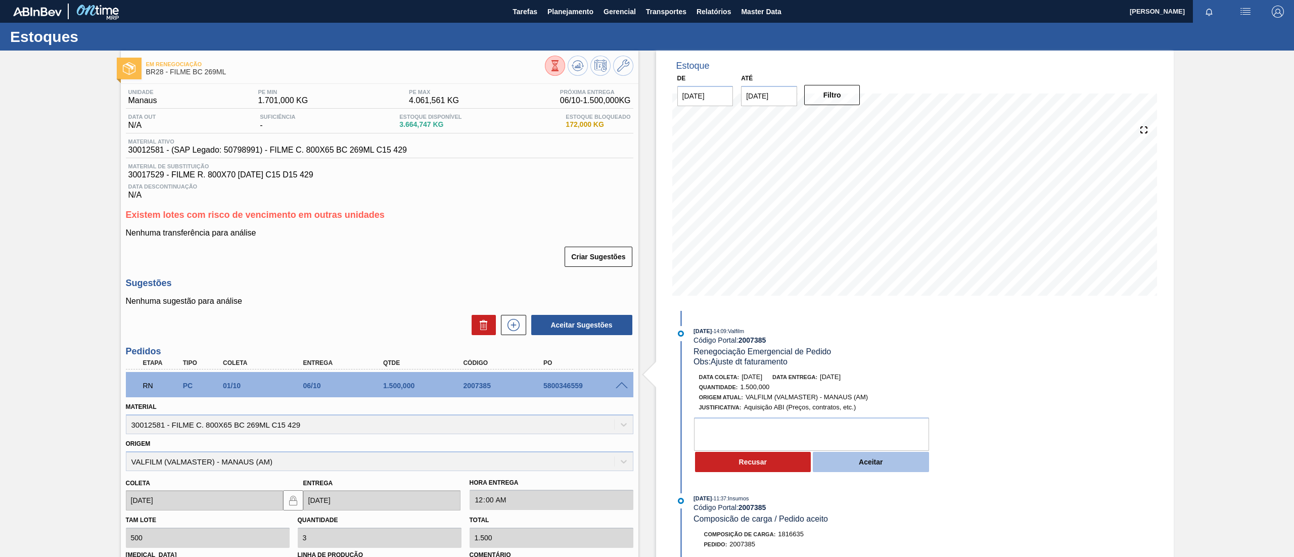
click at [836, 456] on button "Aceitar" at bounding box center [871, 462] width 116 height 20
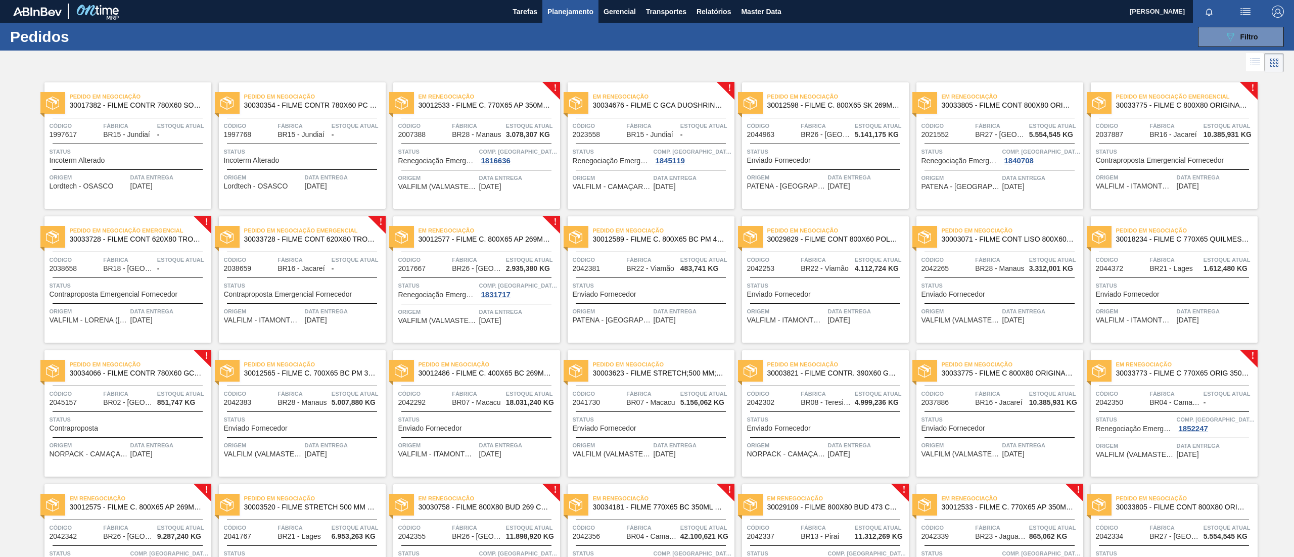
click at [539, 109] on span "30012533 - FILME C. 770X65 AP 350ML C12 429" at bounding box center [485, 106] width 133 height 8
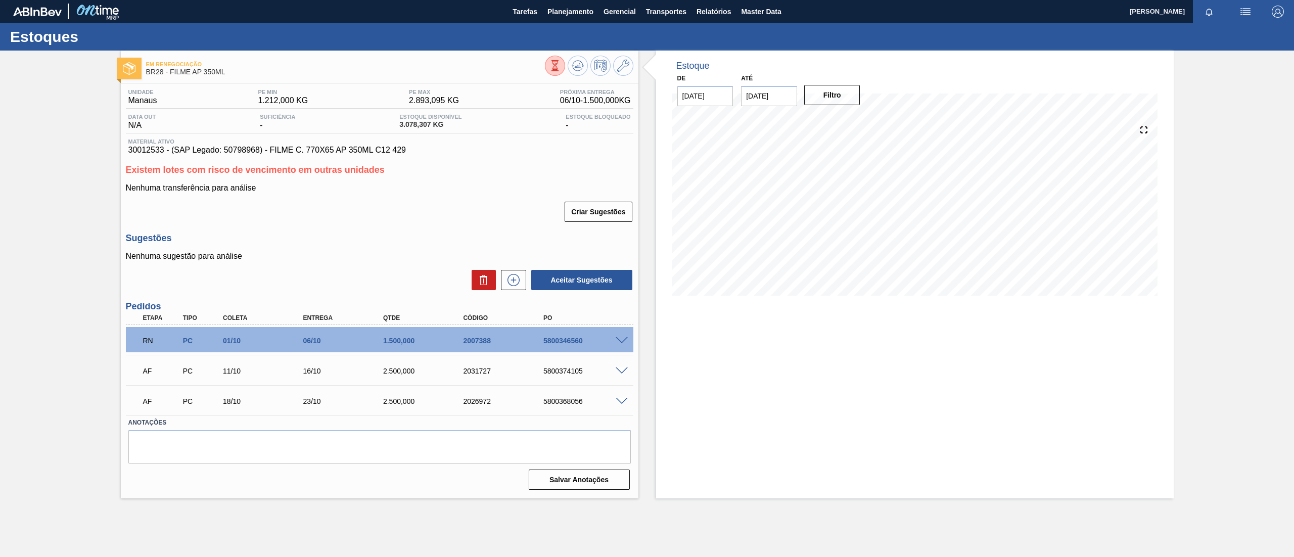
click at [620, 339] on span at bounding box center [622, 341] width 12 height 8
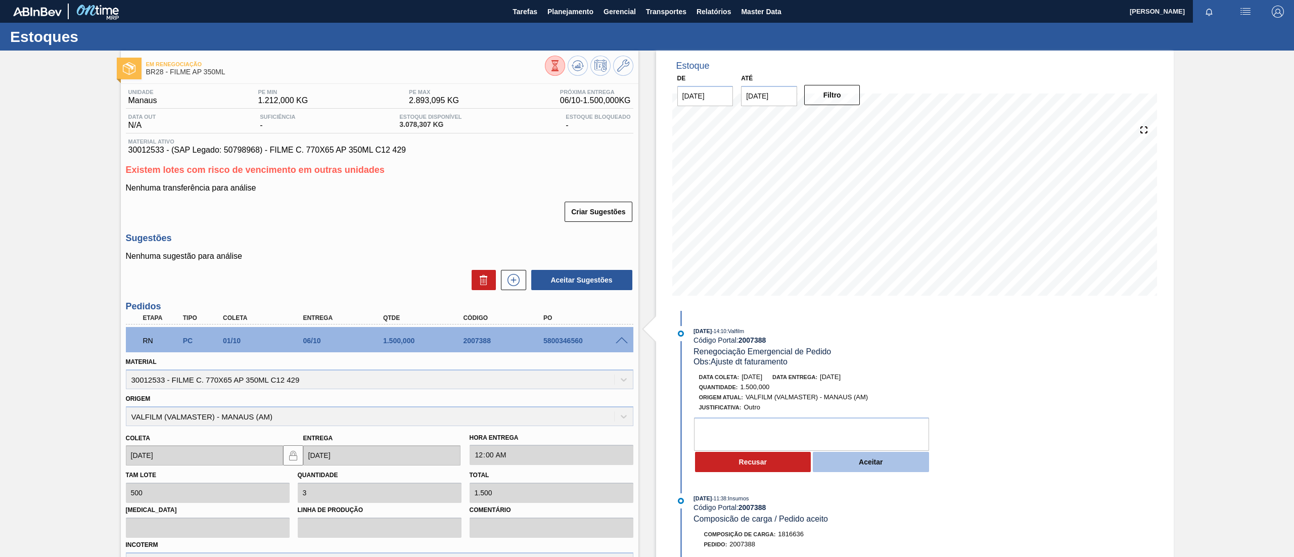
click at [841, 458] on button "Aceitar" at bounding box center [871, 462] width 116 height 20
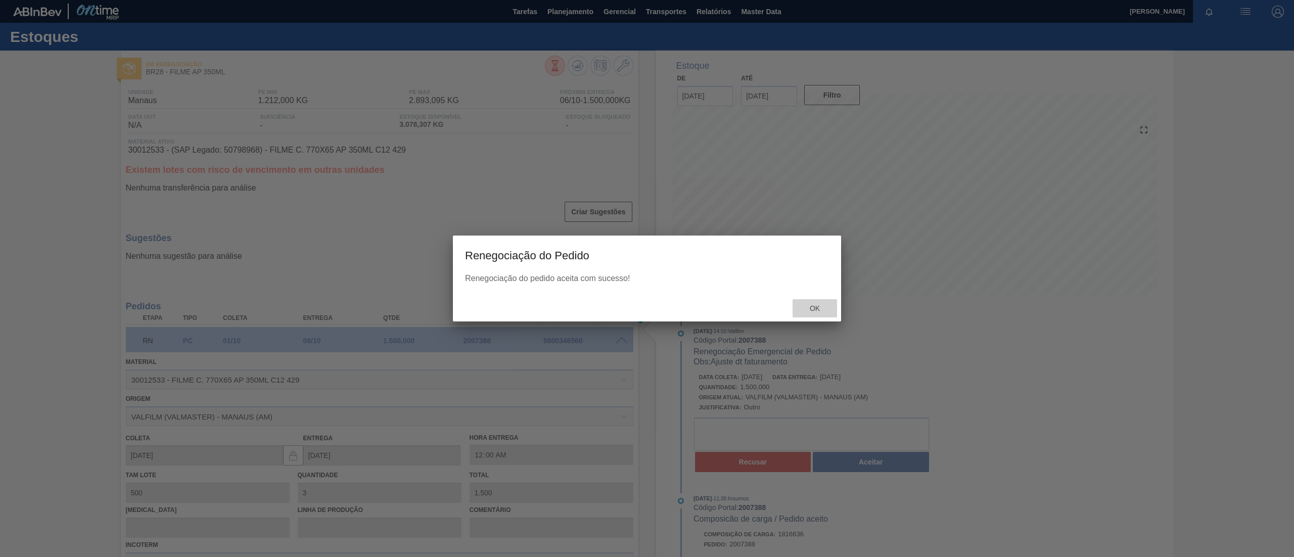
click at [819, 302] on div "Ok" at bounding box center [815, 308] width 44 height 19
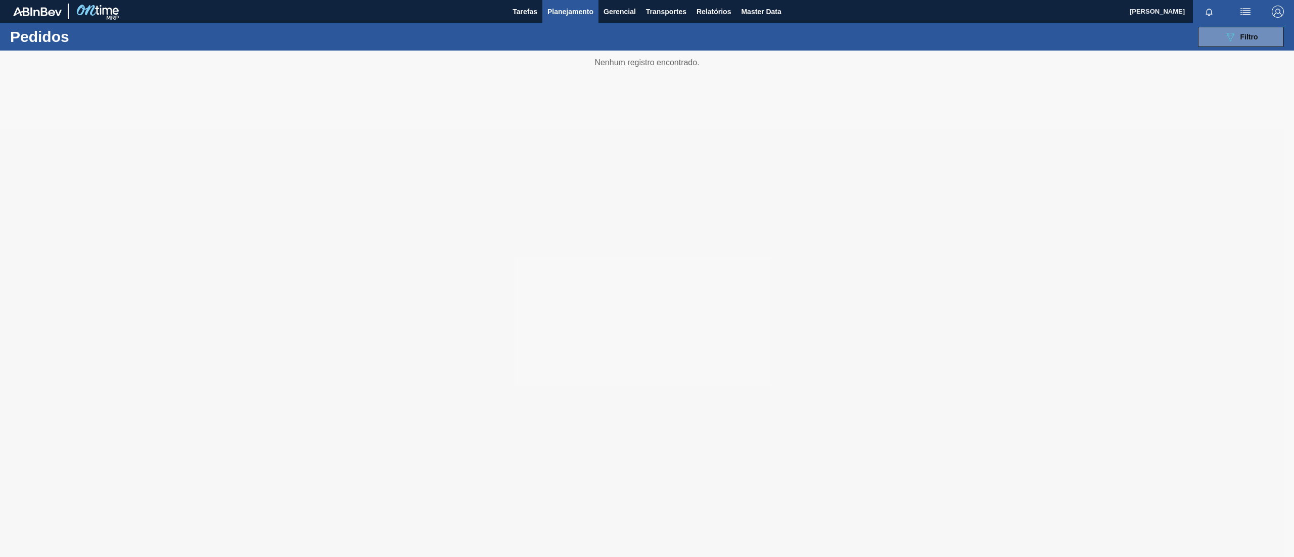
drag, startPoint x: 667, startPoint y: 141, endPoint x: 498, endPoint y: 147, distance: 169.4
click at [498, 147] on div at bounding box center [647, 304] width 1294 height 507
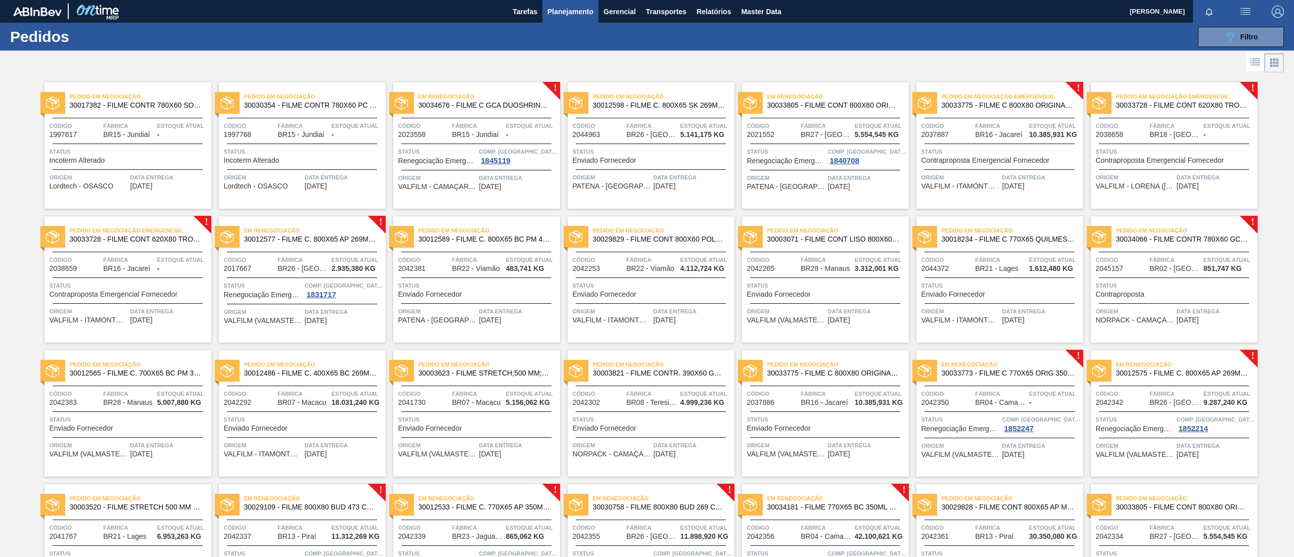
click at [331, 236] on span "30012577 - FILME C. 800X65 AP 269ML MP C15 429" at bounding box center [310, 240] width 133 height 8
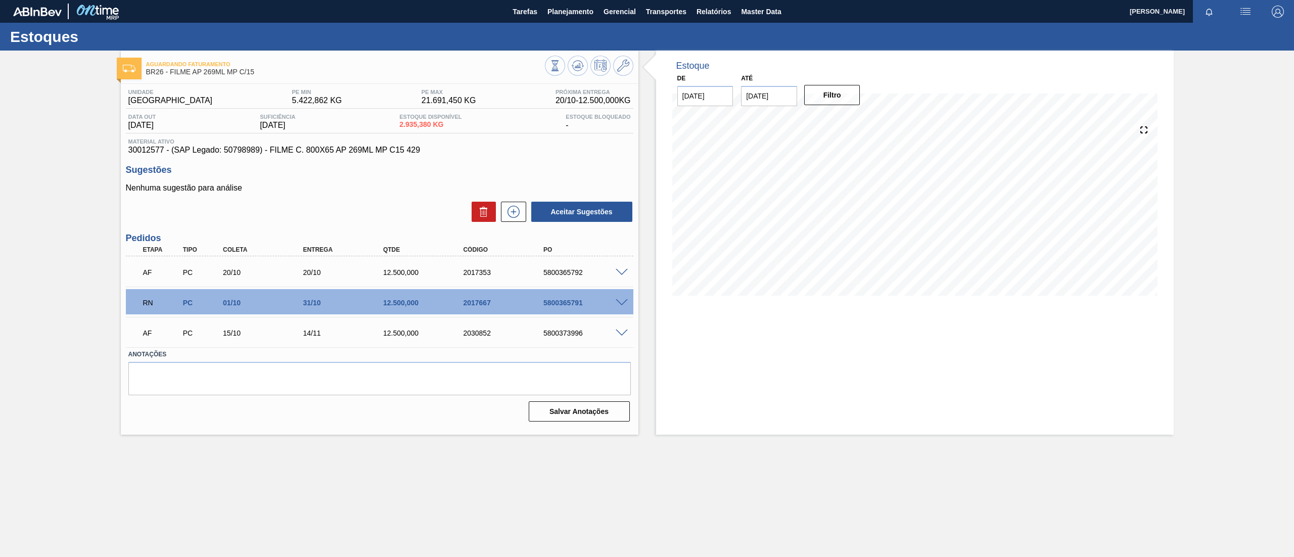
click at [618, 299] on span at bounding box center [622, 303] width 12 height 8
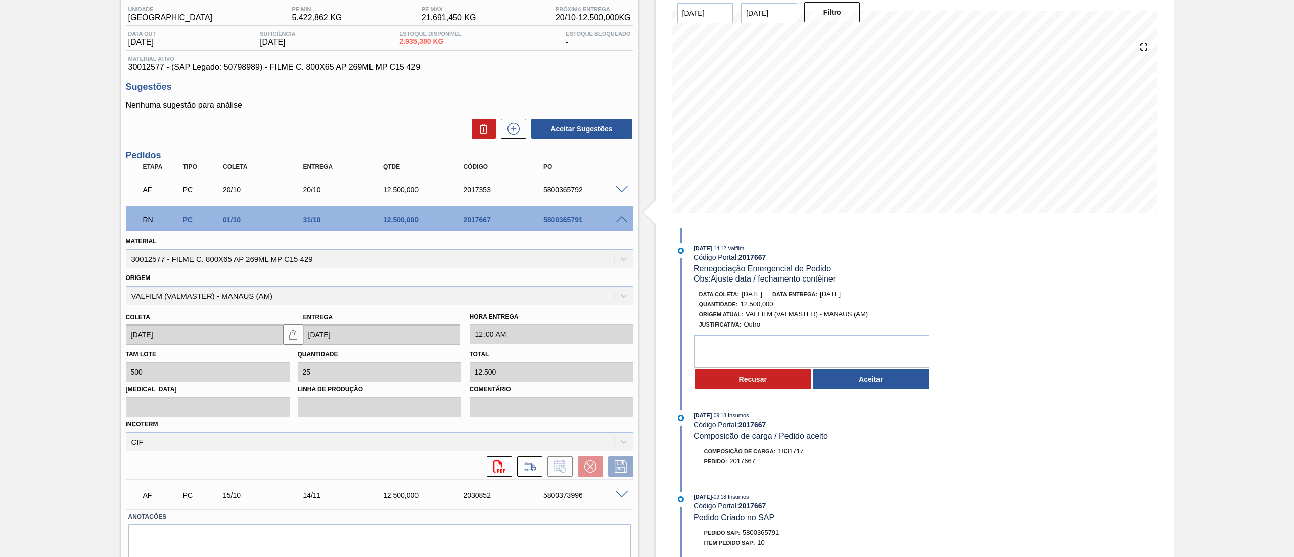
scroll to position [118, 0]
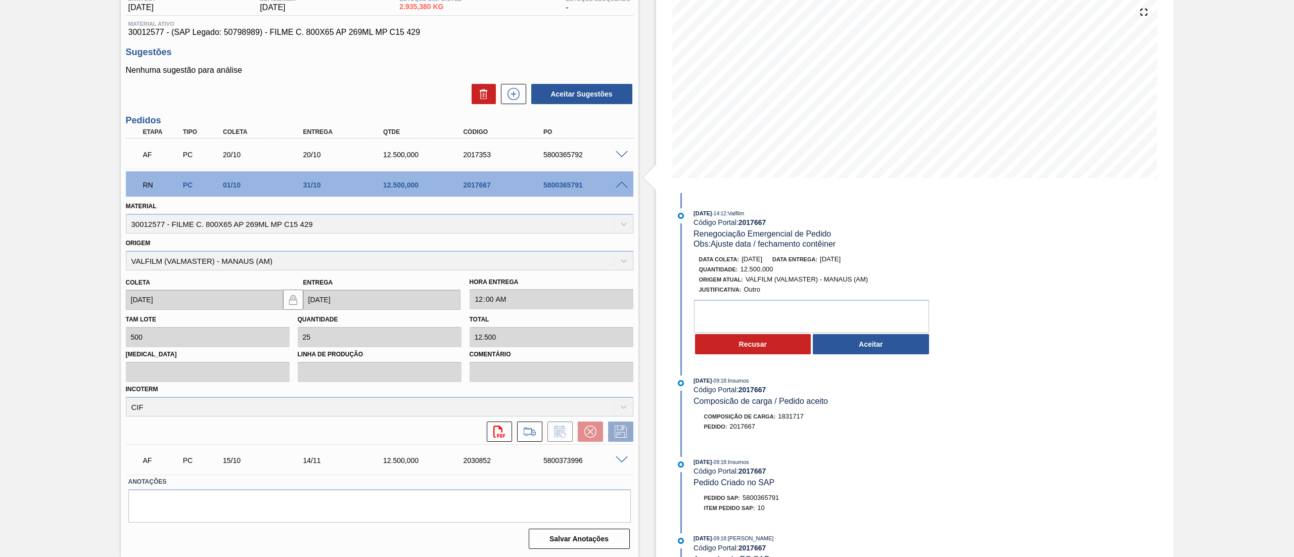
click at [620, 154] on span at bounding box center [622, 155] width 12 height 8
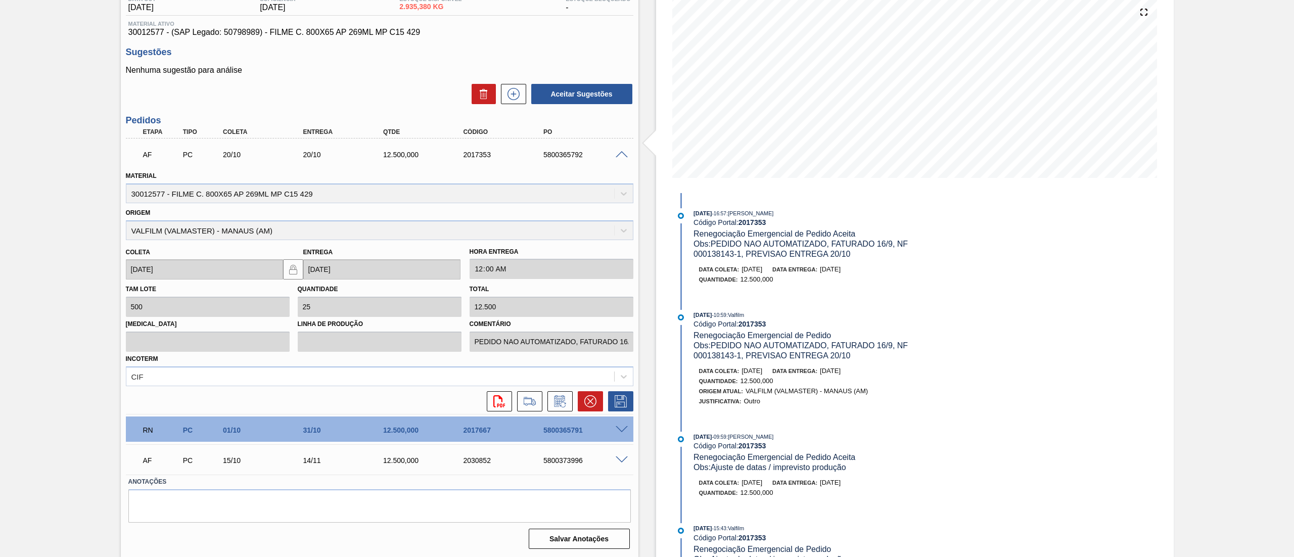
click at [618, 157] on span at bounding box center [622, 155] width 12 height 8
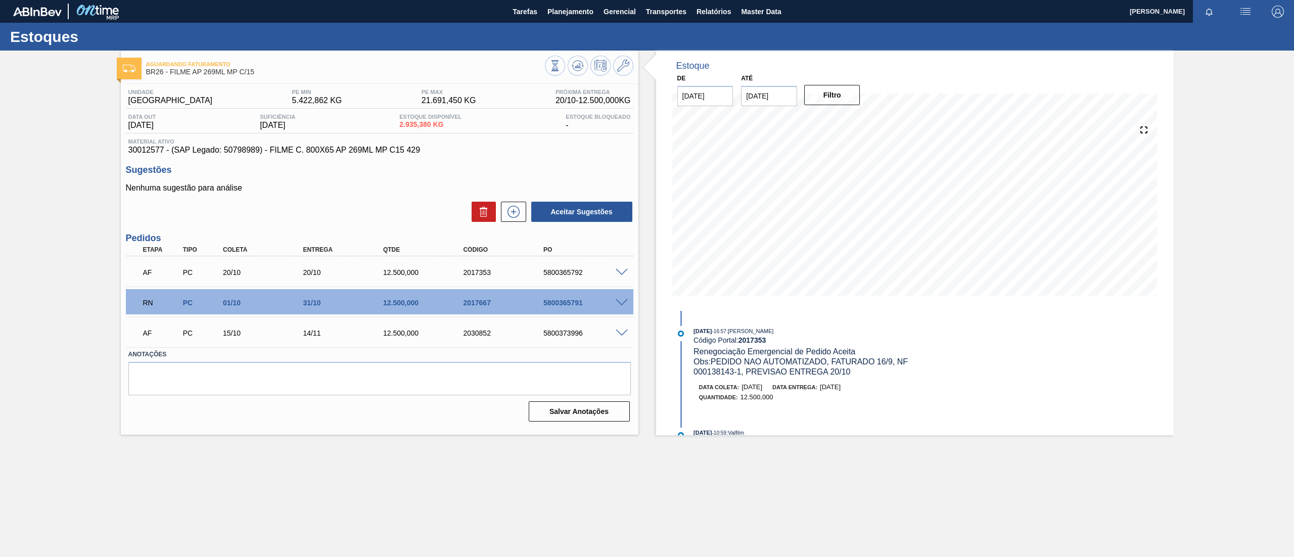
scroll to position [0, 0]
click at [617, 303] on span at bounding box center [622, 303] width 12 height 8
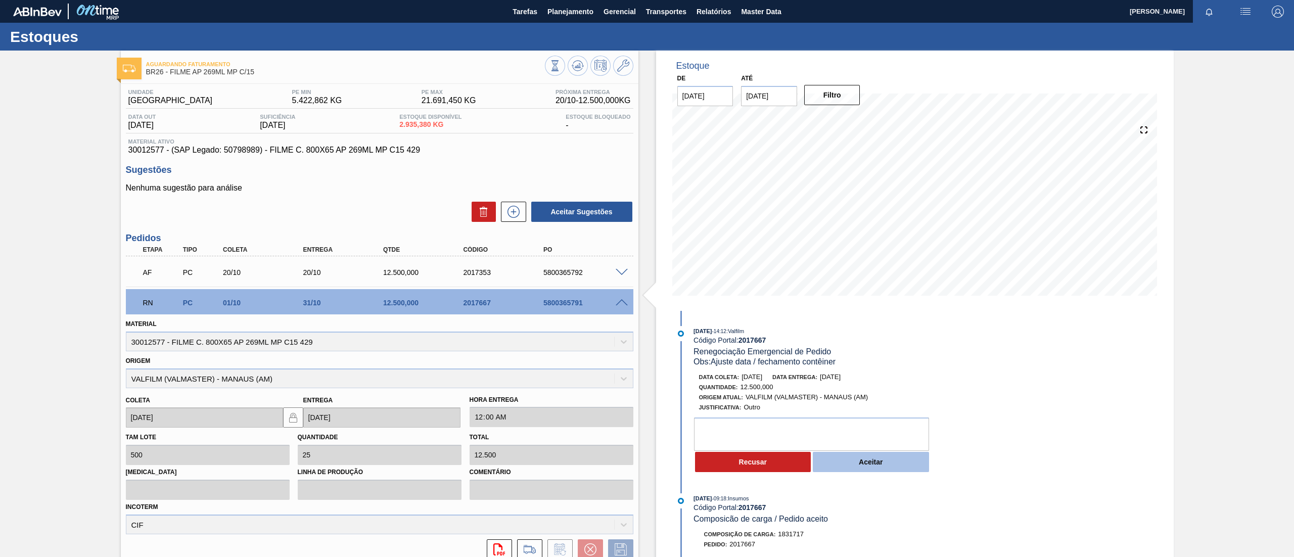
click at [851, 456] on button "Aceitar" at bounding box center [871, 462] width 116 height 20
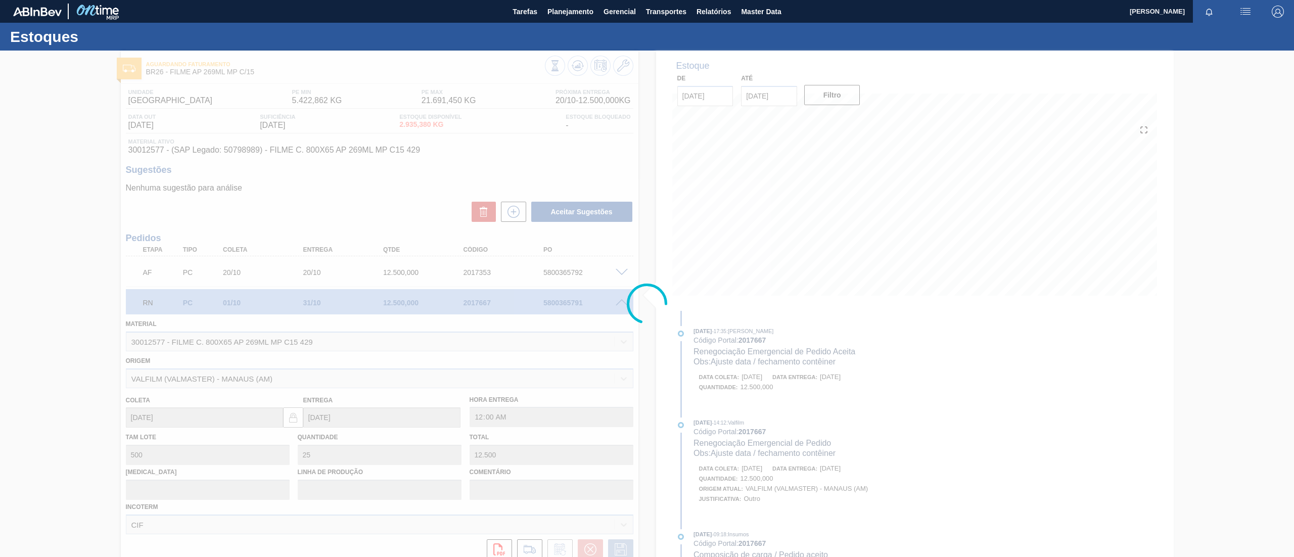
click at [819, 303] on div at bounding box center [647, 304] width 1294 height 507
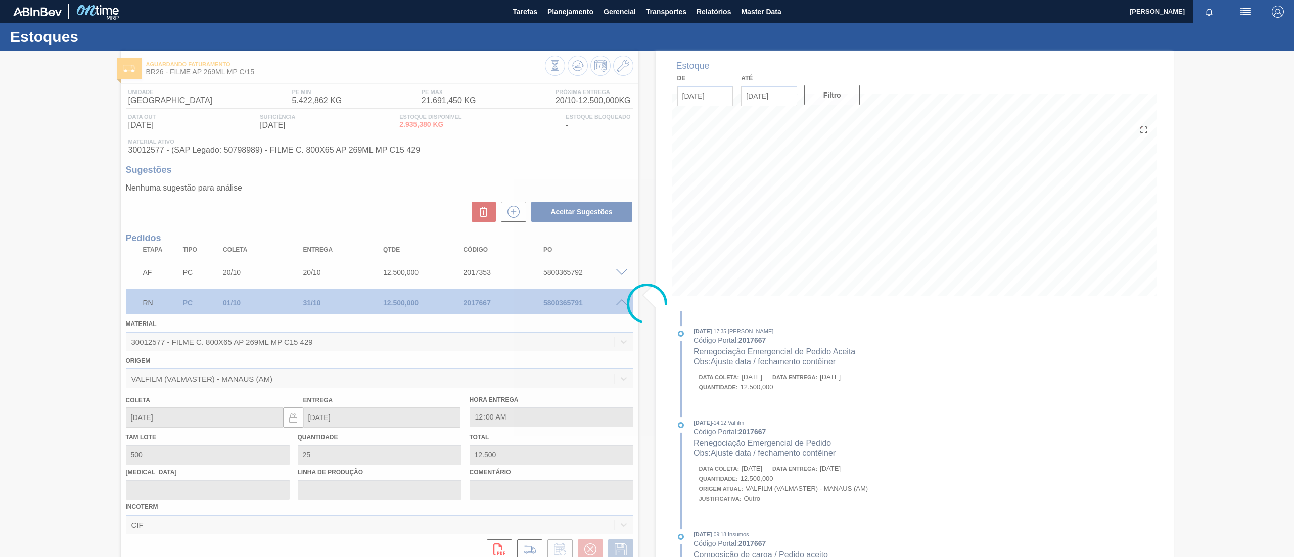
type input "Ajuste data / fechamento contêiner"
type input "[DATE]"
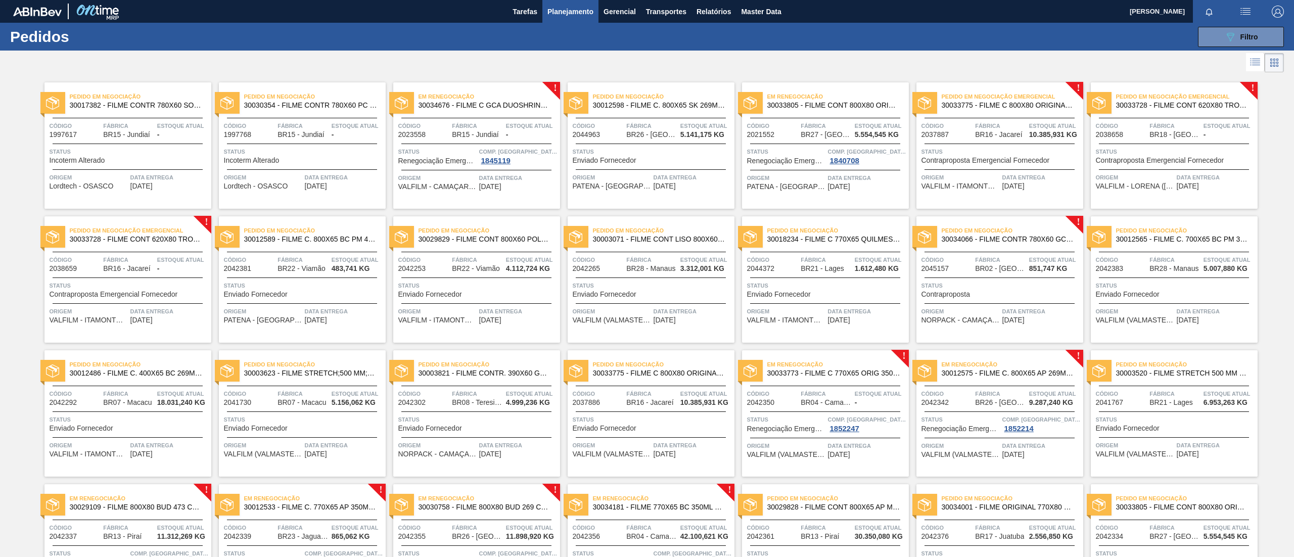
scroll to position [202, 0]
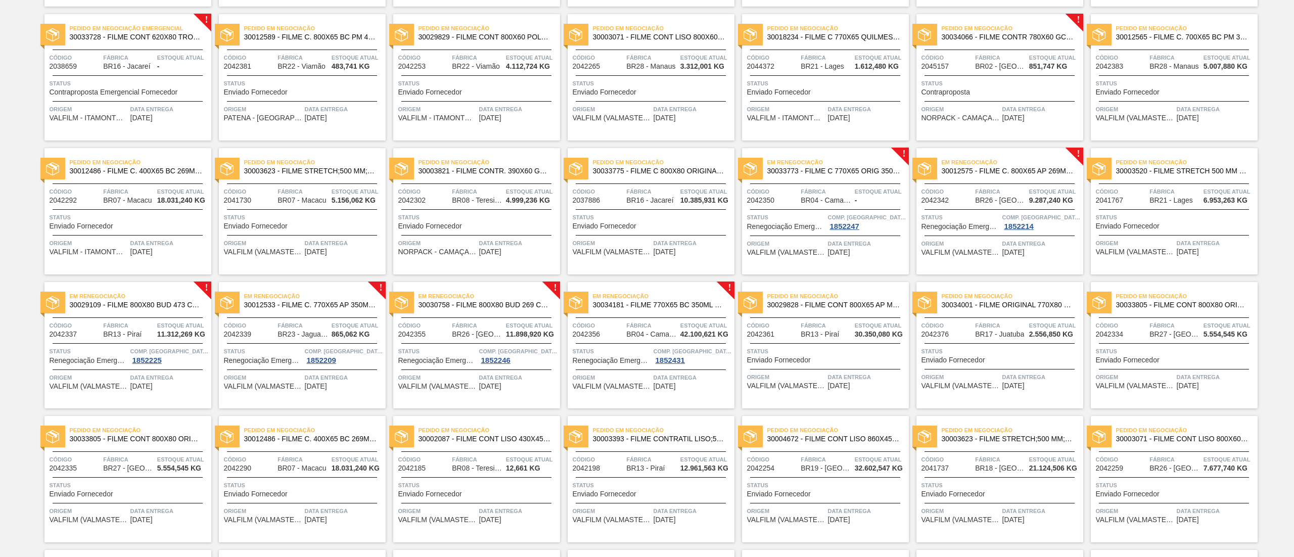
click at [1013, 37] on span "30034066 - FILME CONTR 780X60 GCA LT350 MP NIV24" at bounding box center [1008, 37] width 133 height 8
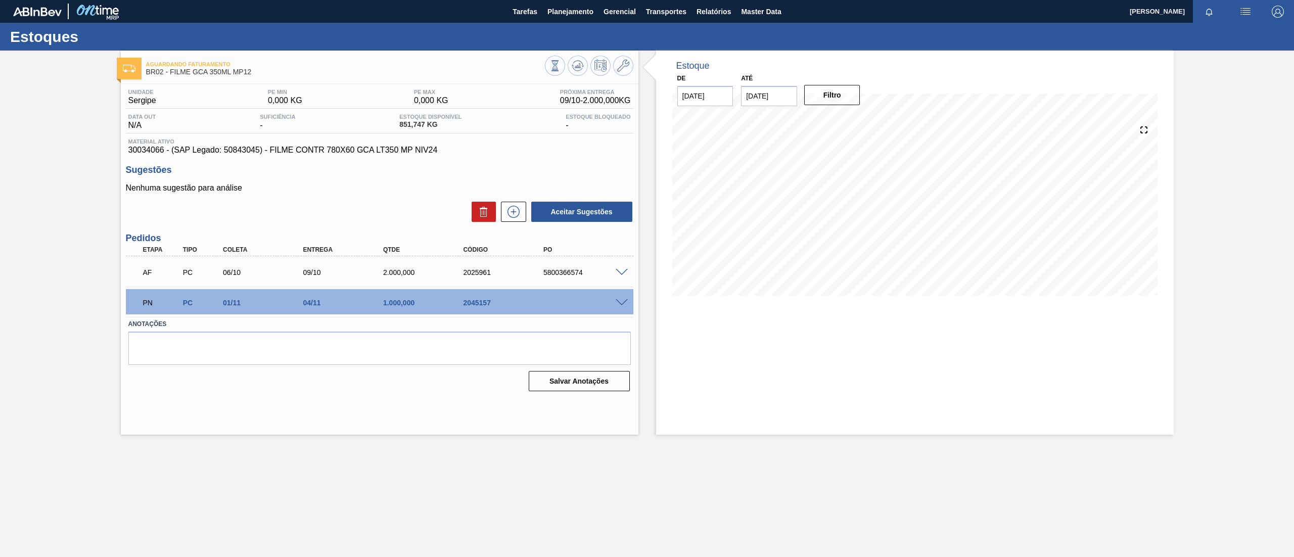
click at [623, 302] on span at bounding box center [622, 303] width 12 height 8
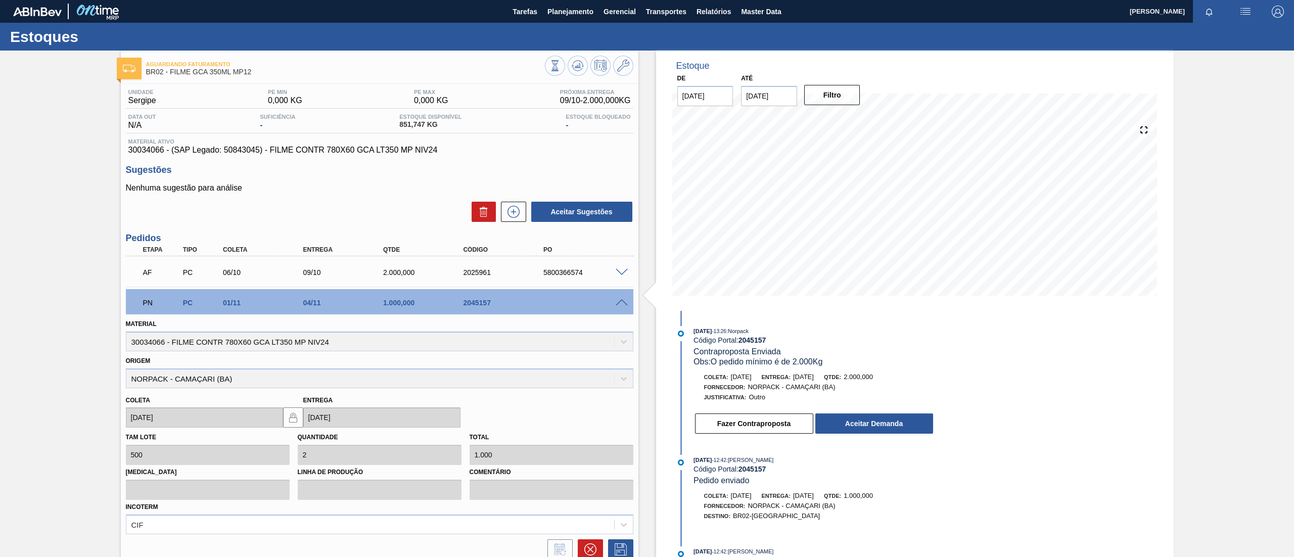
click at [626, 303] on span at bounding box center [622, 303] width 12 height 8
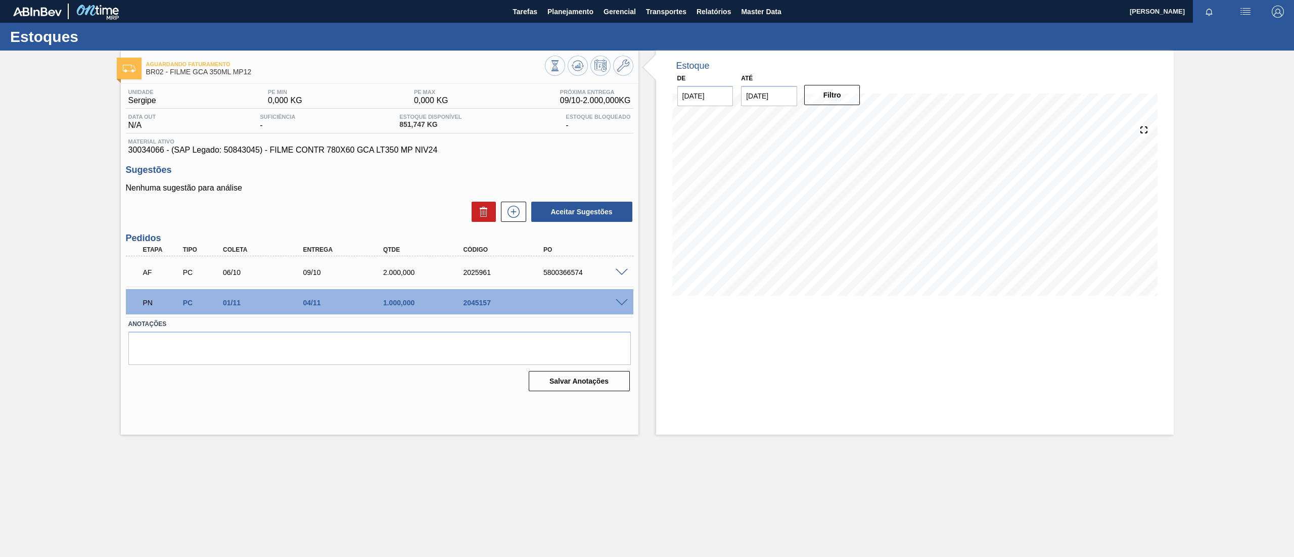
click at [617, 299] on span at bounding box center [622, 303] width 12 height 8
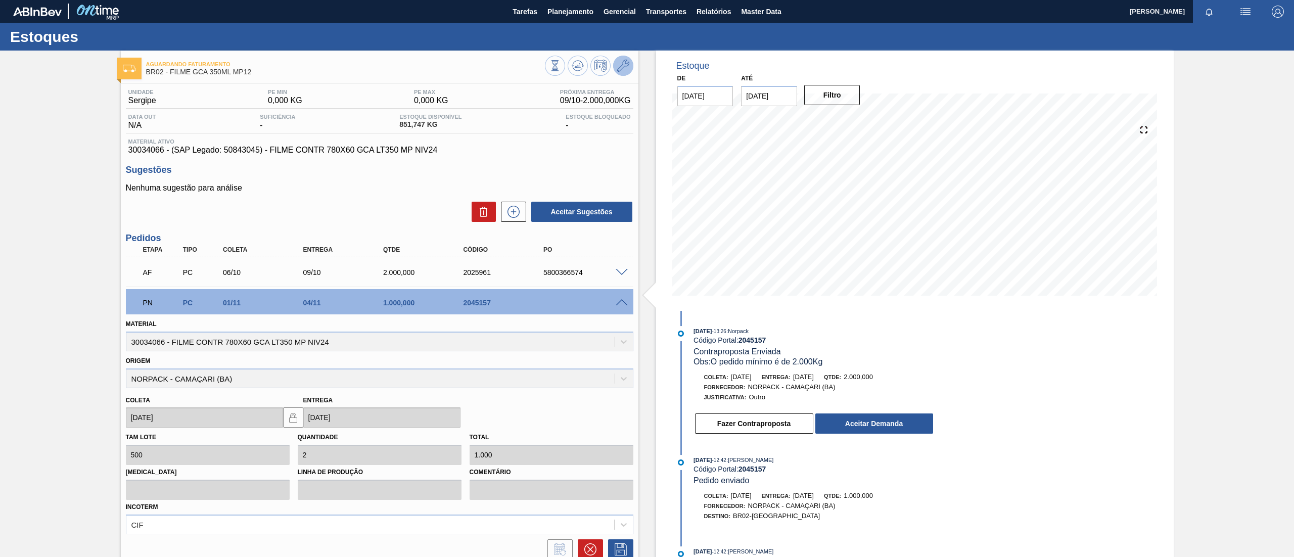
click at [622, 68] on icon at bounding box center [623, 66] width 12 height 12
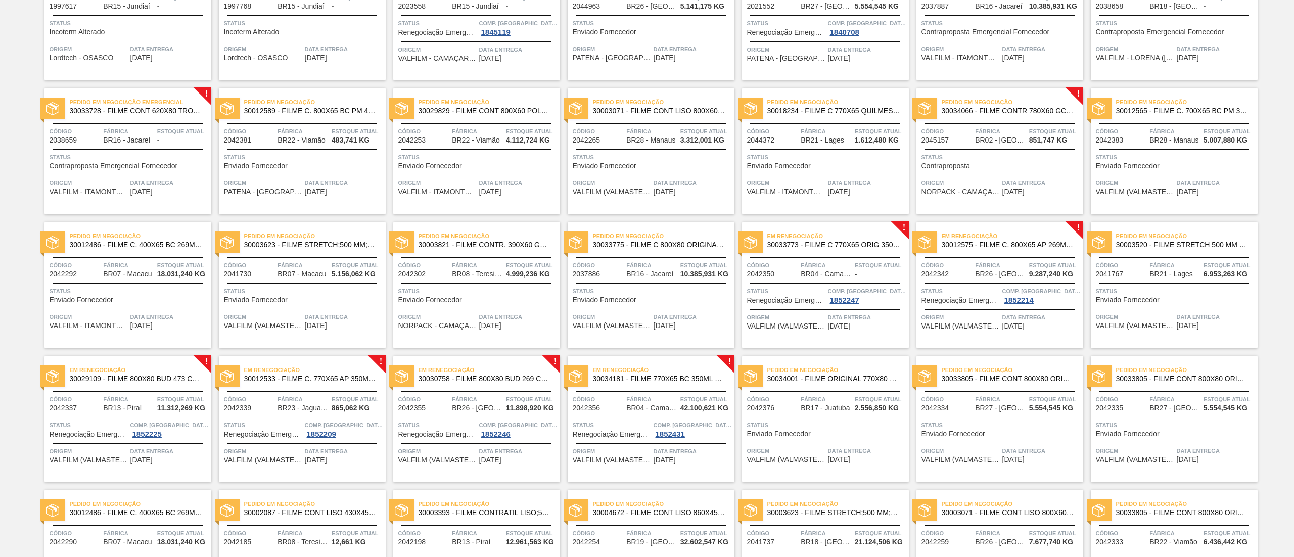
scroll to position [101, 0]
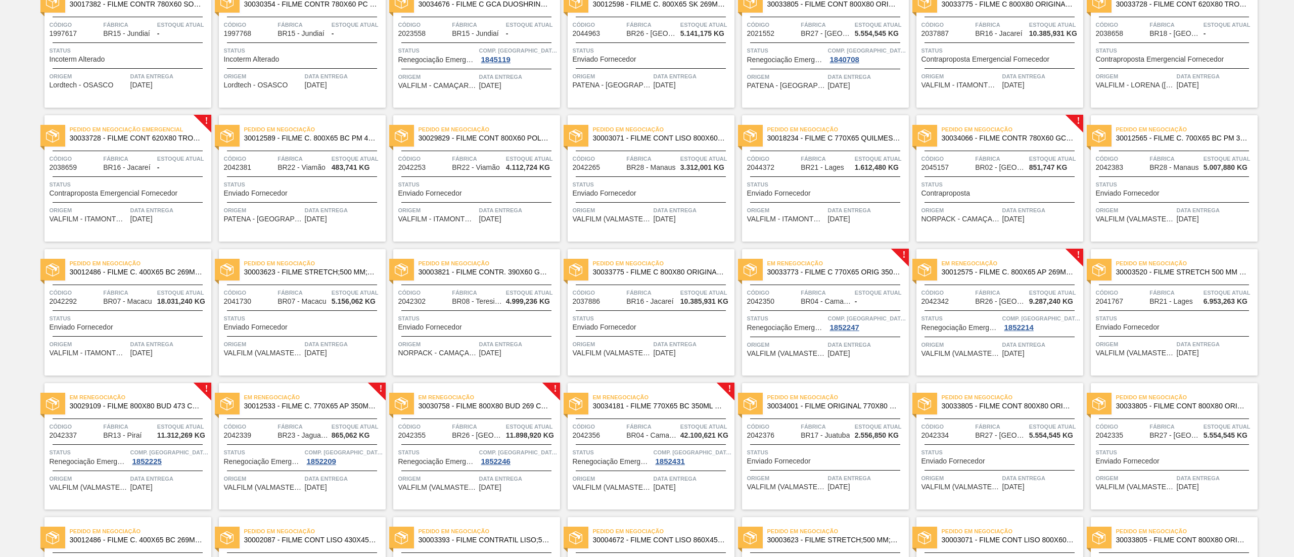
click at [830, 274] on span "30033773 - FILME C 770X65 ORIG 350ML C12 NIV24" at bounding box center [833, 272] width 133 height 8
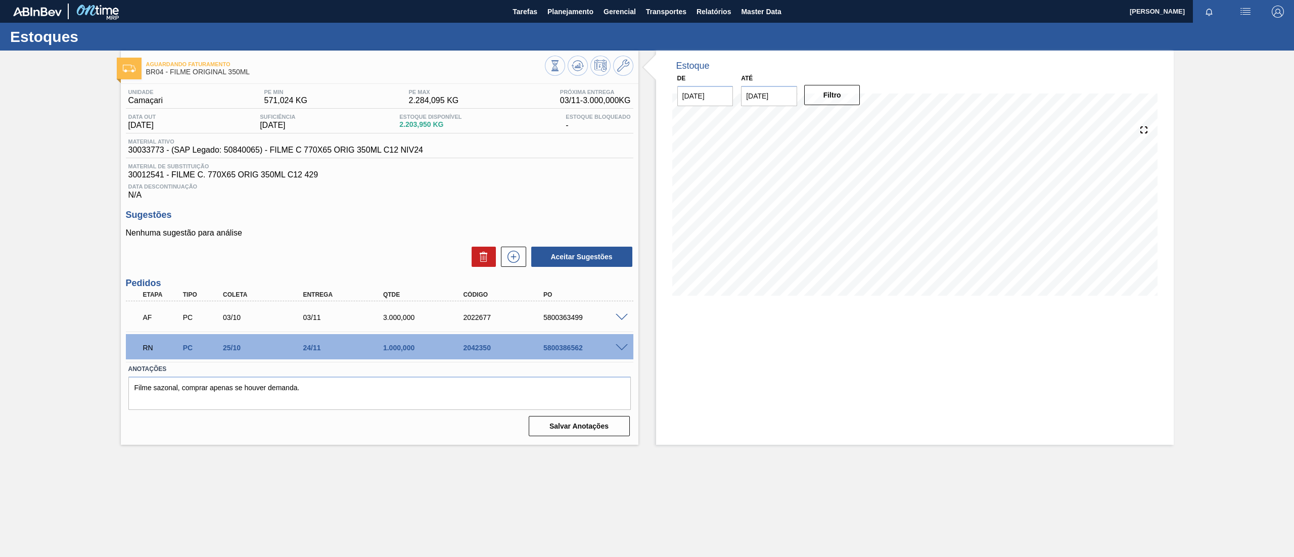
click at [622, 349] on span at bounding box center [622, 348] width 12 height 8
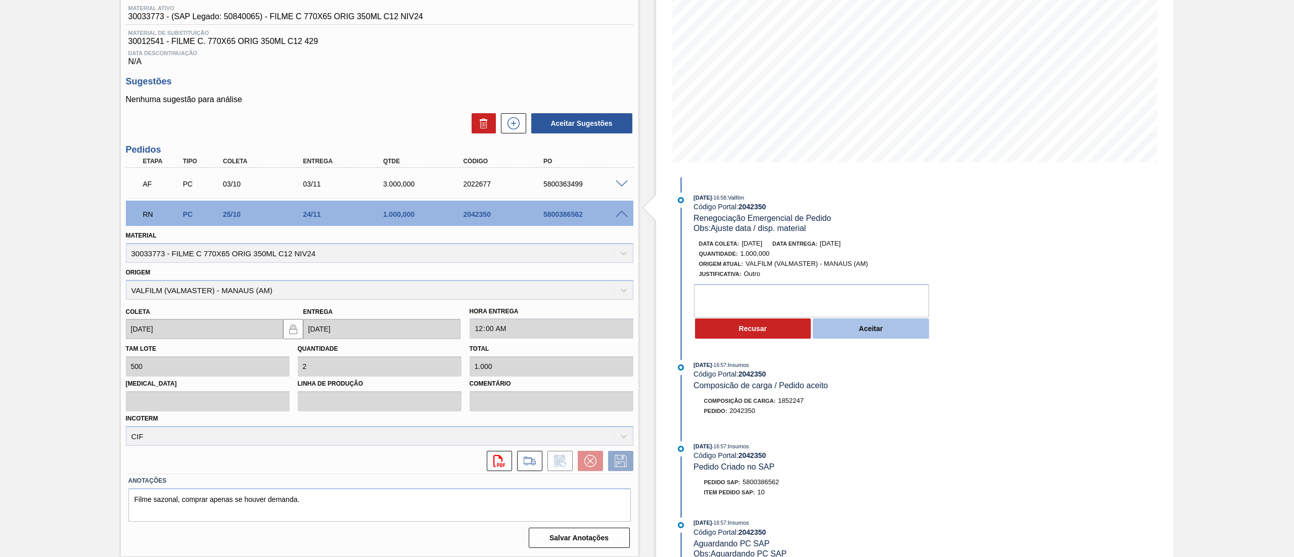
click at [868, 339] on button "Aceitar" at bounding box center [871, 328] width 116 height 20
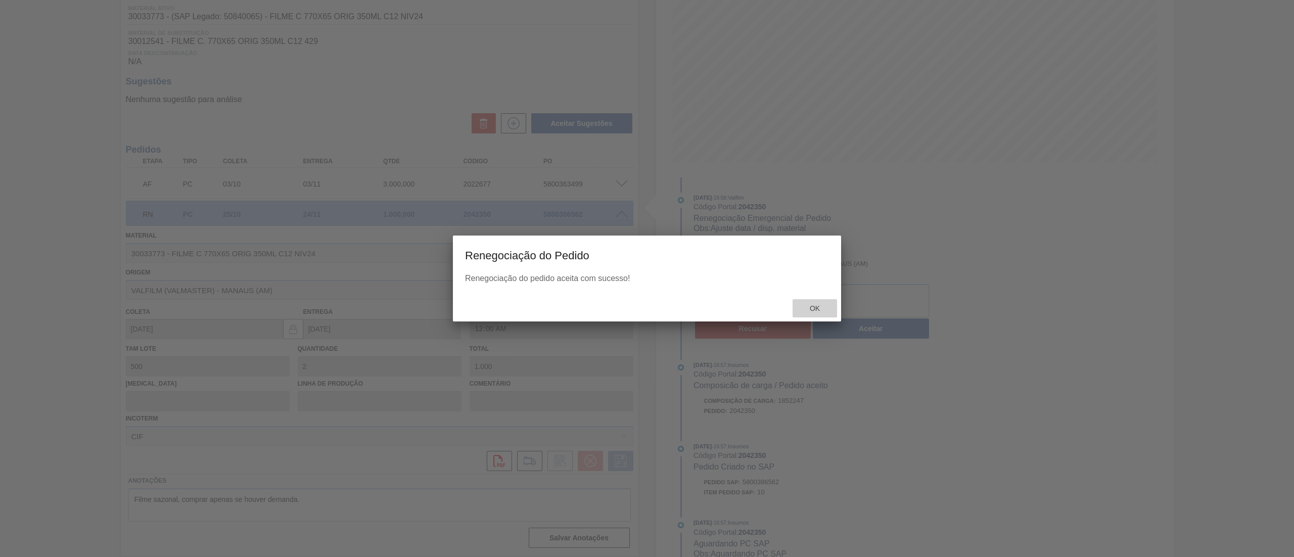
click at [827, 316] on div "Ok" at bounding box center [815, 308] width 44 height 19
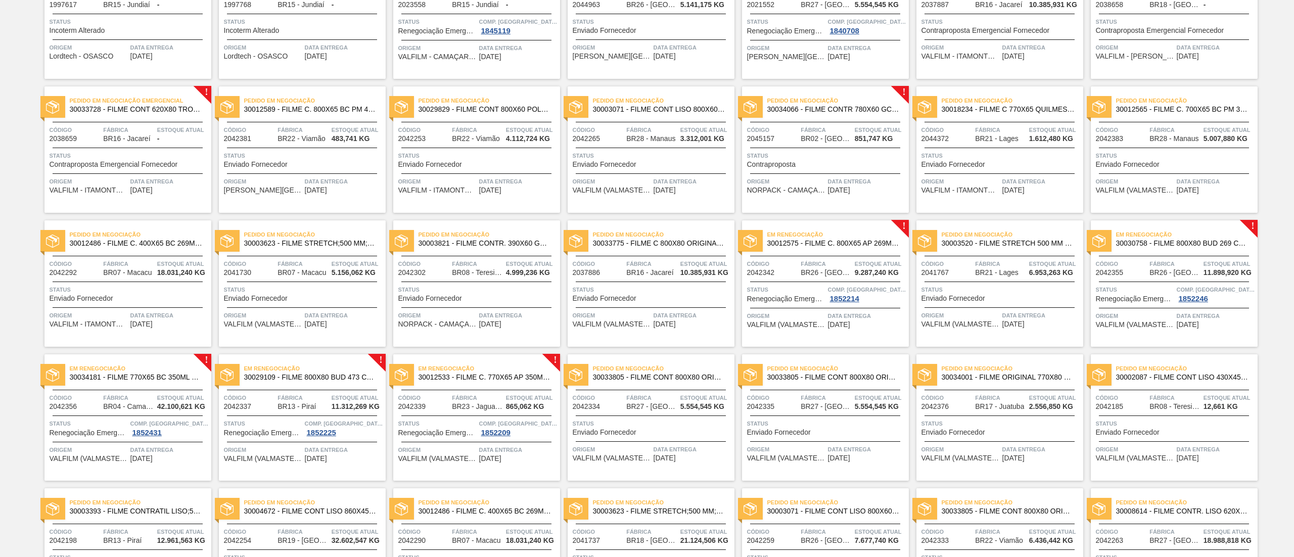
scroll to position [202, 0]
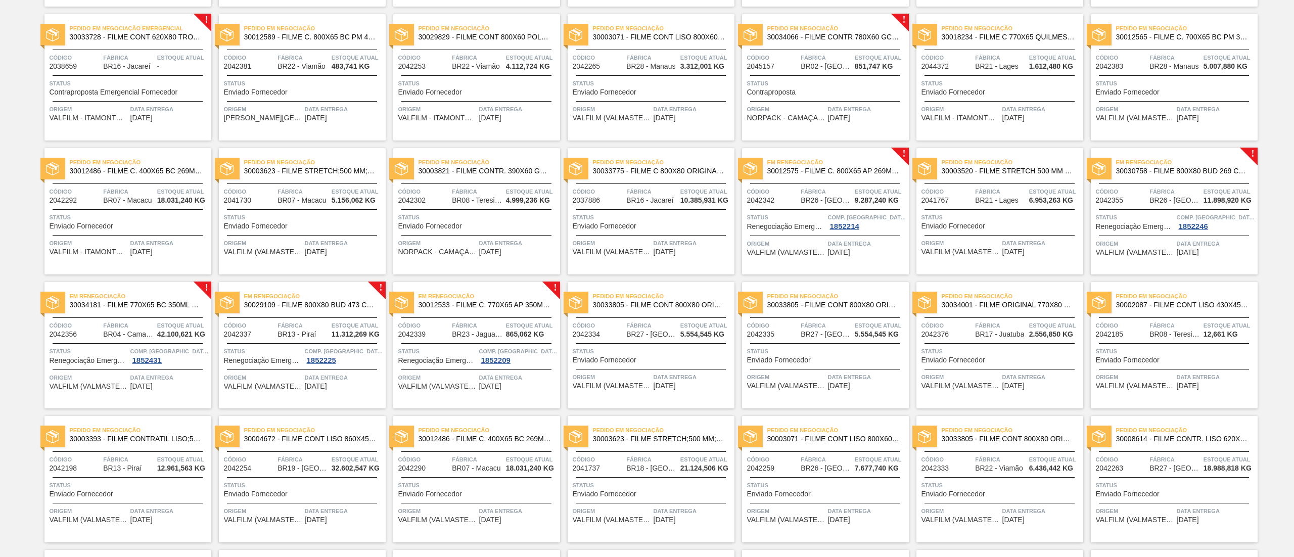
click at [843, 170] on span "30012575 - FILME C. 800X65 AP 269ML C15 429" at bounding box center [833, 171] width 133 height 8
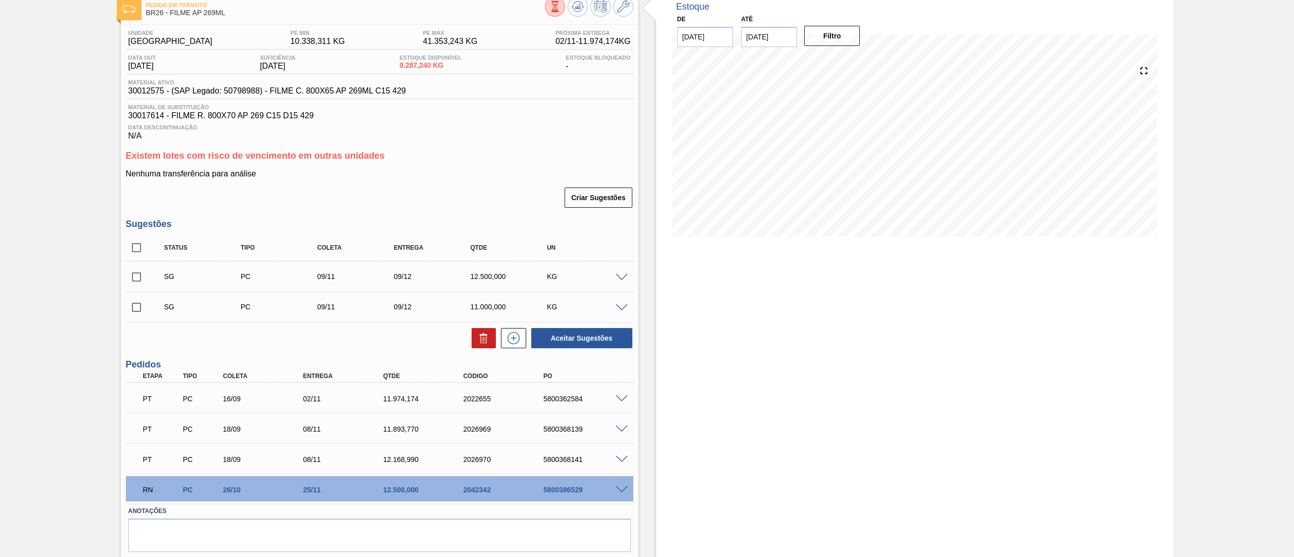
scroll to position [89, 0]
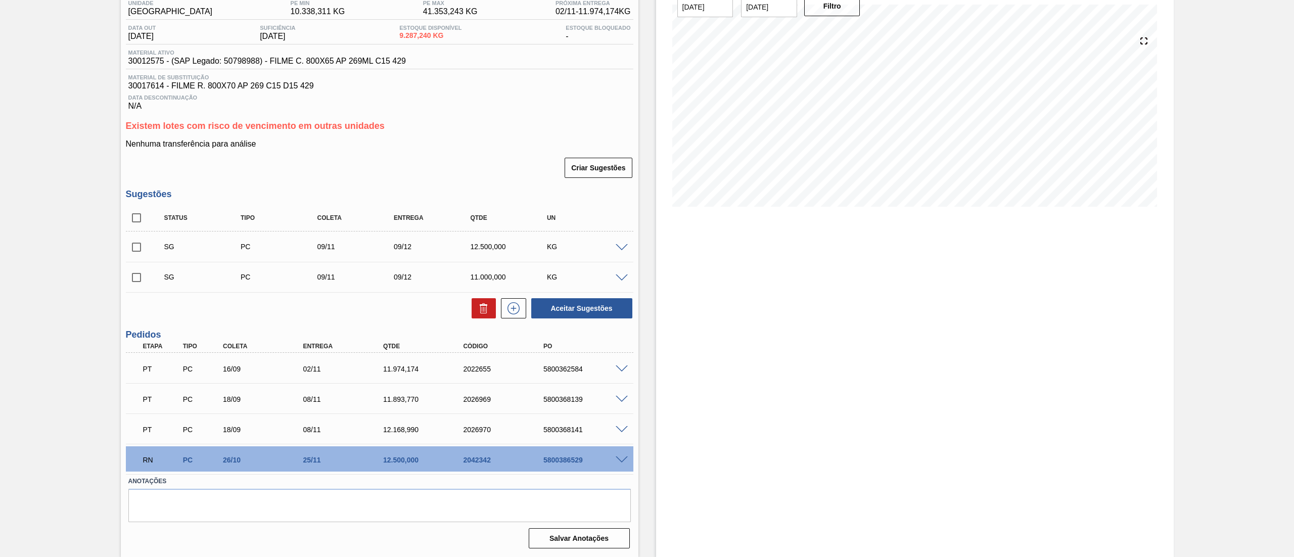
click at [622, 460] on span at bounding box center [622, 460] width 12 height 8
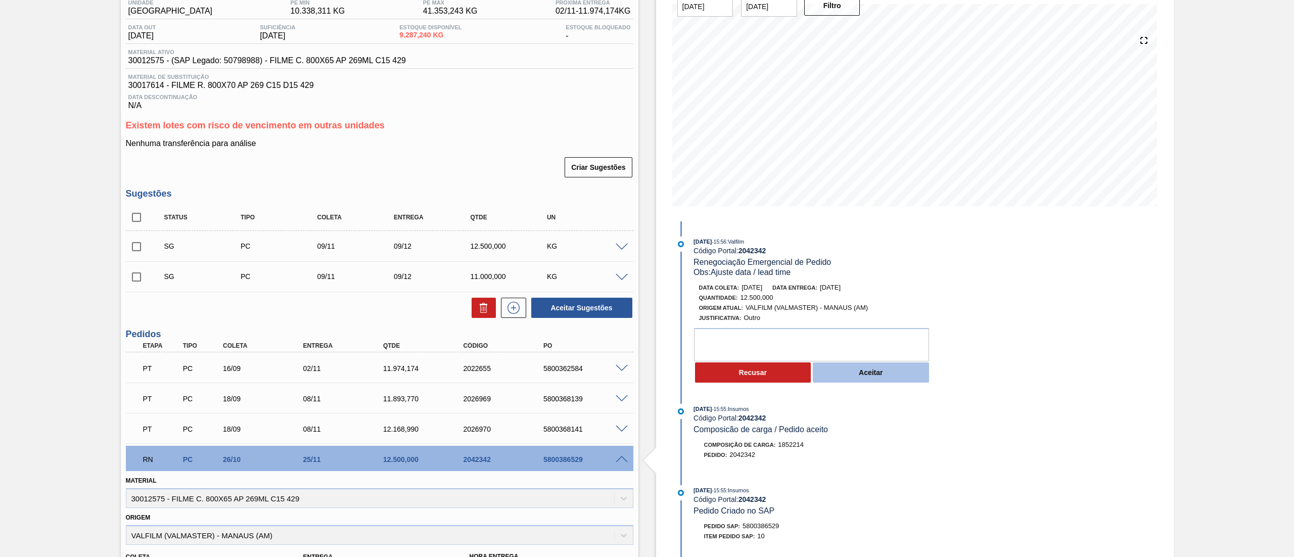
click at [846, 382] on button "Aceitar" at bounding box center [871, 372] width 116 height 20
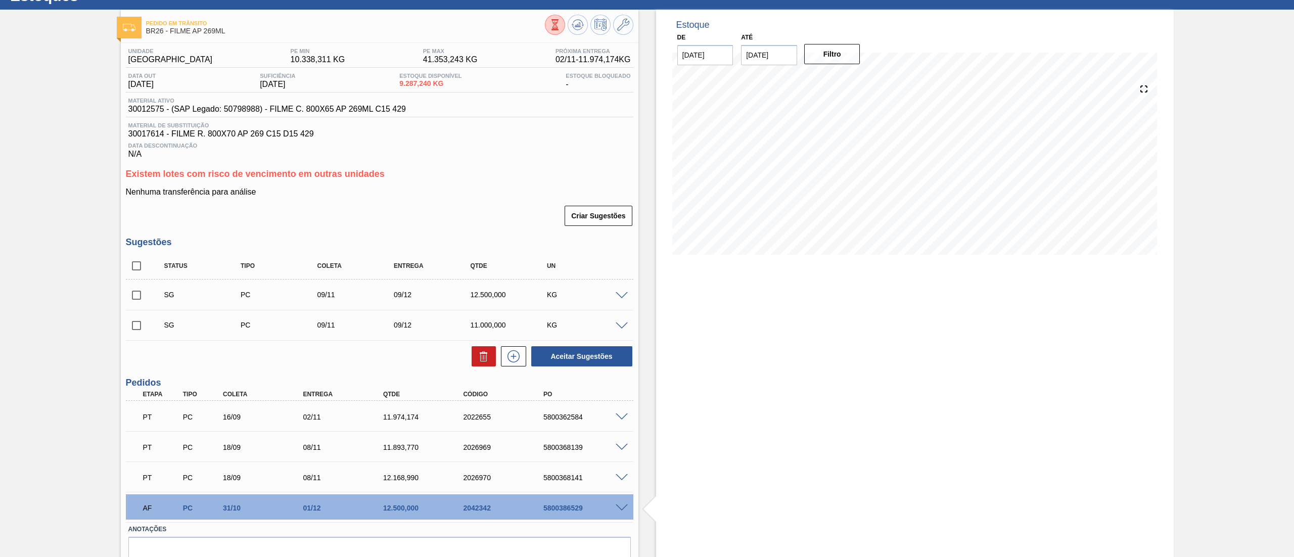
scroll to position [0, 0]
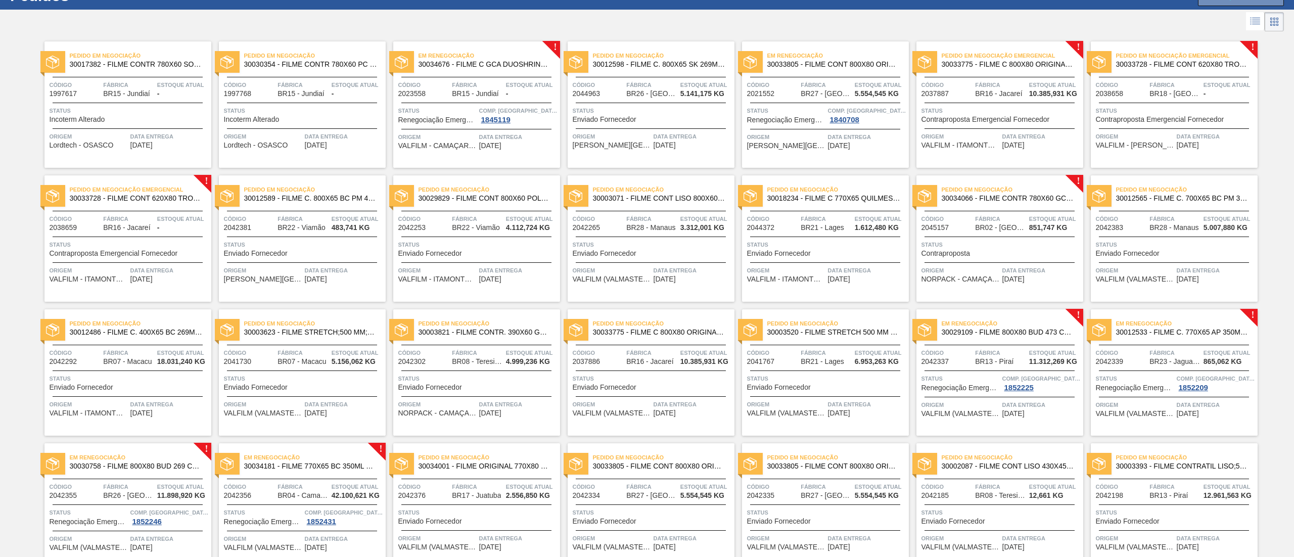
scroll to position [101, 0]
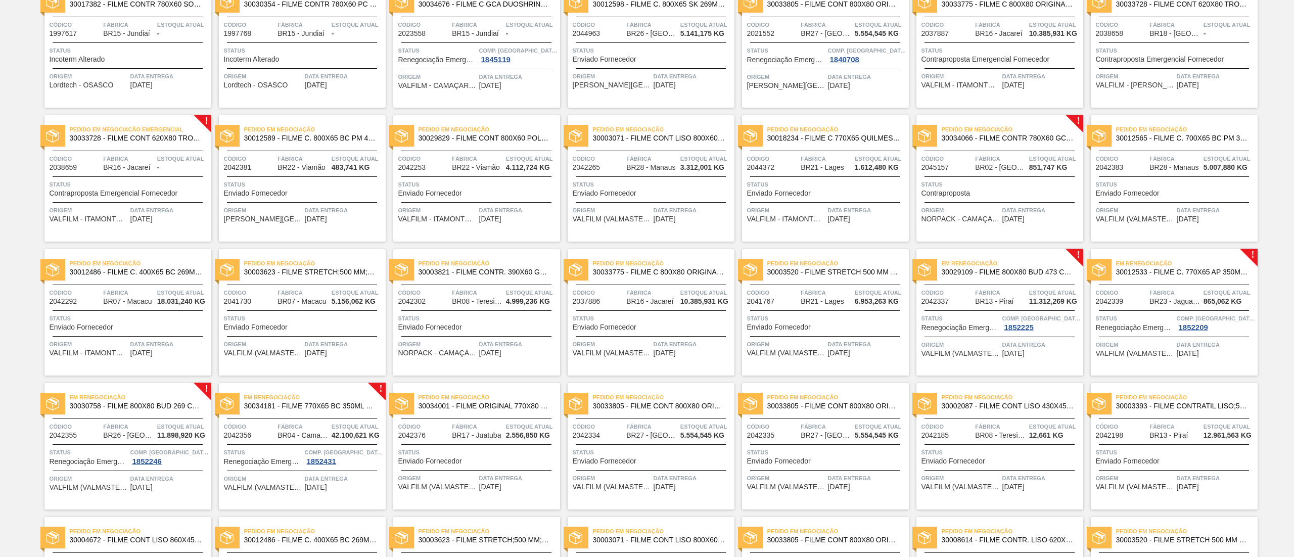
click at [997, 270] on span "30029109 - FILME 800X80 BUD 473 C12 429" at bounding box center [1008, 272] width 133 height 8
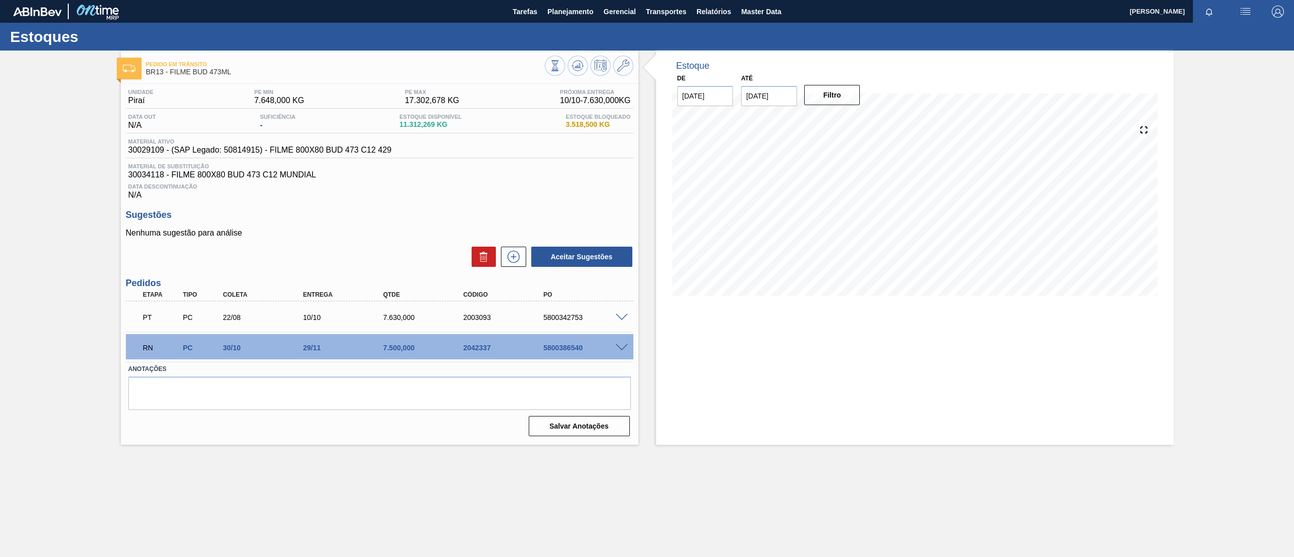
click at [617, 343] on div "RN PC 30/10 29/11 7.500,000 2042337 5800386540" at bounding box center [380, 346] width 508 height 25
click at [619, 345] on span at bounding box center [622, 348] width 12 height 8
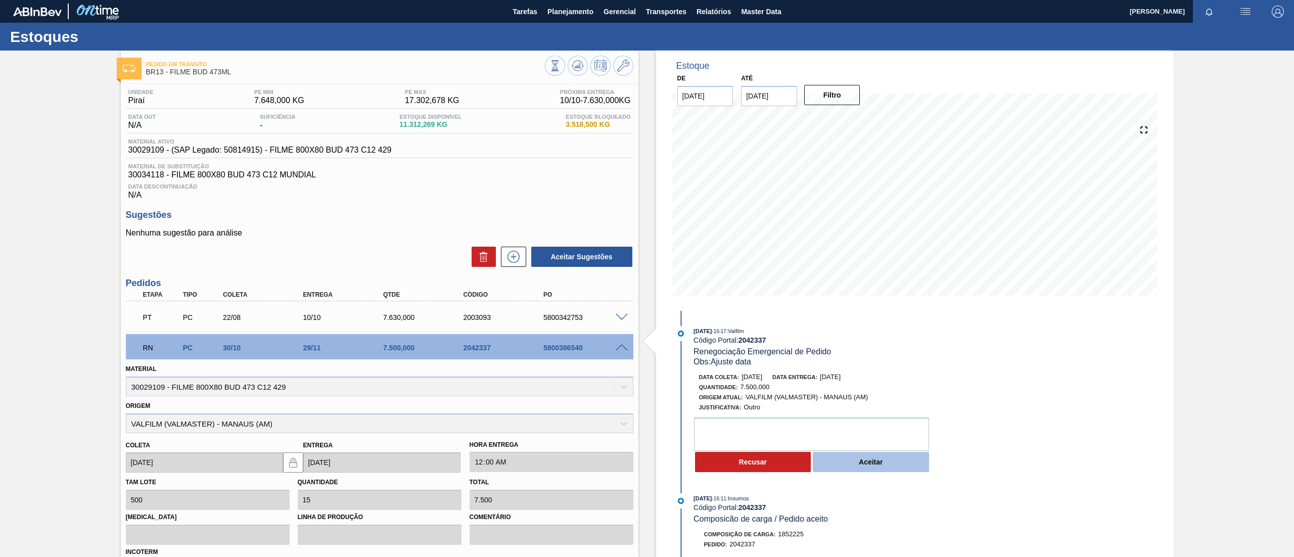
click at [912, 472] on button "Aceitar" at bounding box center [871, 462] width 116 height 20
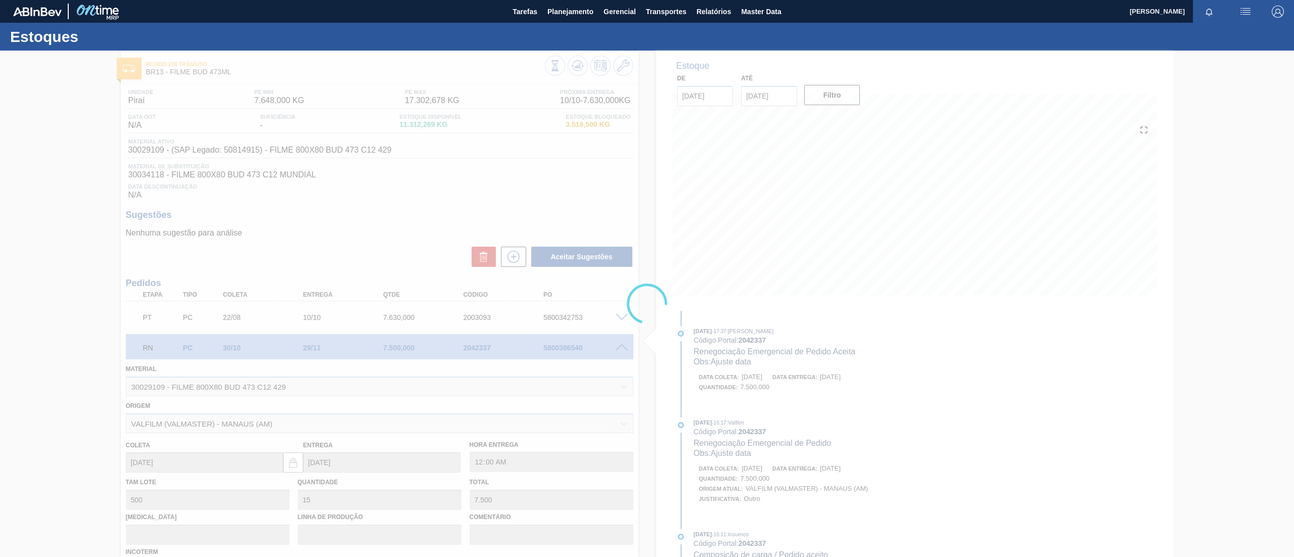
type input "Ajuste data"
type input "[DATE]"
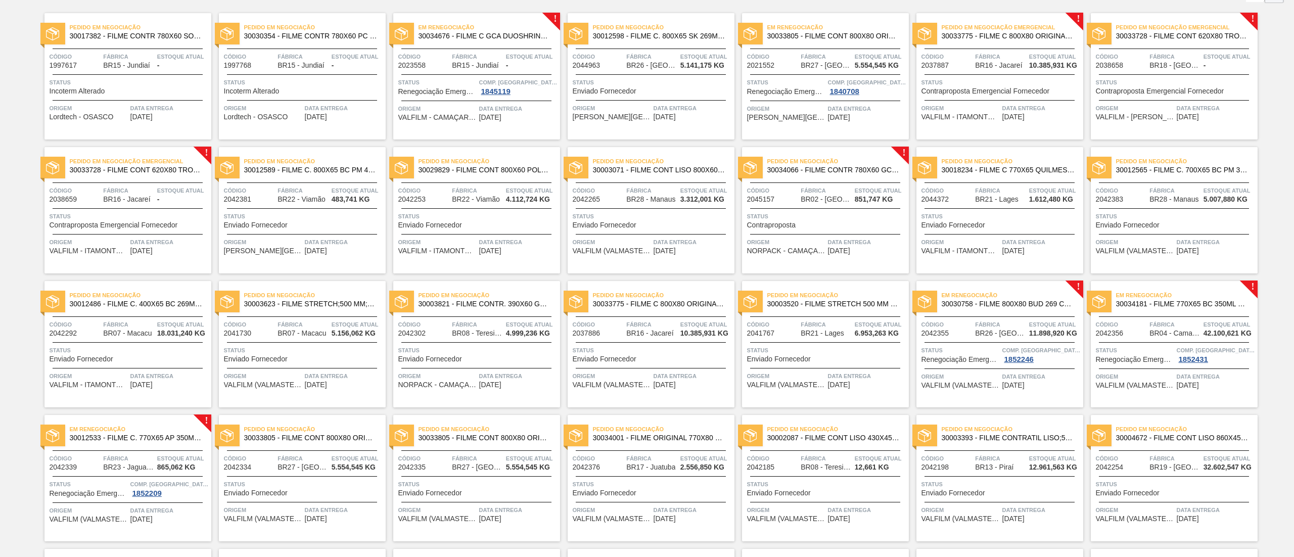
scroll to position [101, 0]
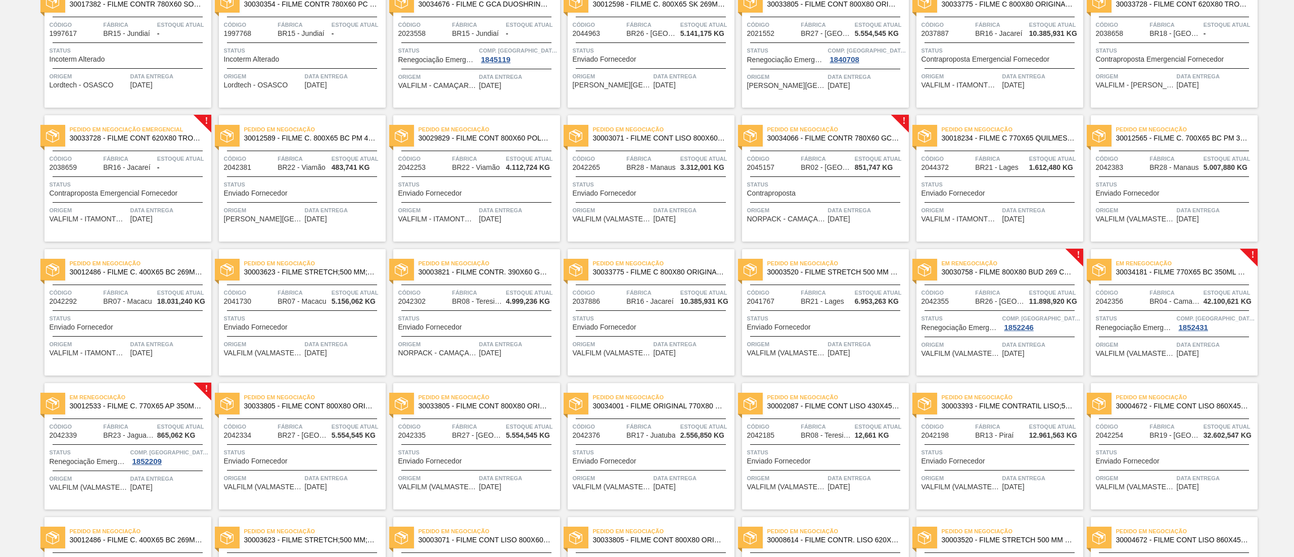
click at [989, 270] on span "30030758 - FILME 800X80 BUD 269 C15 429" at bounding box center [1008, 272] width 133 height 8
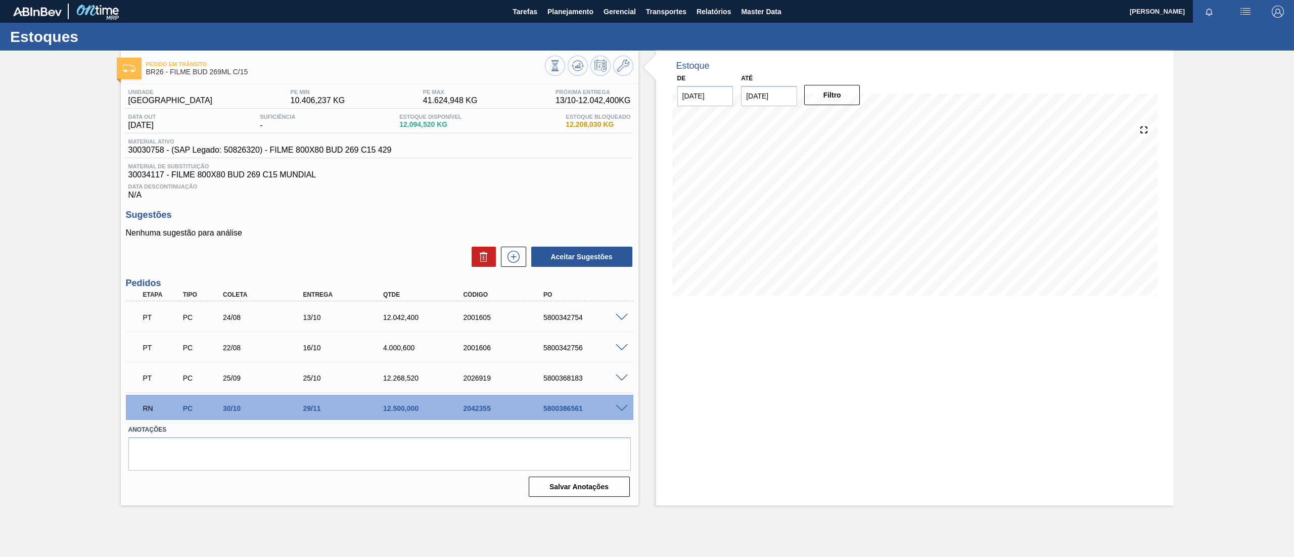
click at [621, 405] on span at bounding box center [622, 409] width 12 height 8
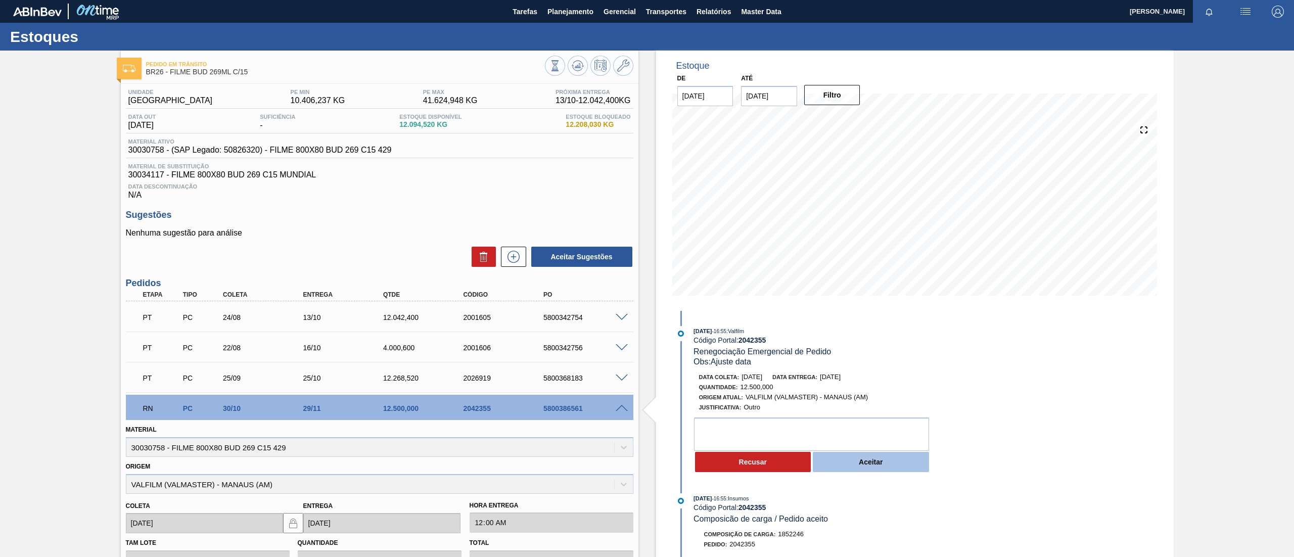
click at [890, 470] on button "Aceitar" at bounding box center [871, 462] width 116 height 20
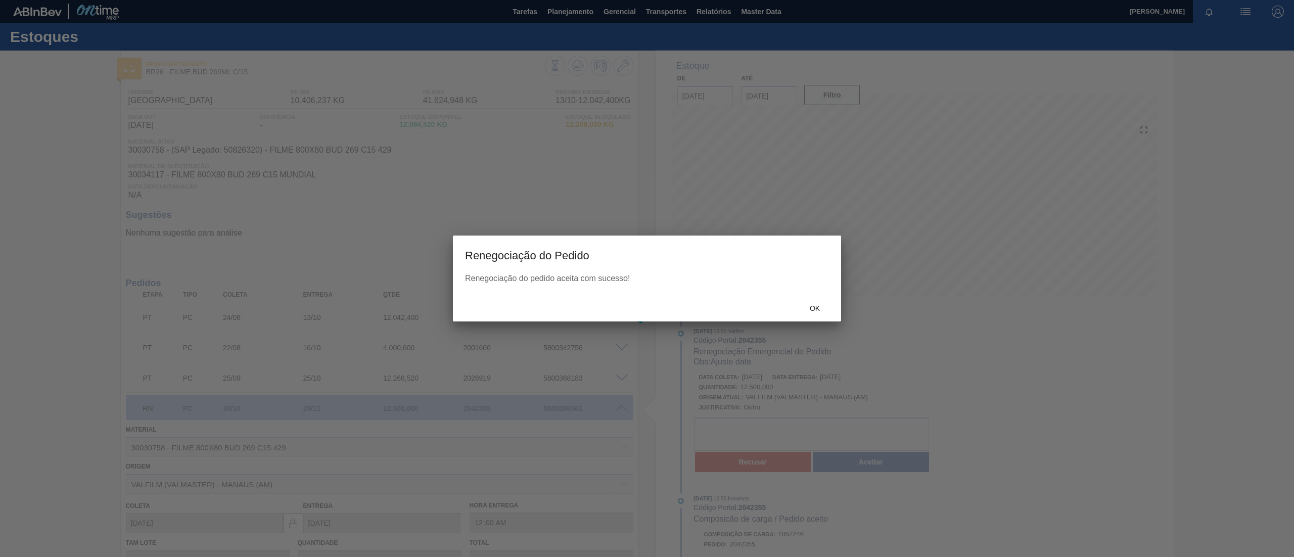
click at [827, 339] on div at bounding box center [647, 278] width 1294 height 557
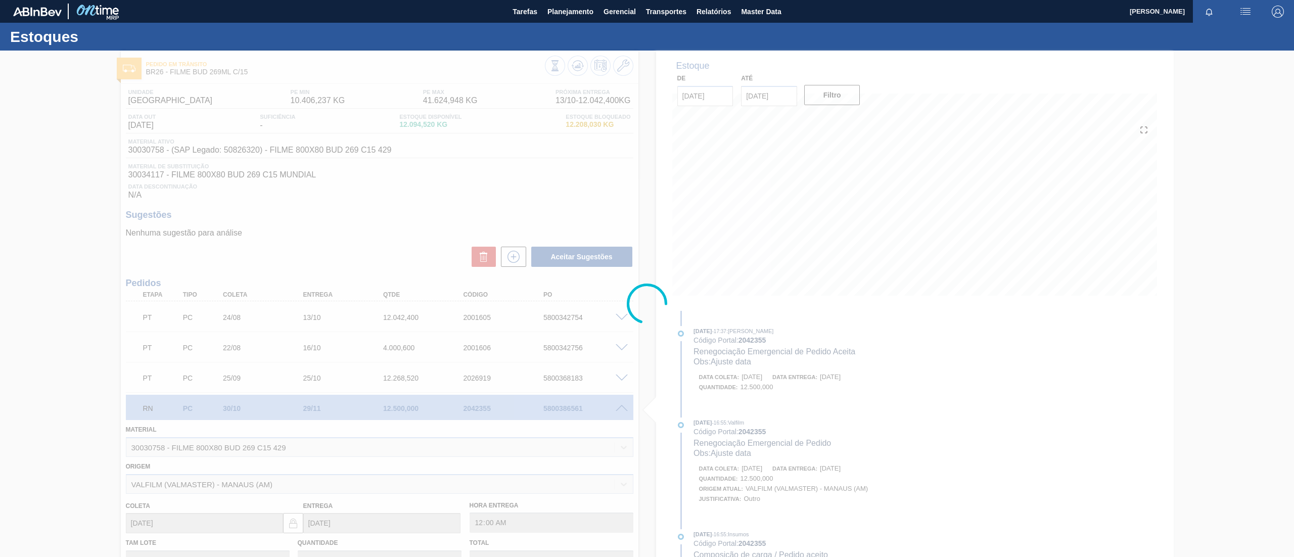
type input "Ajuste data"
type input "[DATE]"
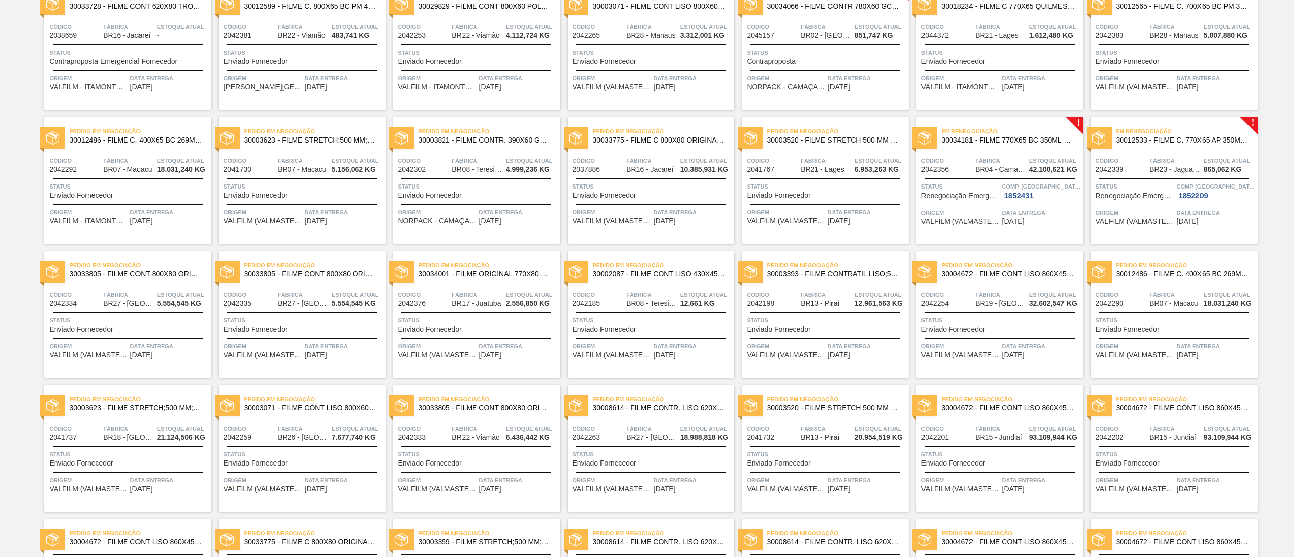
scroll to position [202, 0]
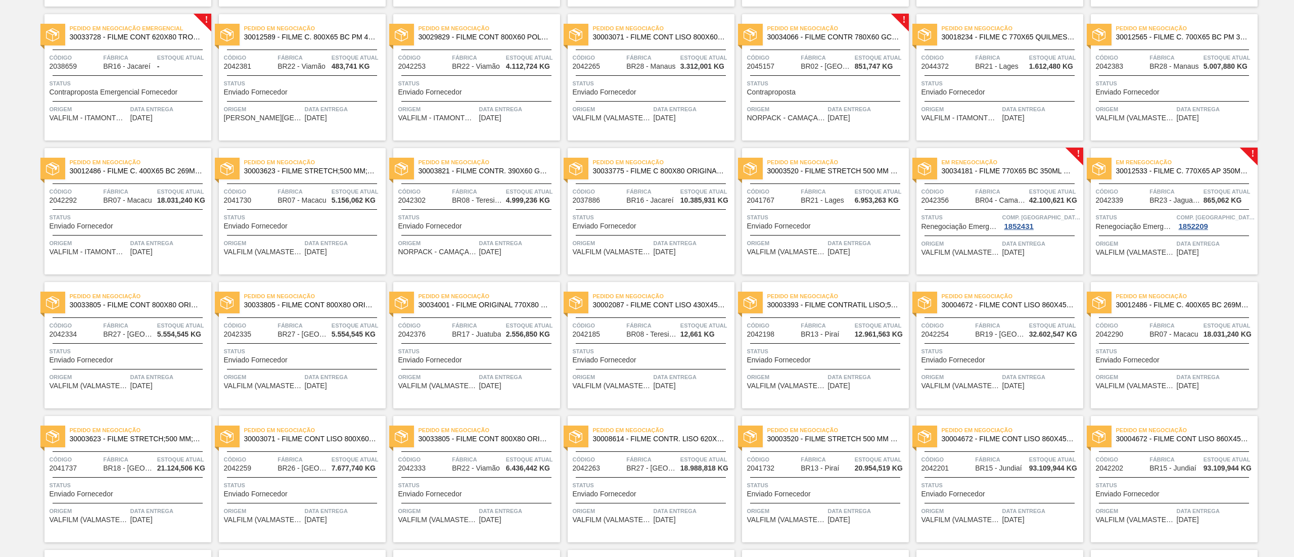
click at [1024, 169] on span "30034181 - FILME 770X65 BC 350ML MP C12" at bounding box center [1008, 171] width 133 height 8
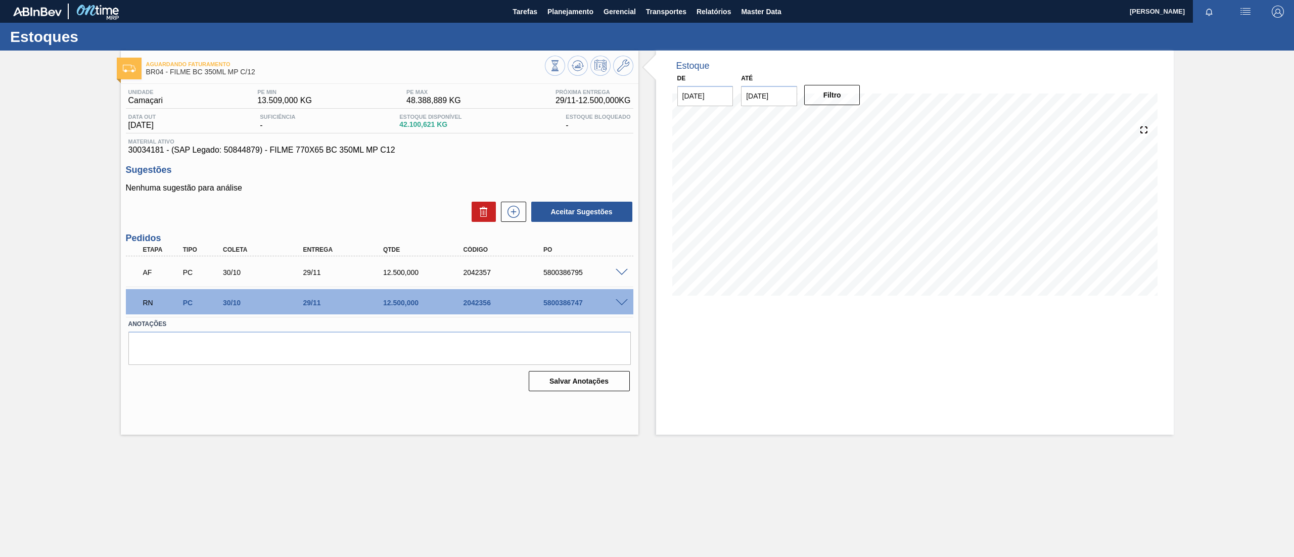
click at [625, 301] on span at bounding box center [622, 303] width 12 height 8
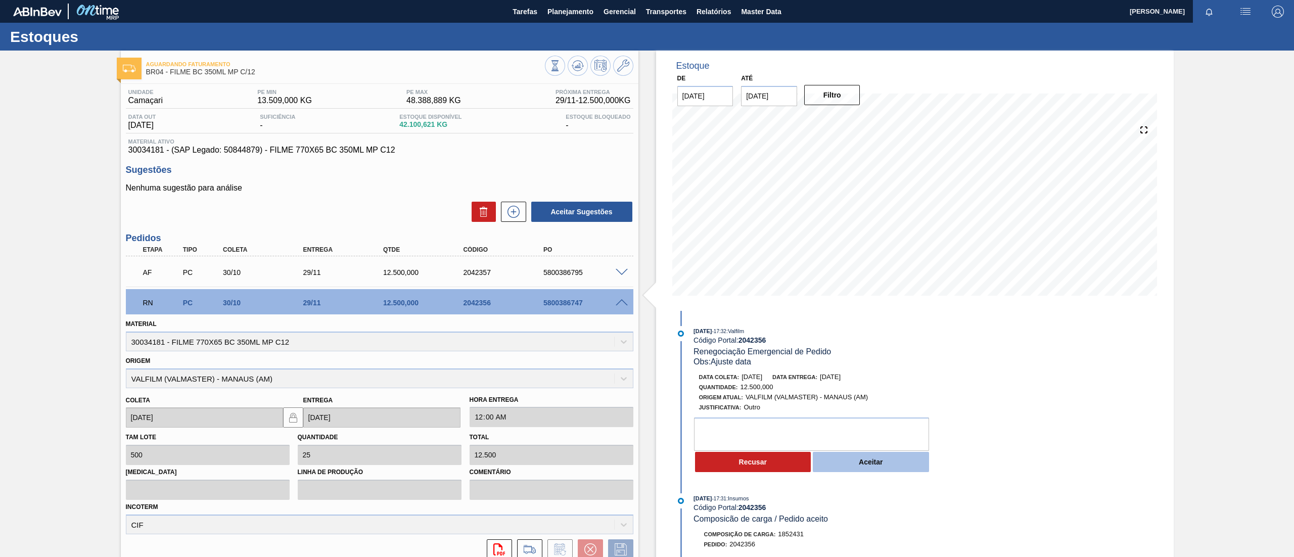
click at [890, 461] on button "Aceitar" at bounding box center [871, 462] width 116 height 20
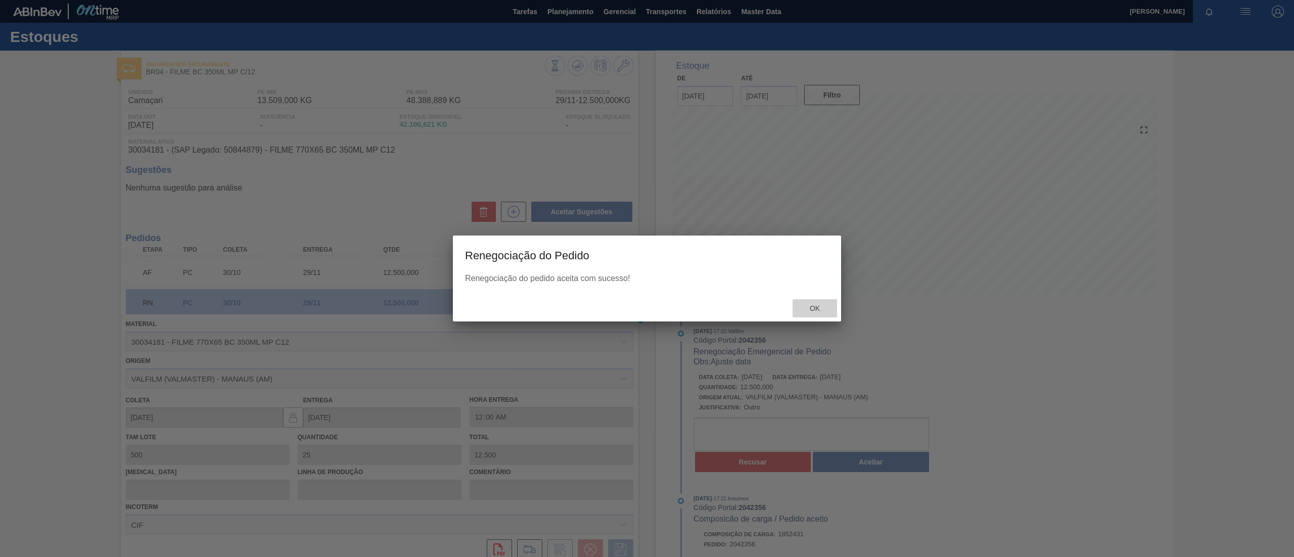
click at [822, 299] on div "Ok" at bounding box center [815, 308] width 44 height 19
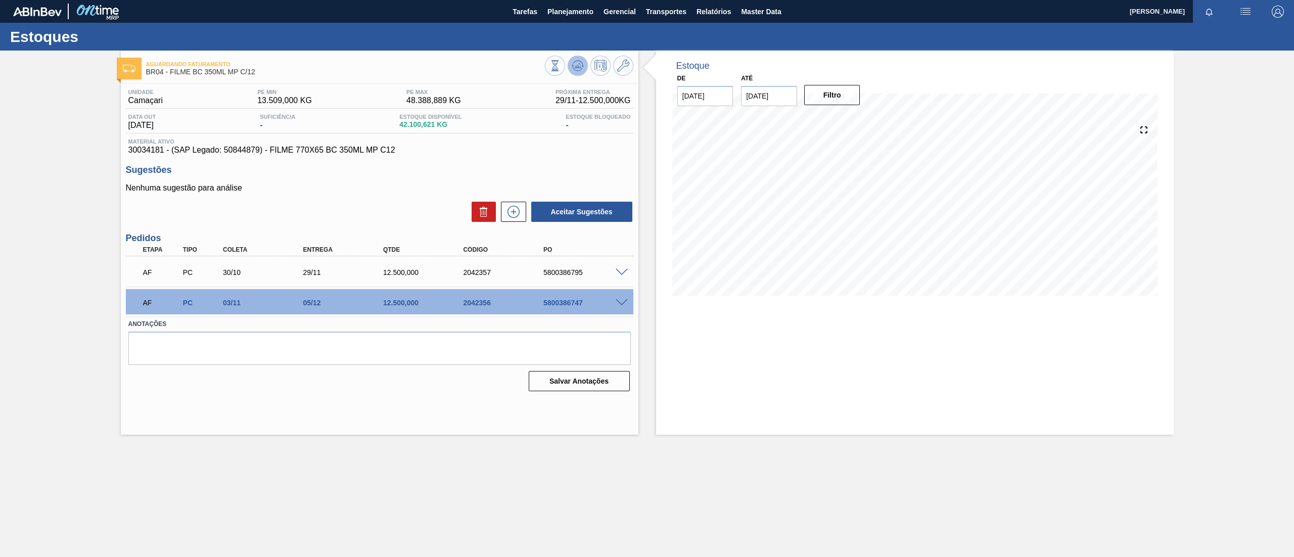
click at [577, 68] on icon at bounding box center [578, 66] width 12 height 12
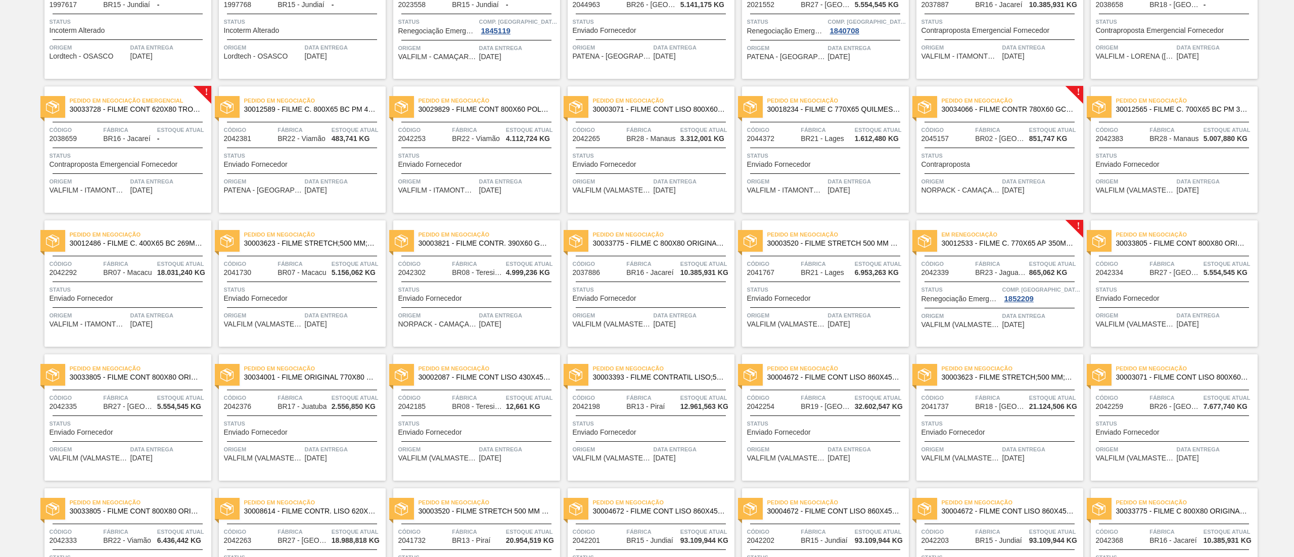
scroll to position [202, 0]
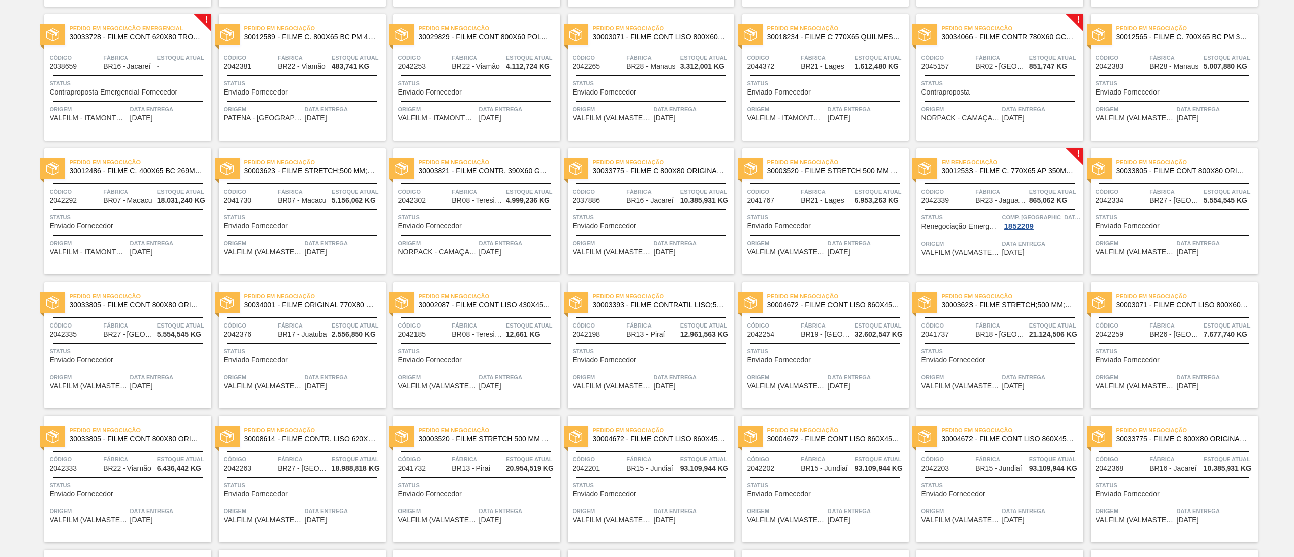
click at [1042, 171] on span "30012533 - FILME C. 770X65 AP 350ML C12 429" at bounding box center [1008, 171] width 133 height 8
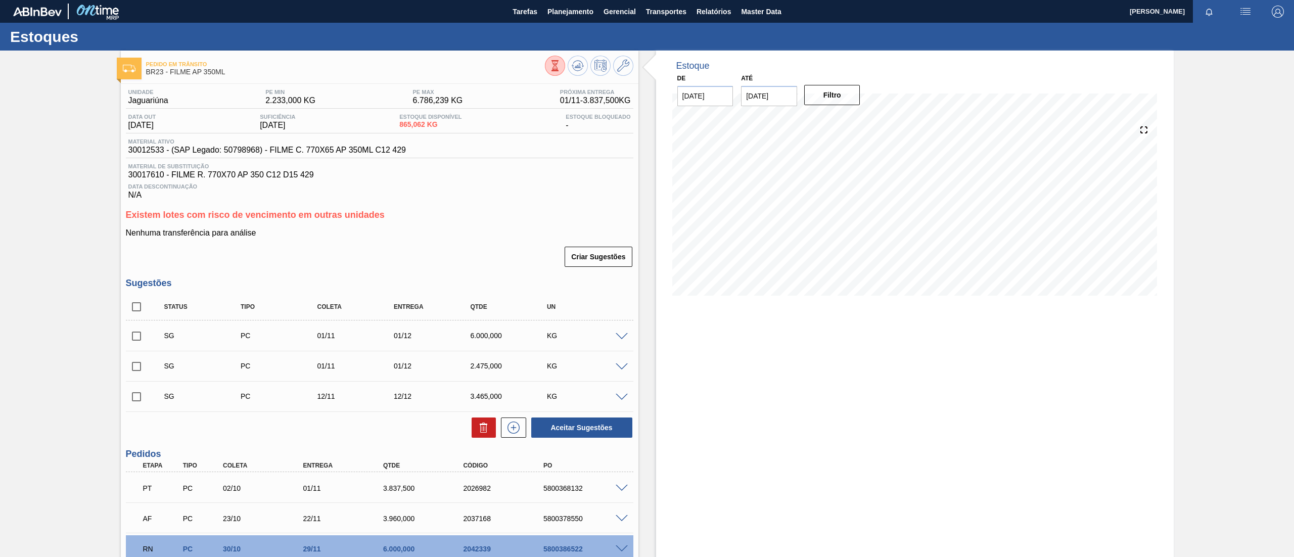
scroll to position [89, 0]
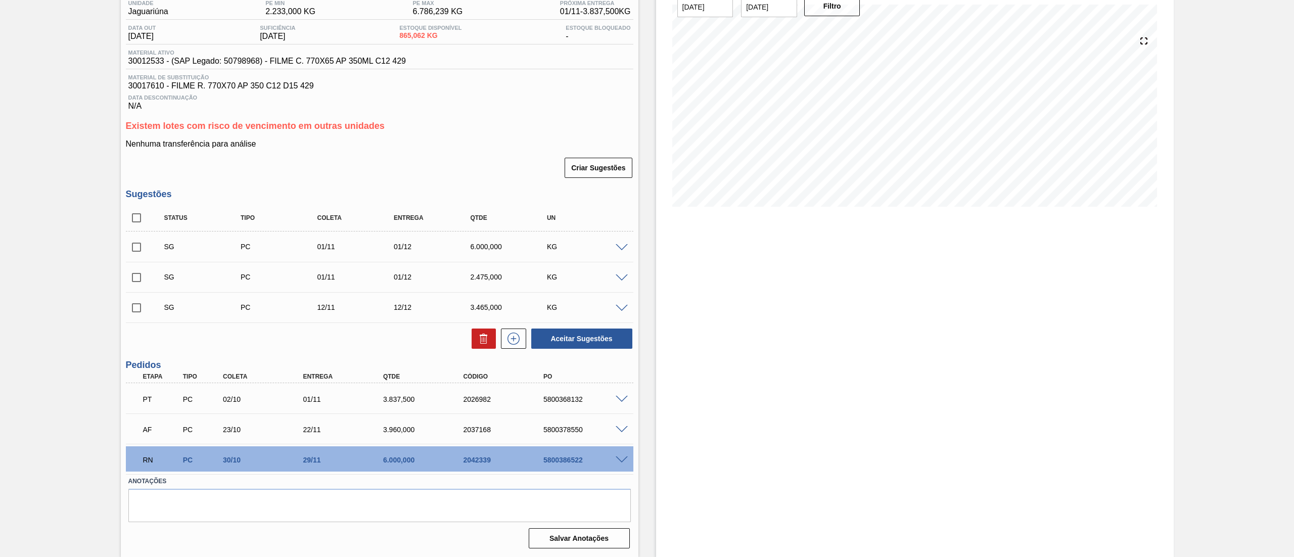
click at [625, 456] on span at bounding box center [622, 460] width 12 height 8
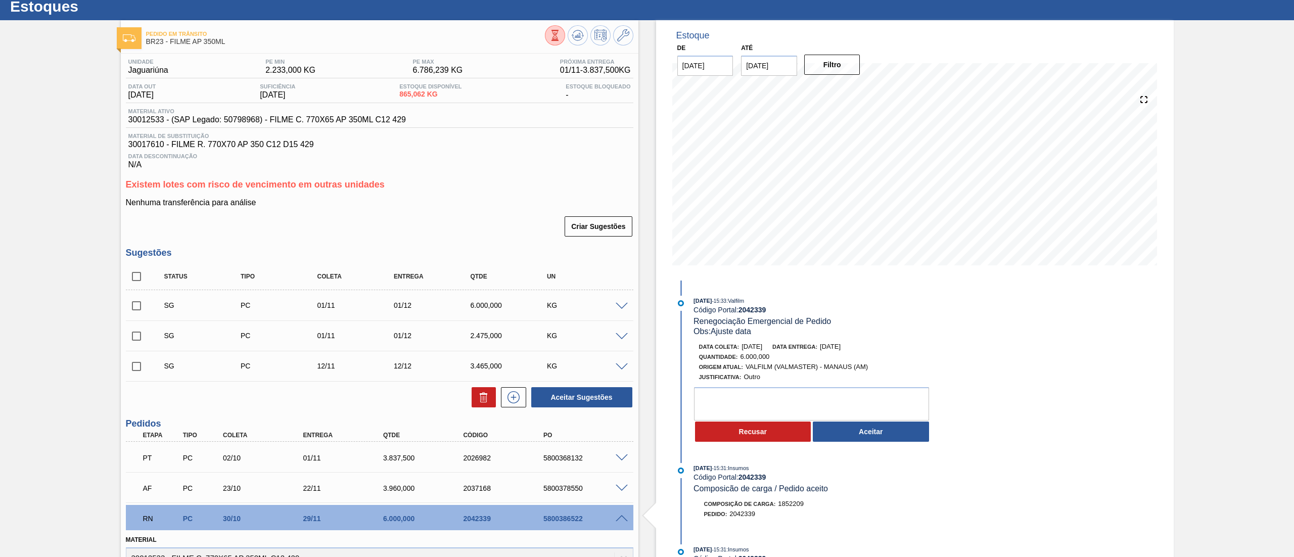
scroll to position [0, 0]
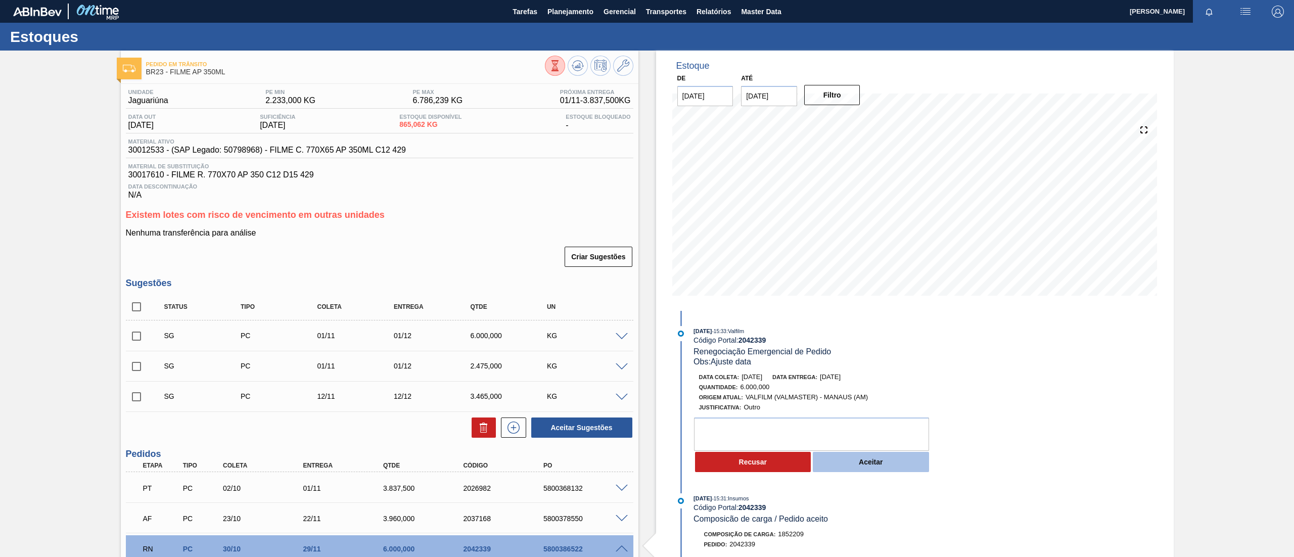
click at [856, 472] on button "Aceitar" at bounding box center [871, 462] width 116 height 20
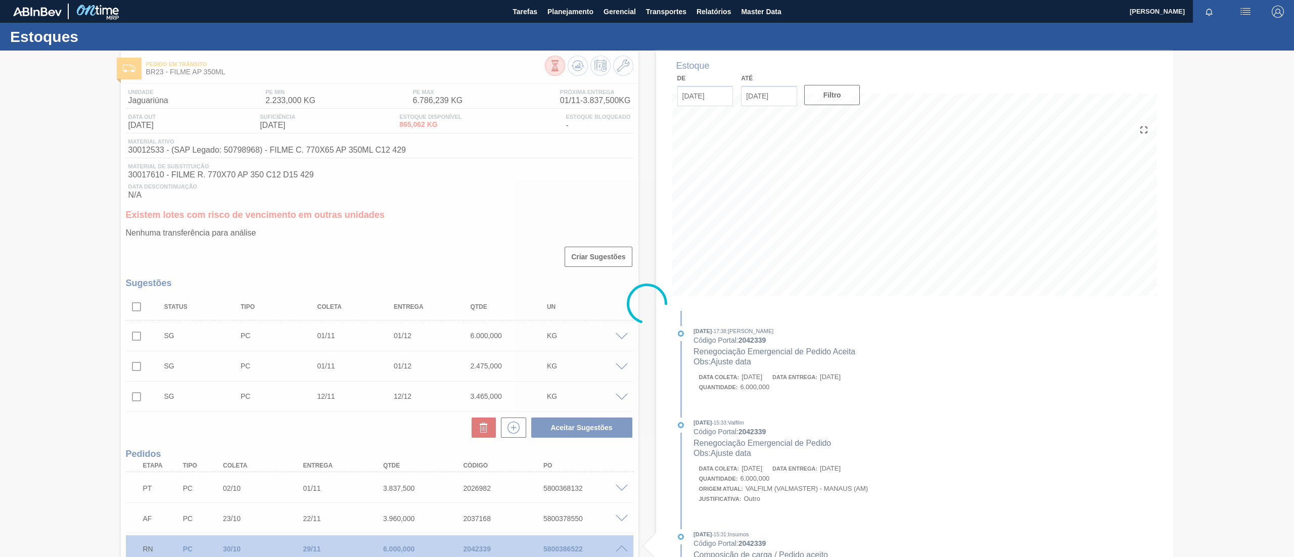
type input "Ajuste data"
type input "[DATE]"
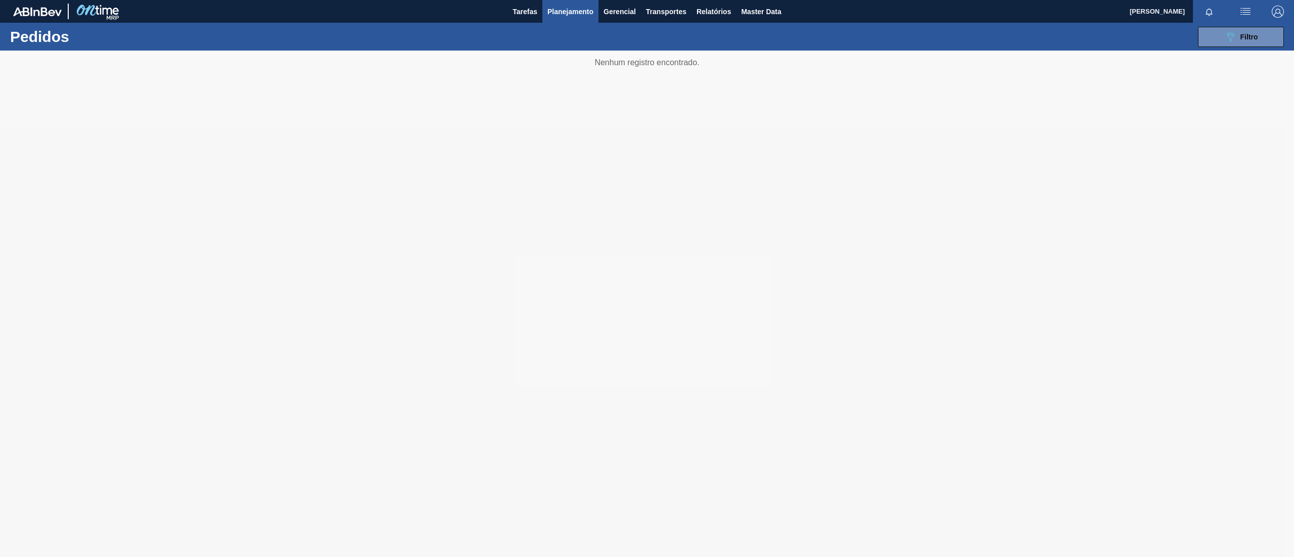
drag, startPoint x: 0, startPoint y: 0, endPoint x: 516, endPoint y: 244, distance: 570.3
click at [516, 244] on div at bounding box center [647, 304] width 1294 height 507
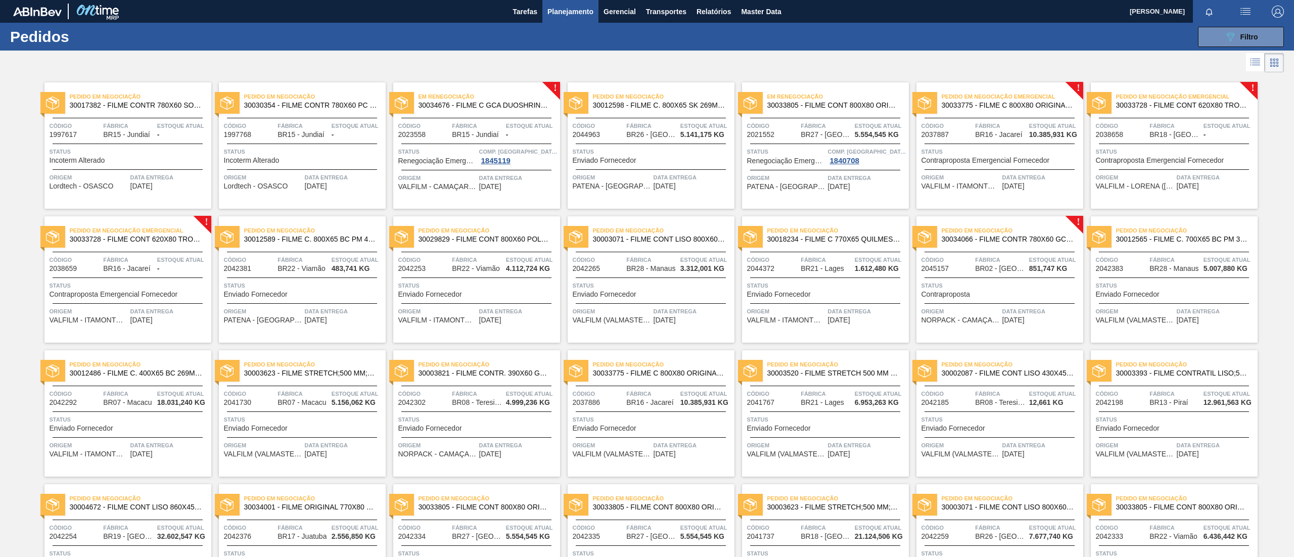
click at [590, 14] on span "Planejamento" at bounding box center [570, 12] width 46 height 12
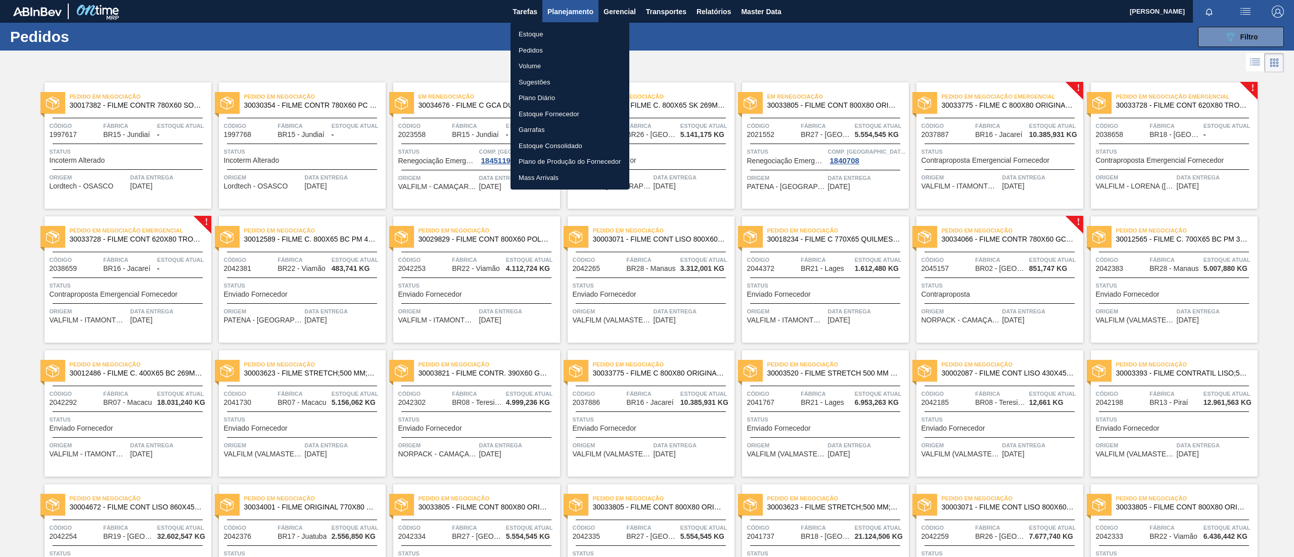
click at [562, 38] on li "Estoque" at bounding box center [570, 34] width 119 height 16
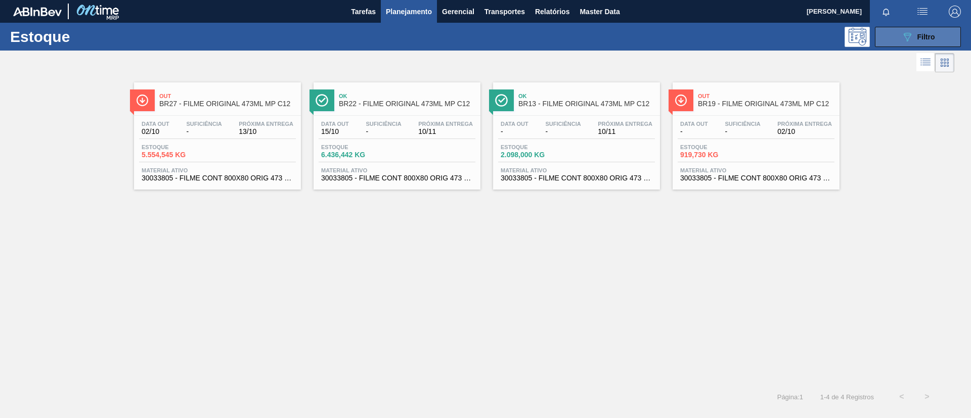
click at [896, 35] on button "089F7B8B-B2A5-4AFE-B5C0-19BA573D28AC Filtro" at bounding box center [917, 37] width 86 height 20
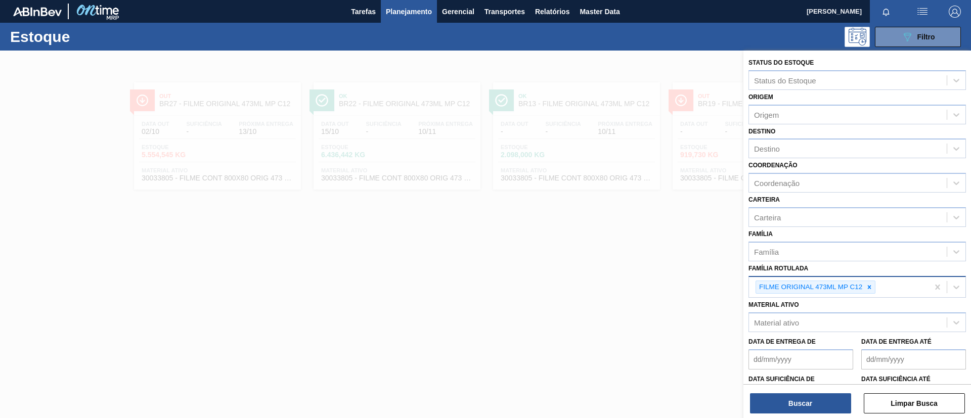
click at [878, 284] on Rotulada "Família Rotulada" at bounding box center [877, 287] width 1 height 9
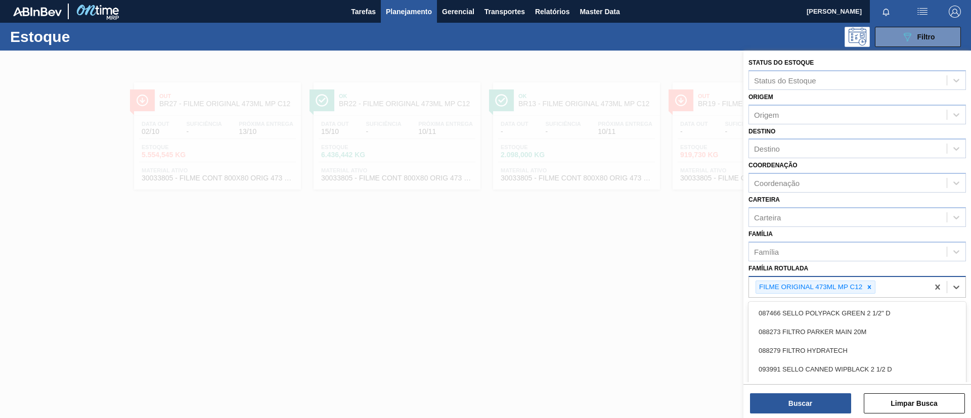
click at [878, 284] on Rotulada "Família Rotulada" at bounding box center [877, 287] width 1 height 9
click at [873, 285] on div at bounding box center [868, 287] width 11 height 13
paste Rotulada "FILME BOH 350ML"
type Rotulada "FILME BOH 350ML"
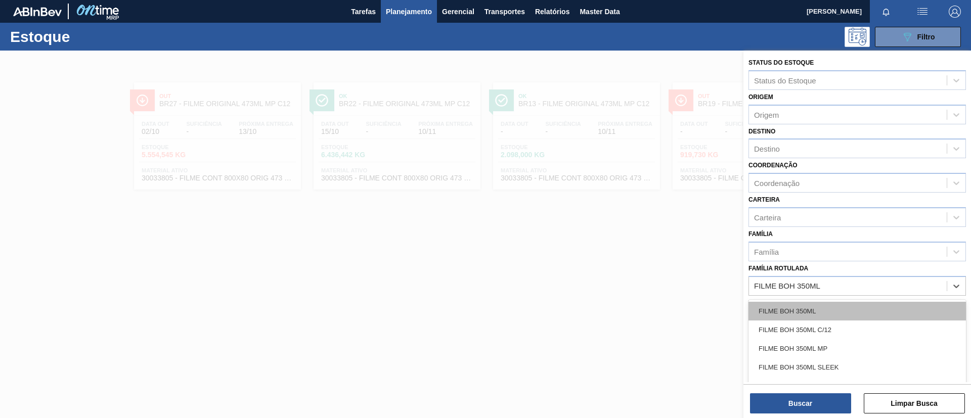
click at [837, 305] on div "FILME BOH 350ML" at bounding box center [856, 311] width 217 height 19
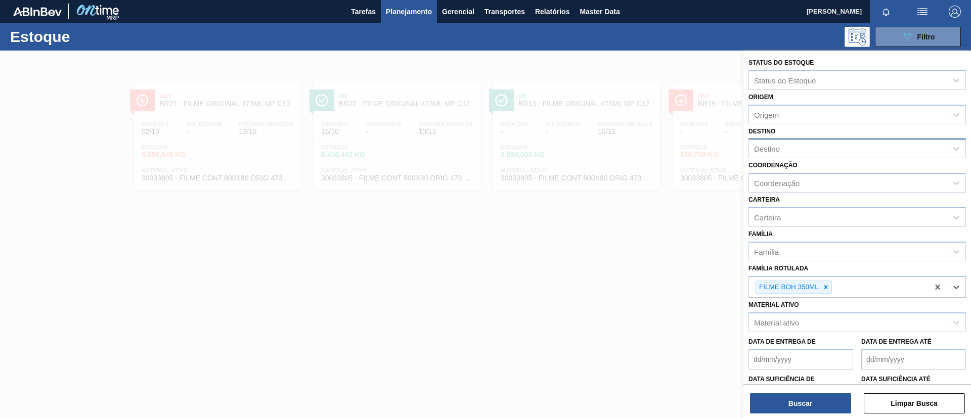
click at [800, 152] on div "Destino" at bounding box center [848, 149] width 198 height 15
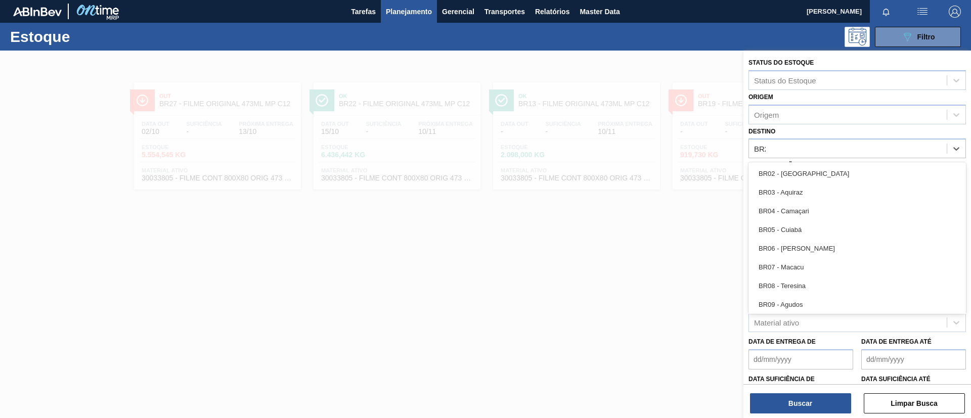
type input "BR21"
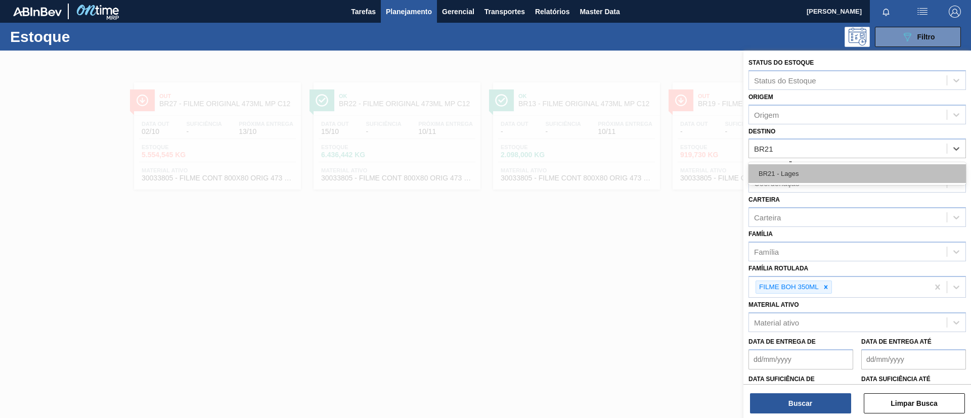
click at [807, 175] on div "BR21 - Lages" at bounding box center [856, 173] width 217 height 19
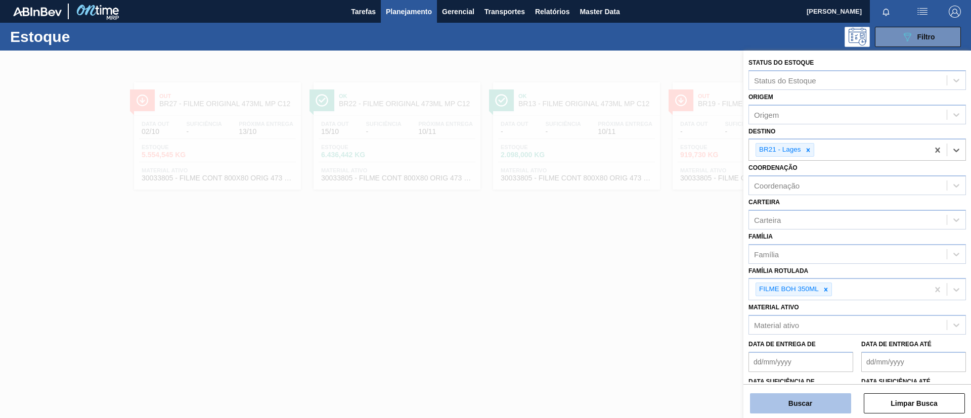
click at [811, 402] on button "Buscar" at bounding box center [800, 403] width 101 height 20
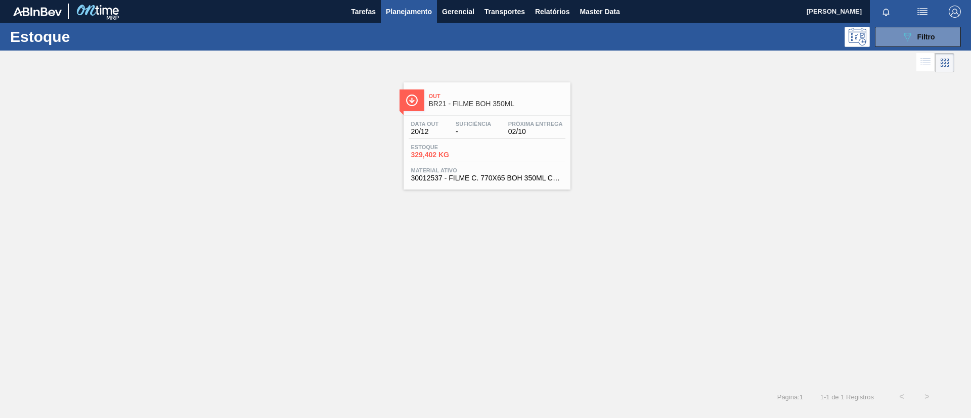
click at [454, 102] on span "BR21 - FILME BOH 350ML" at bounding box center [497, 104] width 136 height 8
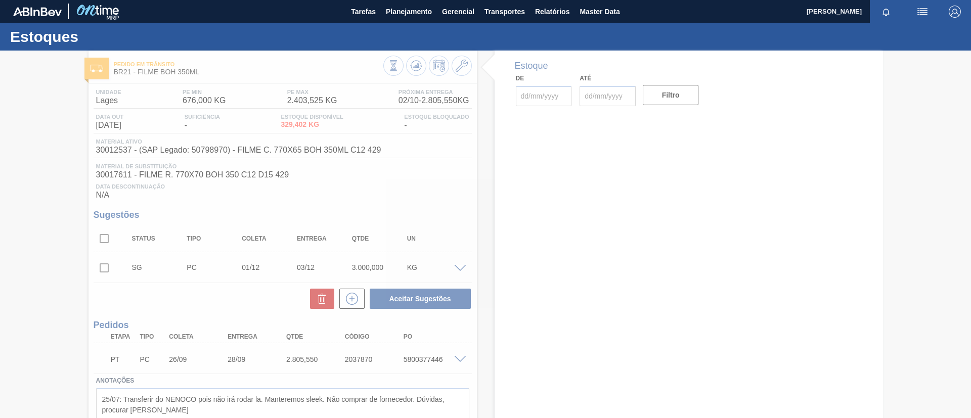
type input "[DATE]"
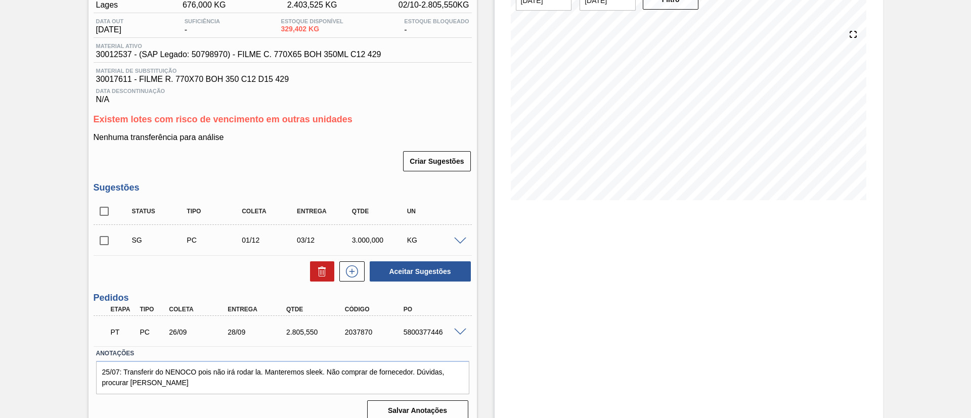
scroll to position [107, 0]
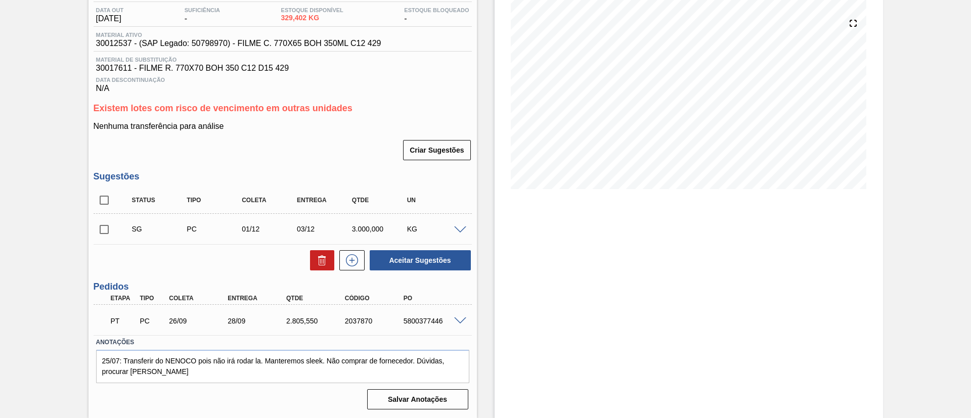
click at [457, 320] on span at bounding box center [460, 321] width 12 height 8
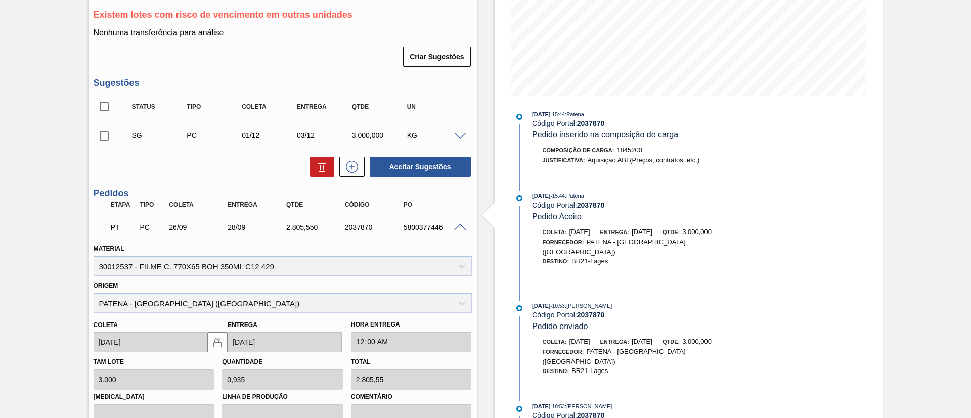
scroll to position [124, 0]
